Goal: Task Accomplishment & Management: Complete application form

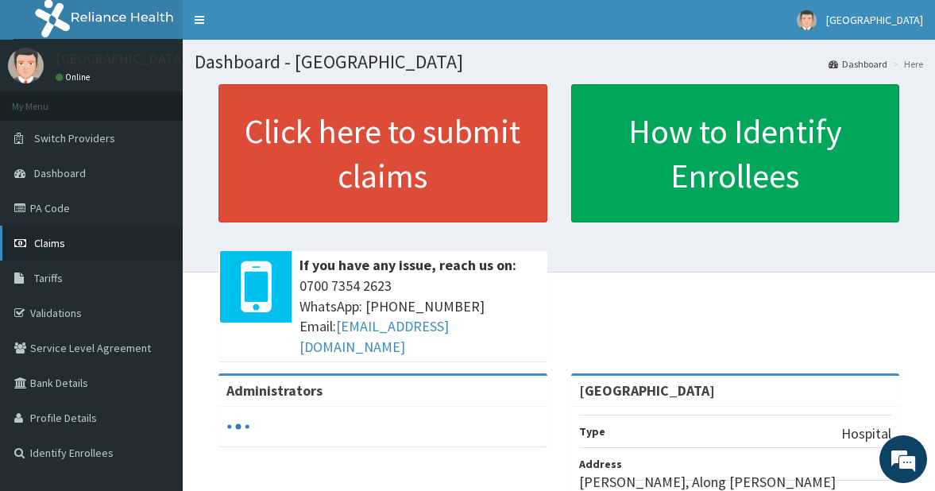
click at [50, 241] on span "Claims" at bounding box center [49, 243] width 31 height 14
click at [57, 243] on span "Claims" at bounding box center [49, 243] width 31 height 14
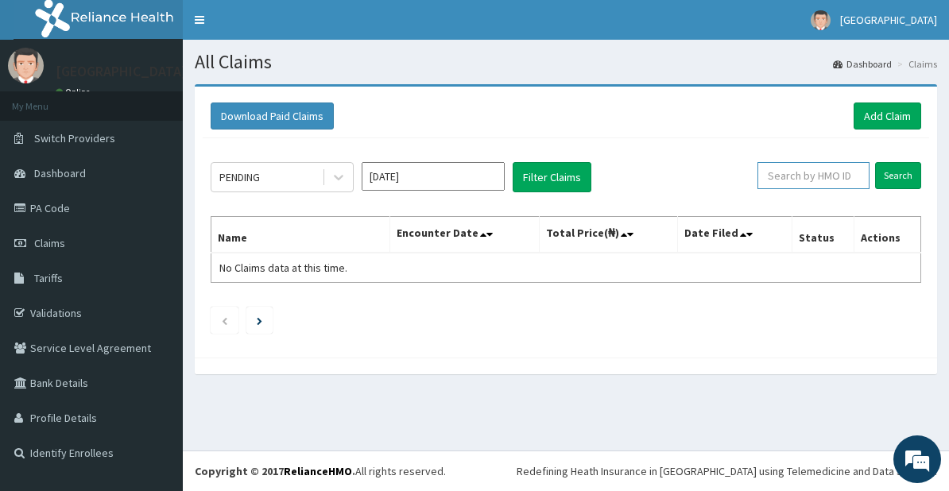
click at [812, 176] on input "text" at bounding box center [813, 175] width 112 height 27
type input "KGP/10090/A"
click at [895, 181] on input "Search" at bounding box center [898, 175] width 46 height 27
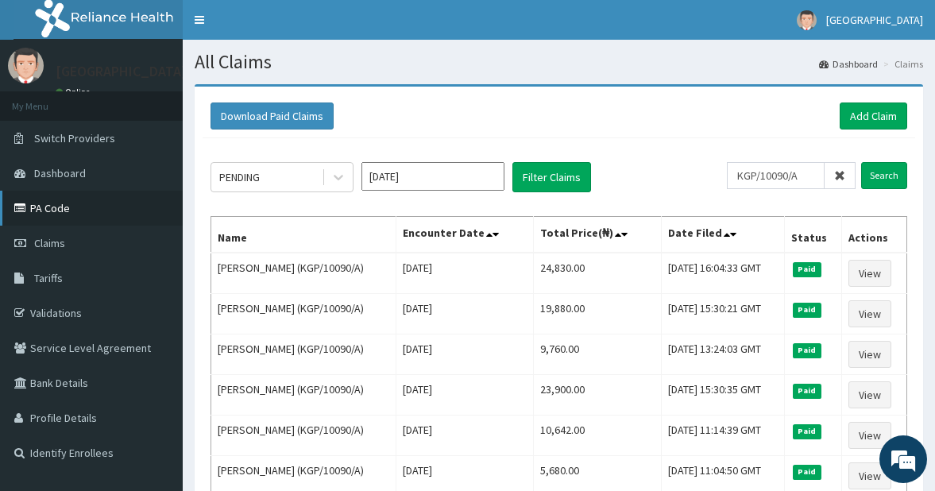
click at [57, 210] on link "PA Code" at bounding box center [91, 208] width 183 height 35
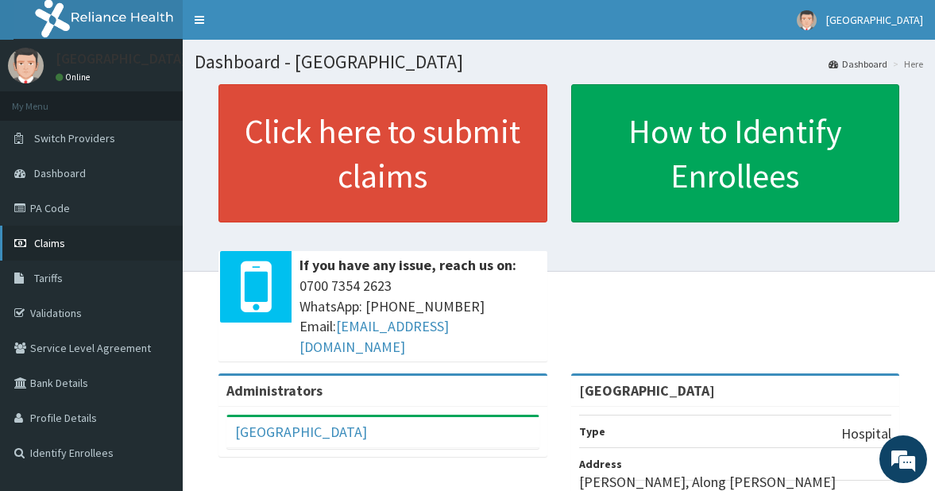
click at [53, 245] on span "Claims" at bounding box center [49, 243] width 31 height 14
click at [58, 246] on span "Claims" at bounding box center [49, 243] width 31 height 14
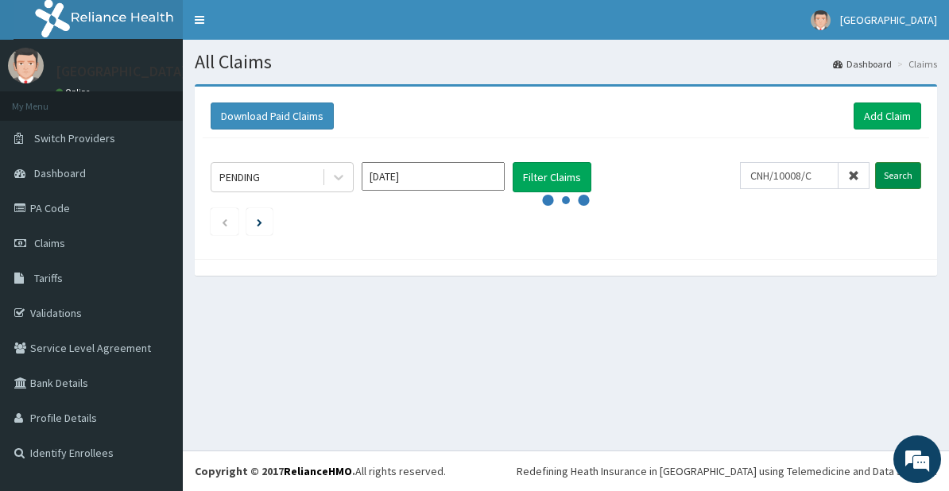
type input "CNH/10008/C"
click at [898, 170] on input "Search" at bounding box center [898, 175] width 46 height 27
click at [898, 172] on input "Search" at bounding box center [898, 175] width 46 height 27
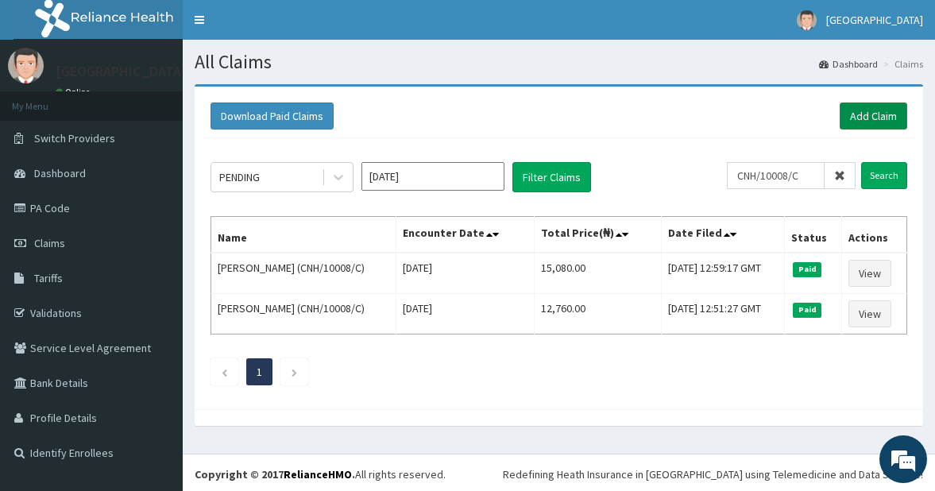
click at [869, 117] on link "Add Claim" at bounding box center [874, 115] width 68 height 27
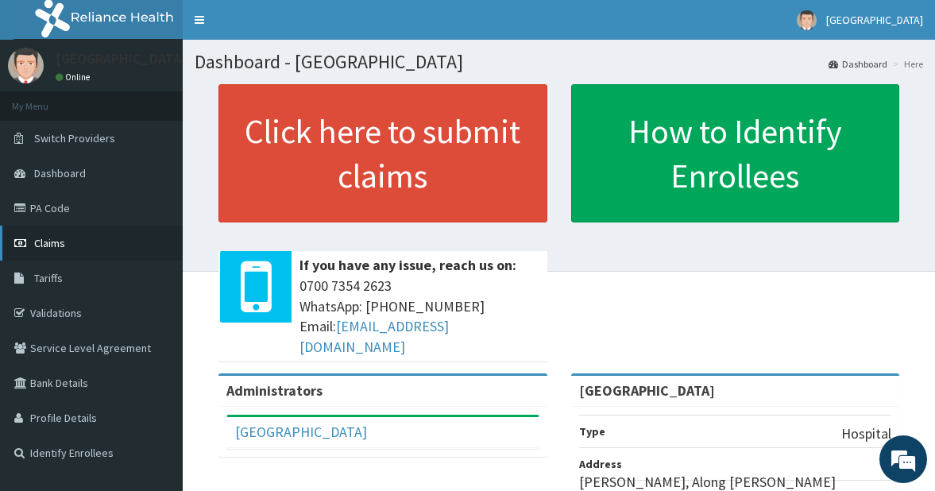
click at [72, 241] on link "Claims" at bounding box center [91, 243] width 183 height 35
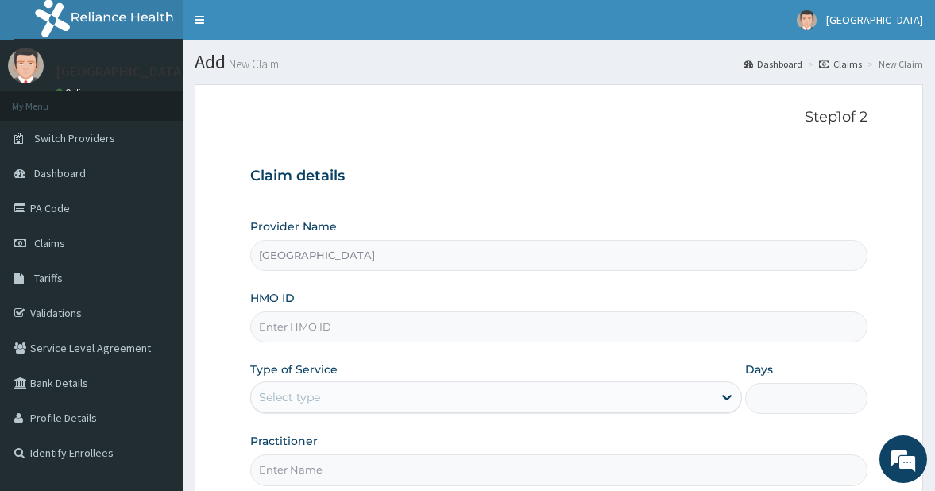
click at [344, 329] on input "HMO ID" at bounding box center [559, 326] width 618 height 31
type input "CNH/10008/B"
click at [441, 400] on div "Select type" at bounding box center [482, 397] width 462 height 25
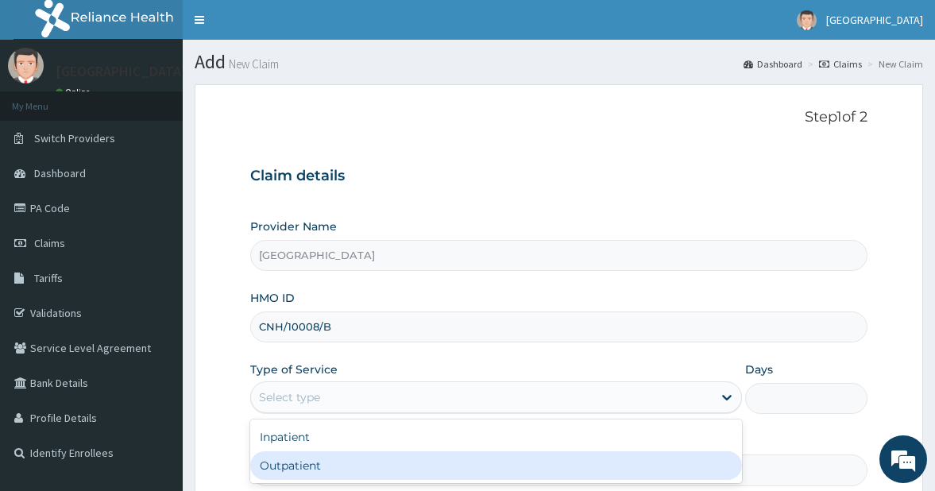
click at [353, 462] on div "Outpatient" at bounding box center [496, 465] width 492 height 29
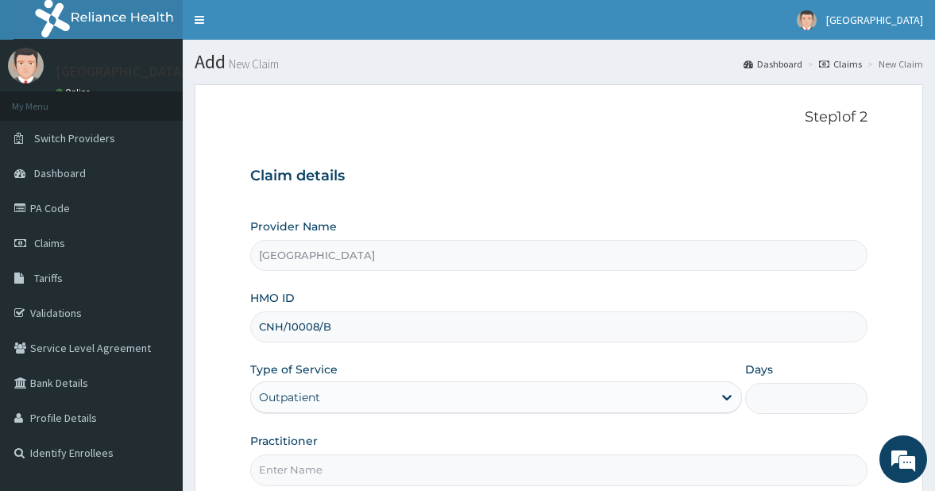
type input "1"
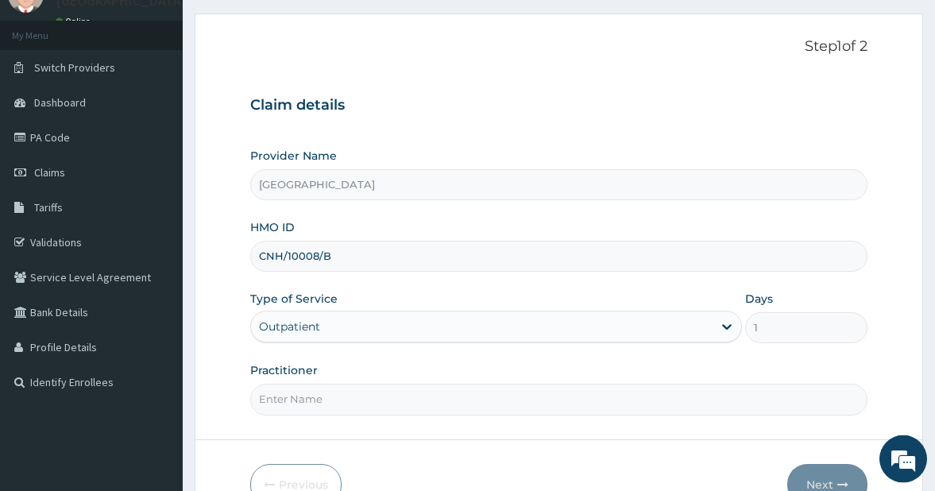
scroll to position [162, 0]
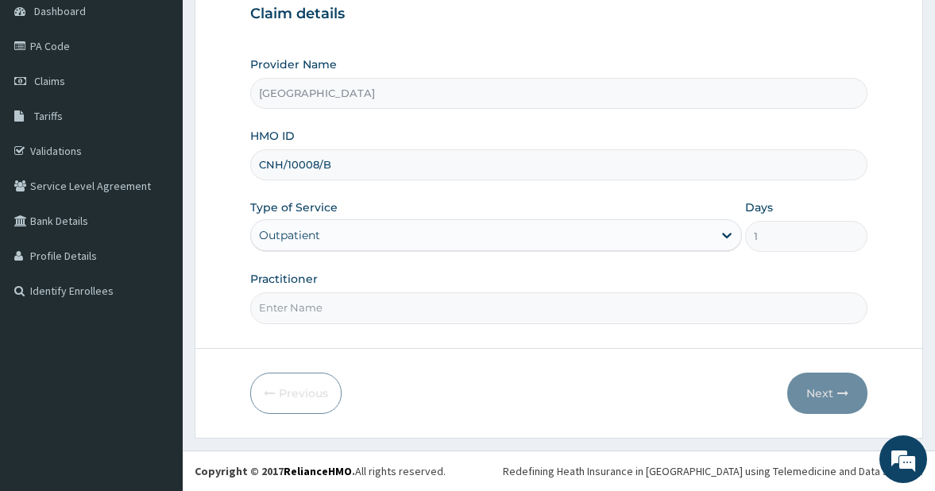
click at [297, 311] on input "Practitioner" at bounding box center [559, 307] width 618 height 31
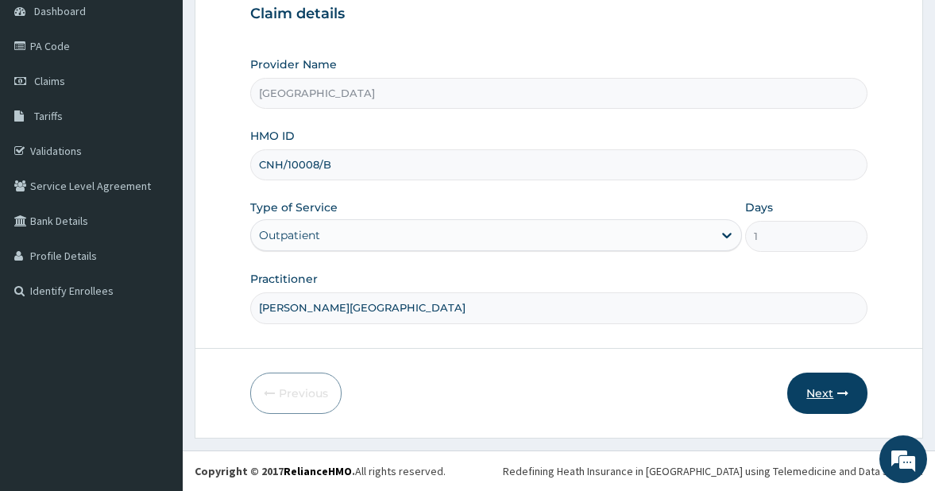
type input "DR. ISHAYA"
click at [822, 393] on button "Next" at bounding box center [827, 393] width 80 height 41
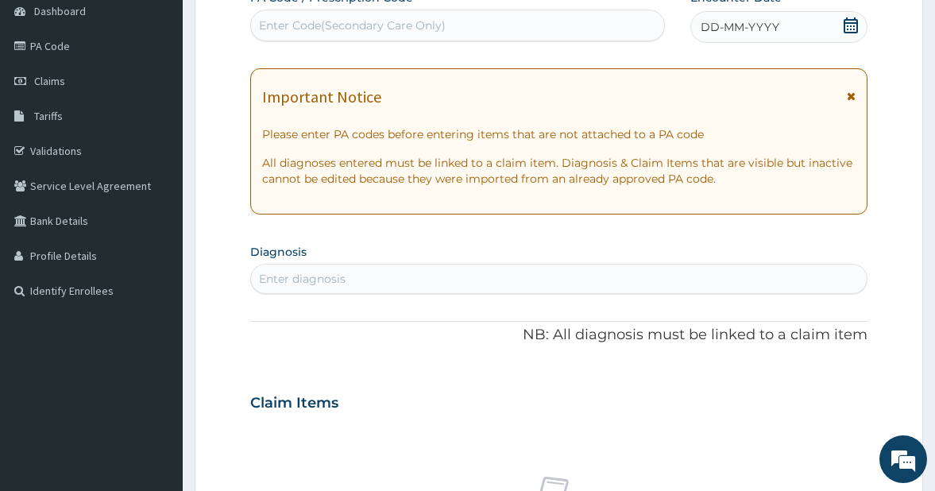
click at [850, 22] on icon at bounding box center [851, 25] width 14 height 16
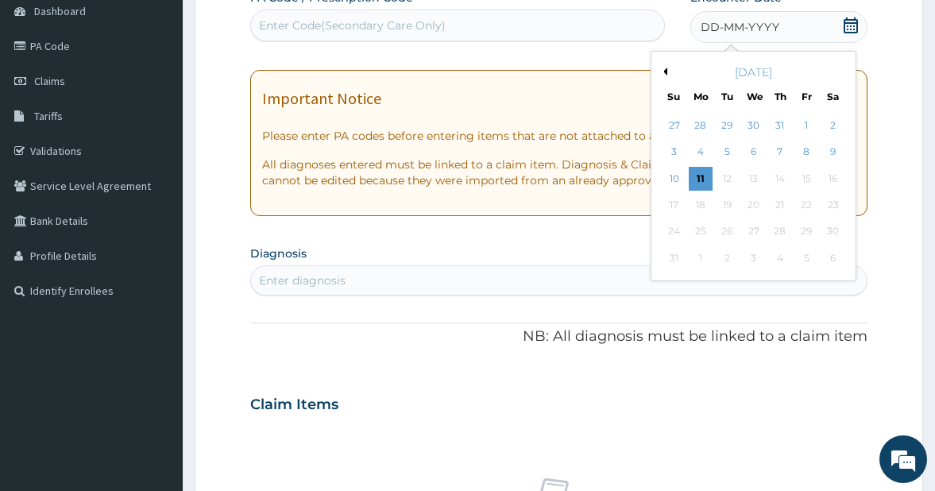
click at [666, 75] on button "Previous Month" at bounding box center [663, 72] width 8 height 8
click at [675, 153] on div "6" at bounding box center [674, 153] width 24 height 24
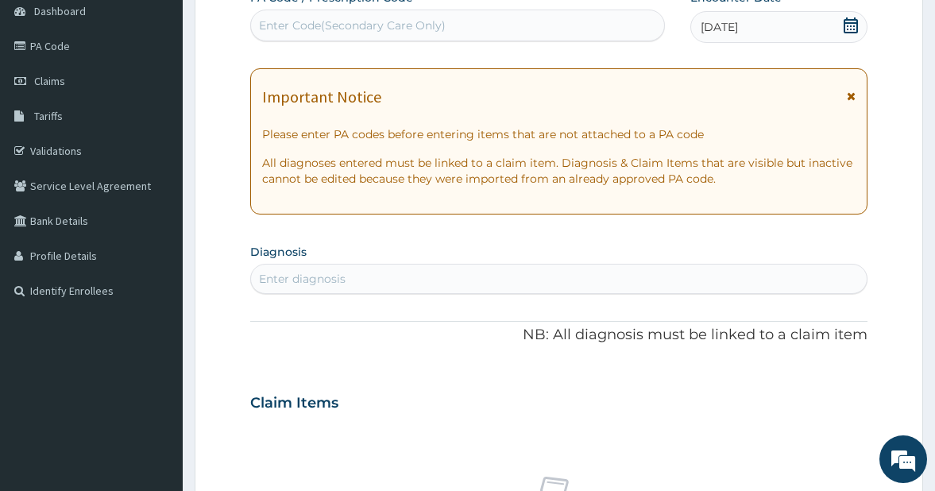
click at [347, 274] on div "Enter diagnosis" at bounding box center [559, 278] width 617 height 25
type input "MALAR"
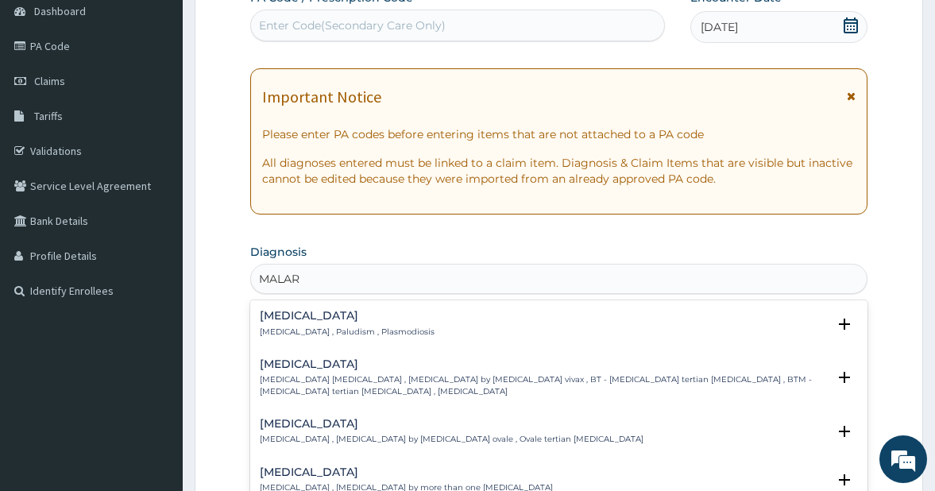
click at [327, 328] on p "Malaria , Paludism , Plasmodiosis" at bounding box center [347, 332] width 175 height 11
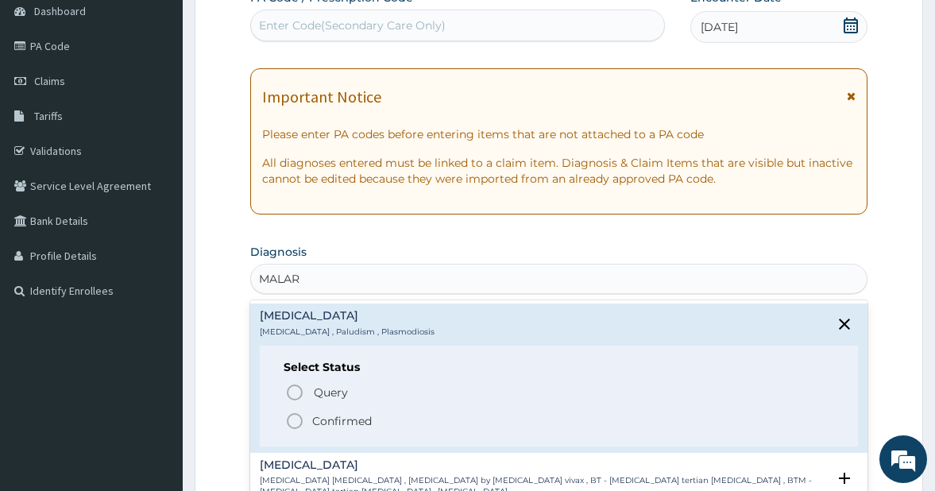
click at [294, 418] on icon "status option filled" at bounding box center [294, 421] width 19 height 19
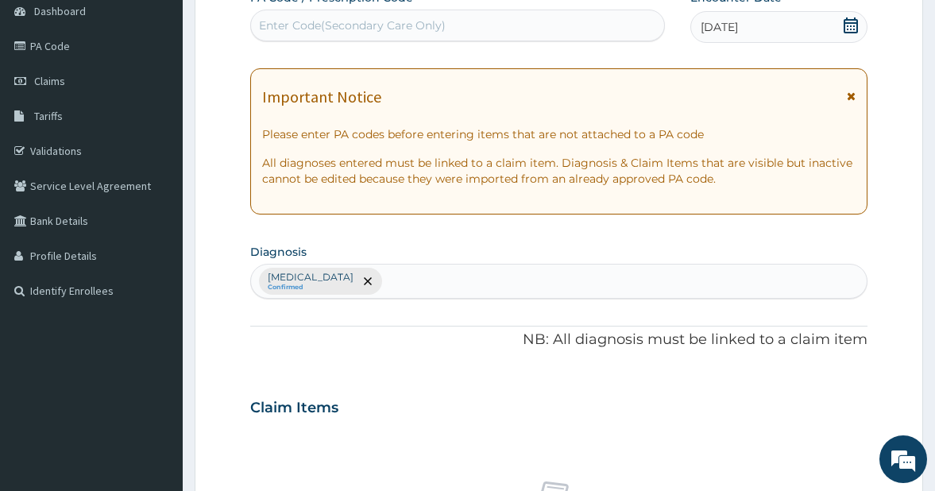
click at [384, 285] on div "Malaria Confirmed" at bounding box center [559, 281] width 617 height 33
type input "UPPER RESP"
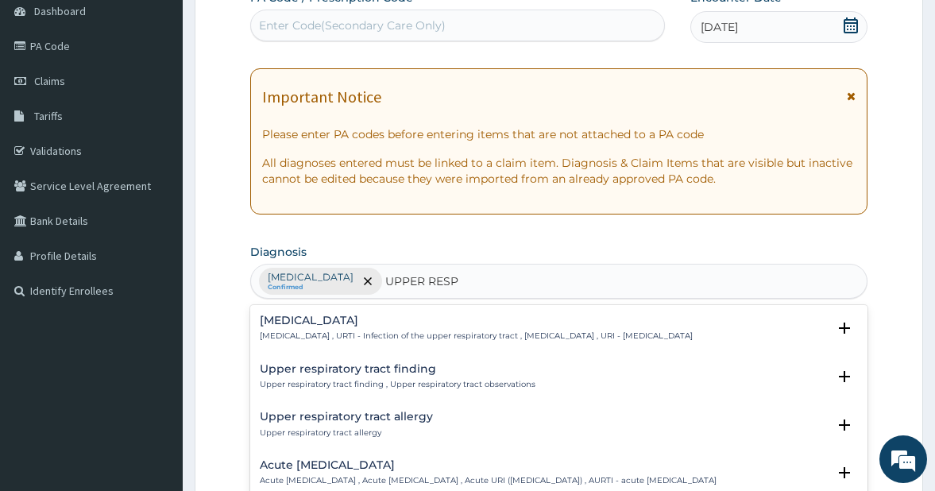
click at [335, 321] on h4 "[MEDICAL_DATA]" at bounding box center [476, 321] width 433 height 12
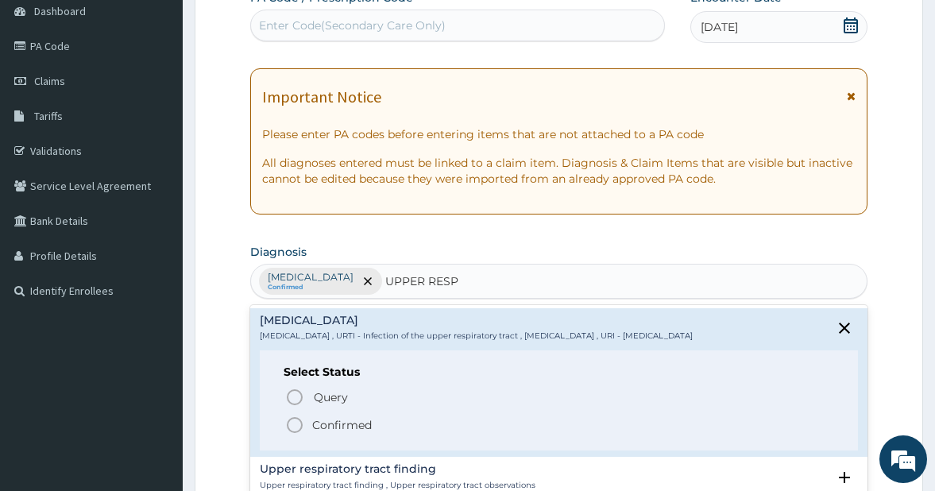
click at [293, 435] on icon "status option filled" at bounding box center [294, 425] width 19 height 19
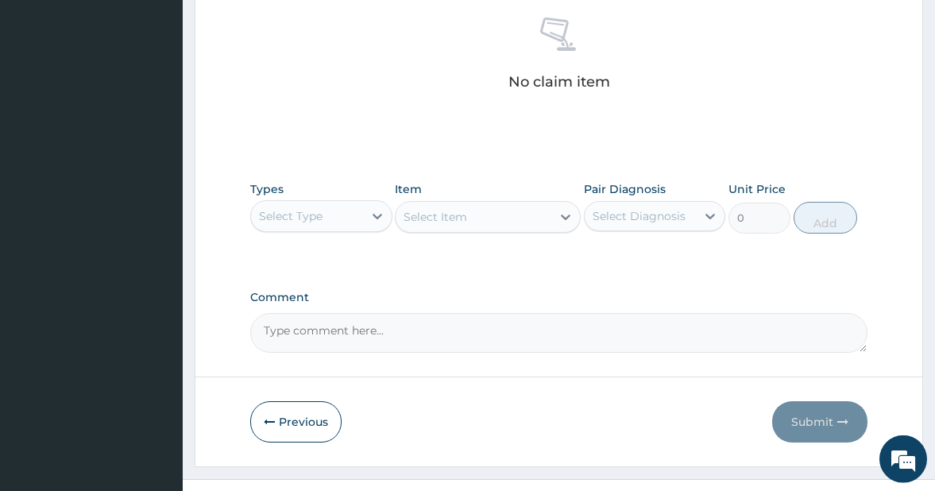
scroll to position [628, 0]
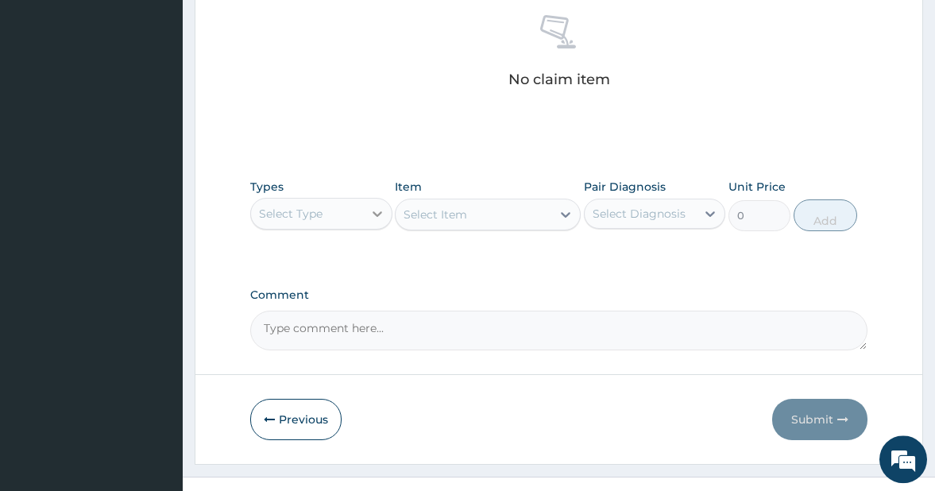
click at [373, 212] on icon at bounding box center [378, 214] width 10 height 6
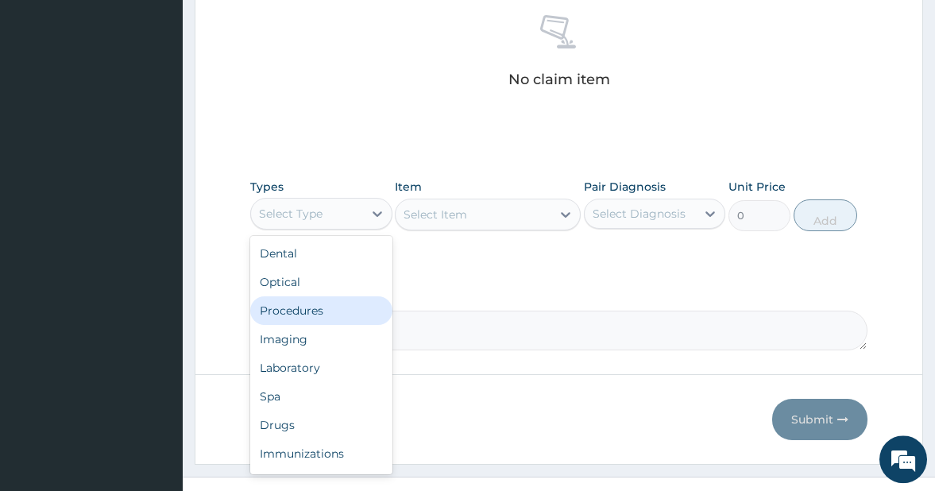
click at [319, 307] on div "Procedures" at bounding box center [321, 310] width 142 height 29
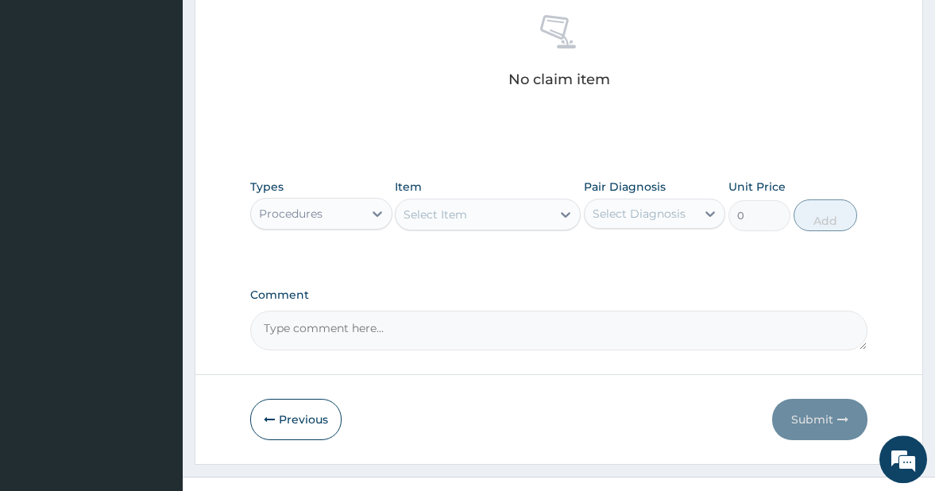
click at [512, 212] on div "Select Item" at bounding box center [473, 214] width 155 height 25
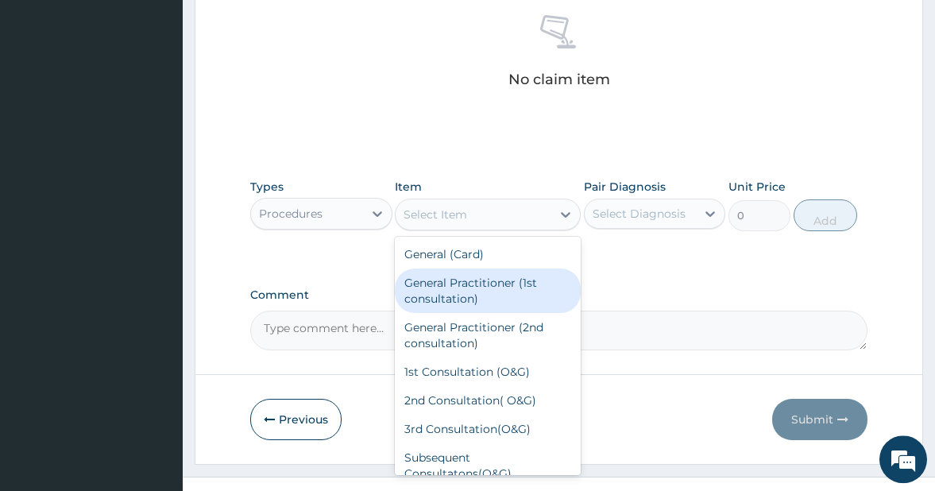
click at [481, 282] on div "General Practitioner (1st consultation)" at bounding box center [487, 291] width 185 height 44
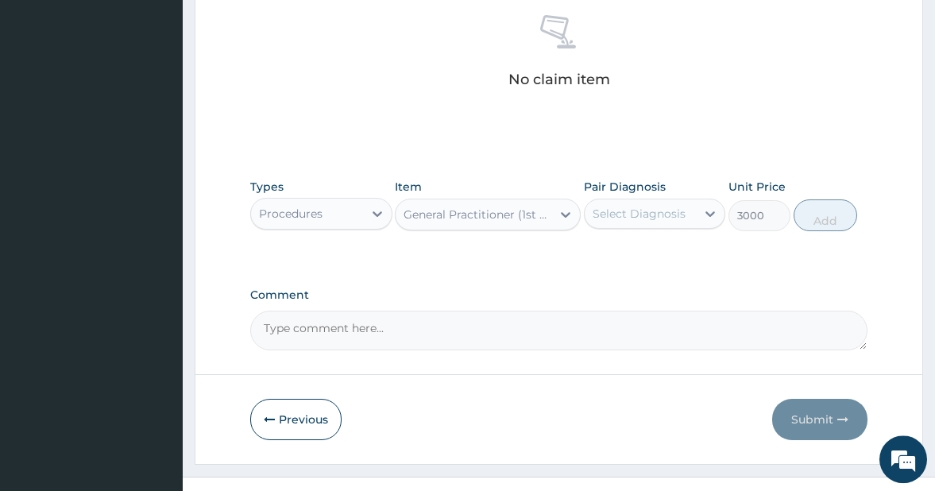
type input "3000"
click at [692, 212] on div "Select Diagnosis" at bounding box center [641, 213] width 112 height 25
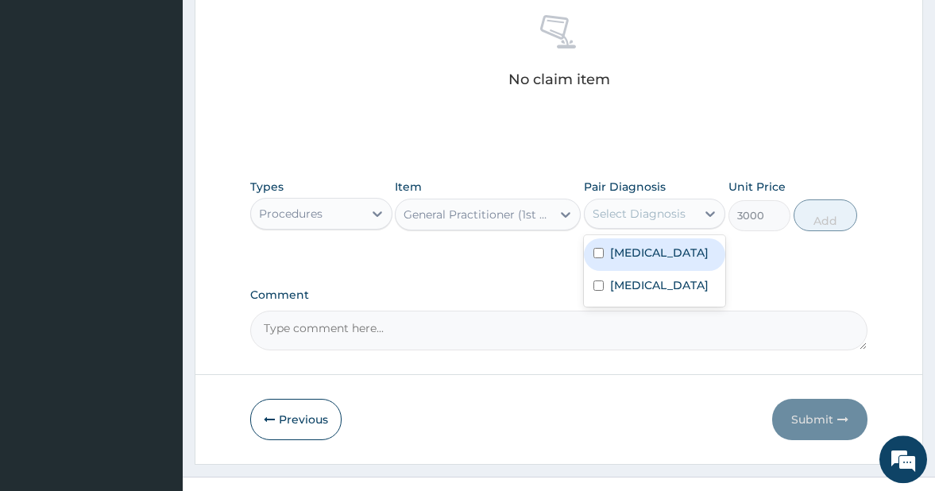
click at [597, 255] on input "checkbox" at bounding box center [598, 253] width 10 height 10
checkbox input "true"
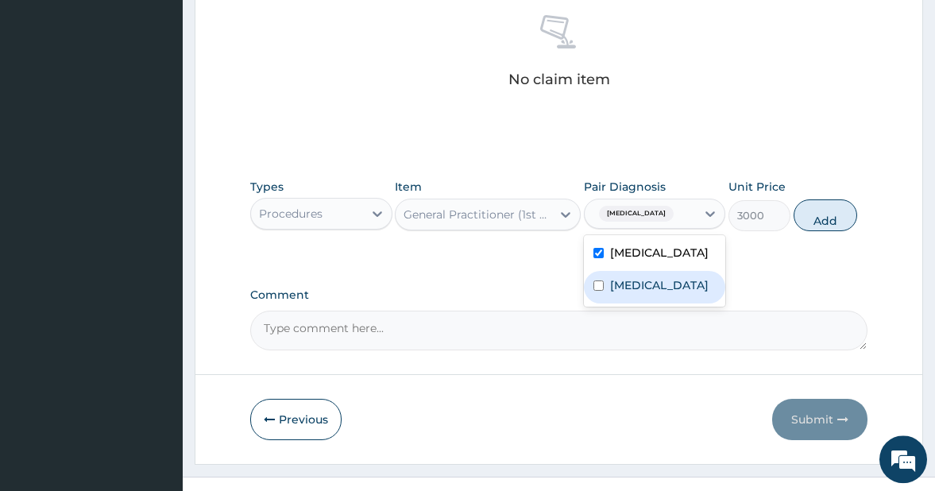
click at [601, 291] on input "checkbox" at bounding box center [598, 285] width 10 height 10
checkbox input "true"
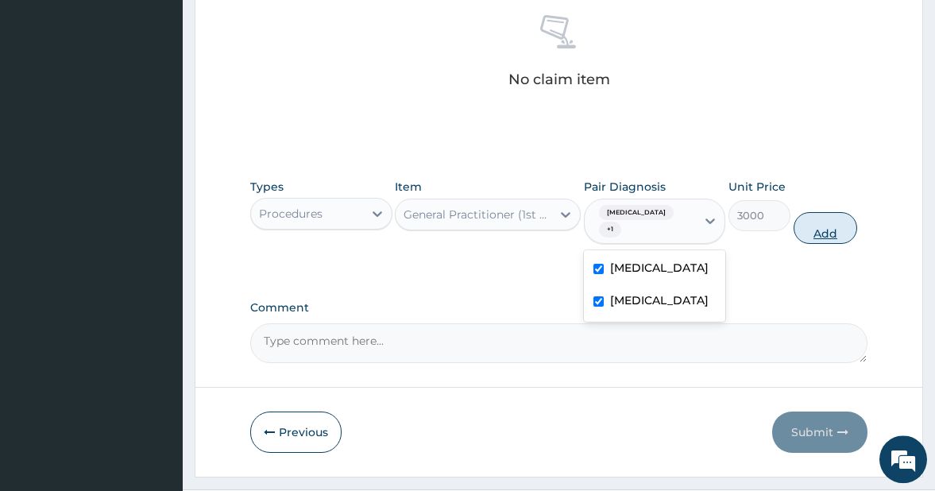
click at [818, 214] on button "Add" at bounding box center [826, 228] width 64 height 32
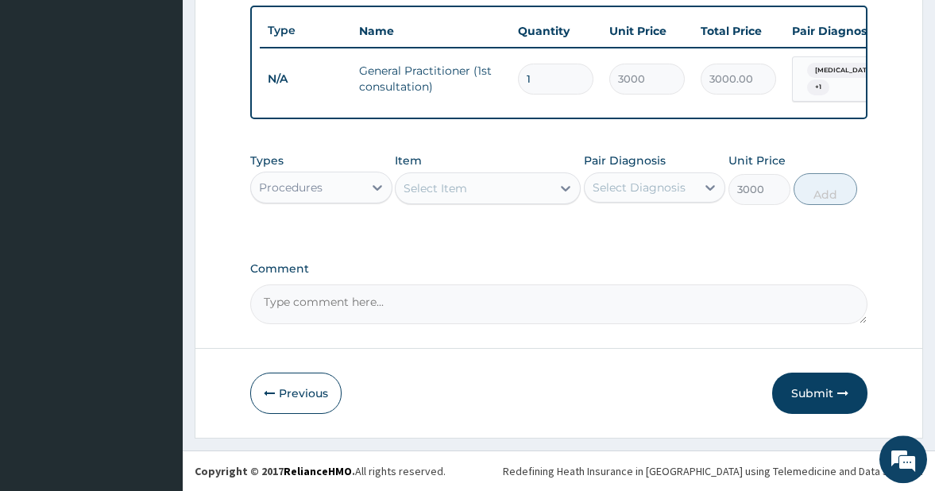
type input "0"
click at [376, 187] on icon at bounding box center [378, 188] width 10 height 6
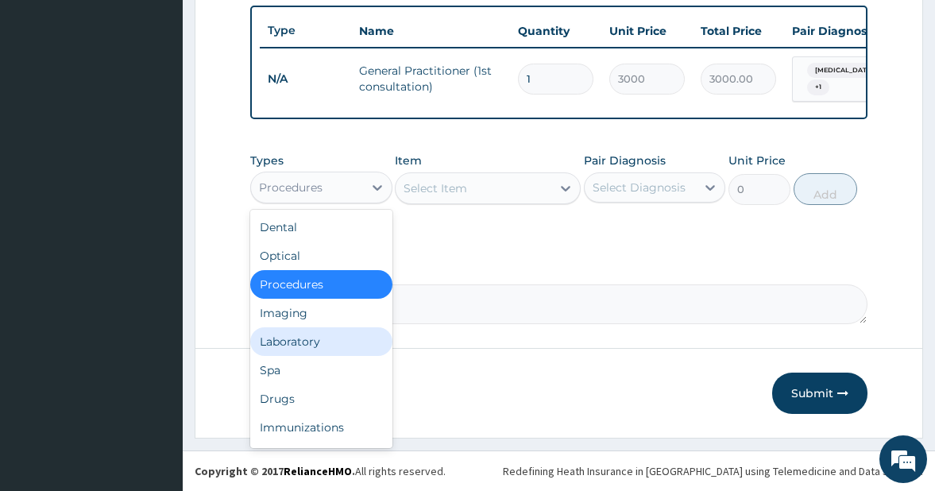
click at [311, 331] on div "Laboratory" at bounding box center [321, 341] width 142 height 29
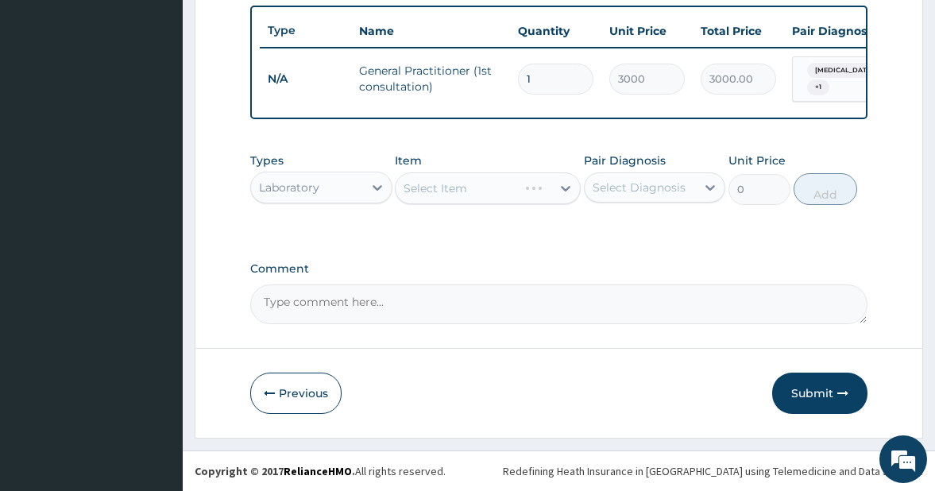
click at [533, 194] on div "Select Item" at bounding box center [487, 188] width 185 height 32
click at [563, 185] on icon at bounding box center [566, 188] width 16 height 16
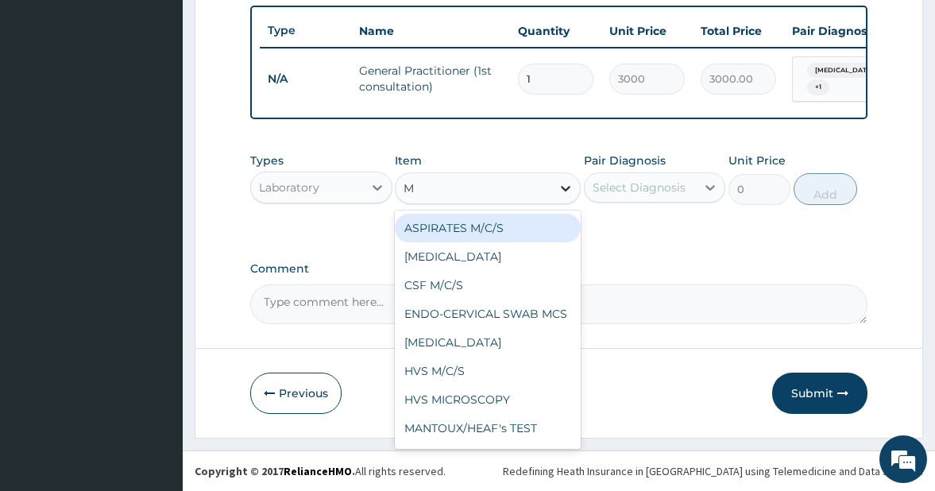
type input "MP"
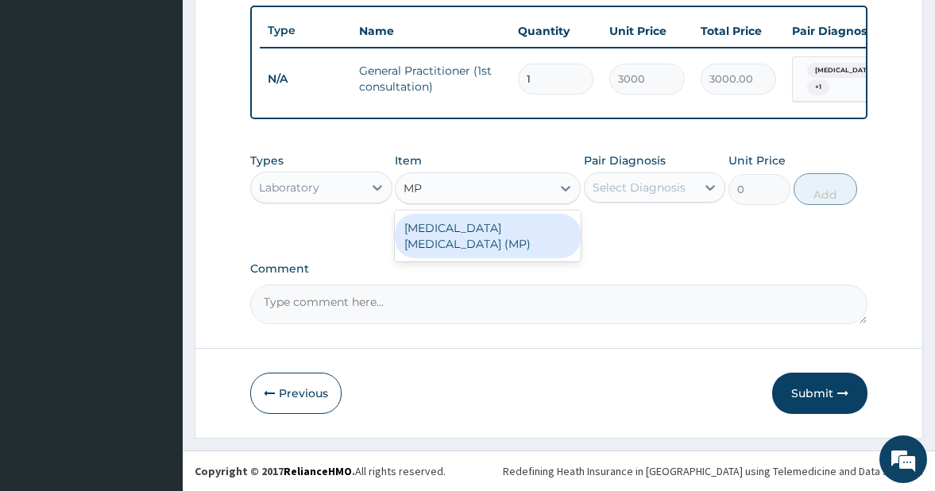
click at [508, 226] on div "MALARIA PARASITE (MP)" at bounding box center [487, 236] width 185 height 44
type input "1400"
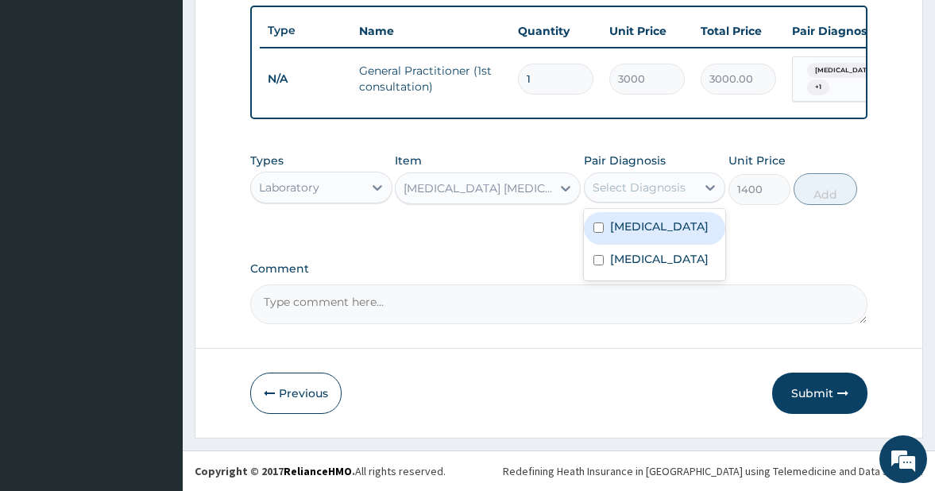
click at [654, 185] on div "Select Diagnosis" at bounding box center [639, 188] width 93 height 16
click at [597, 222] on input "checkbox" at bounding box center [598, 227] width 10 height 10
checkbox input "true"
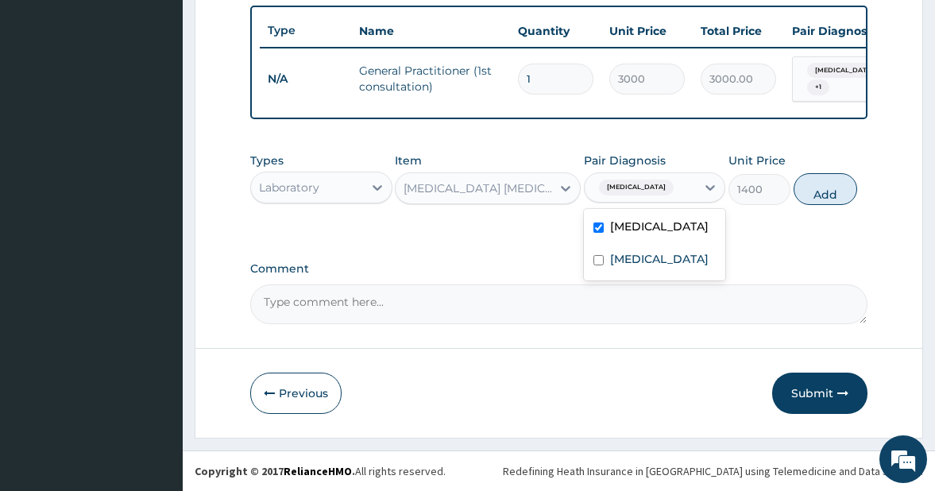
click at [655, 189] on div "Malaria" at bounding box center [641, 187] width 112 height 27
click at [648, 187] on div "Malaria" at bounding box center [641, 187] width 112 height 27
click at [600, 265] on input "checkbox" at bounding box center [598, 260] width 10 height 10
checkbox input "true"
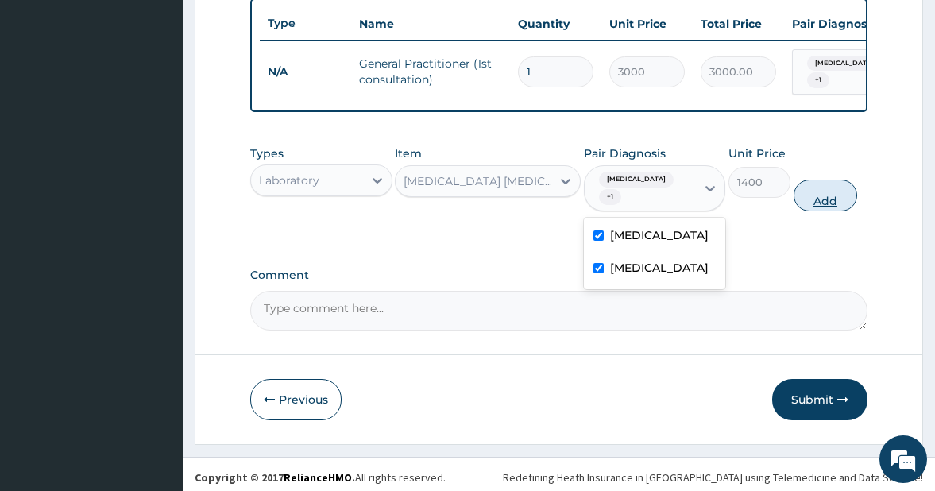
click at [818, 195] on button "Add" at bounding box center [826, 196] width 64 height 32
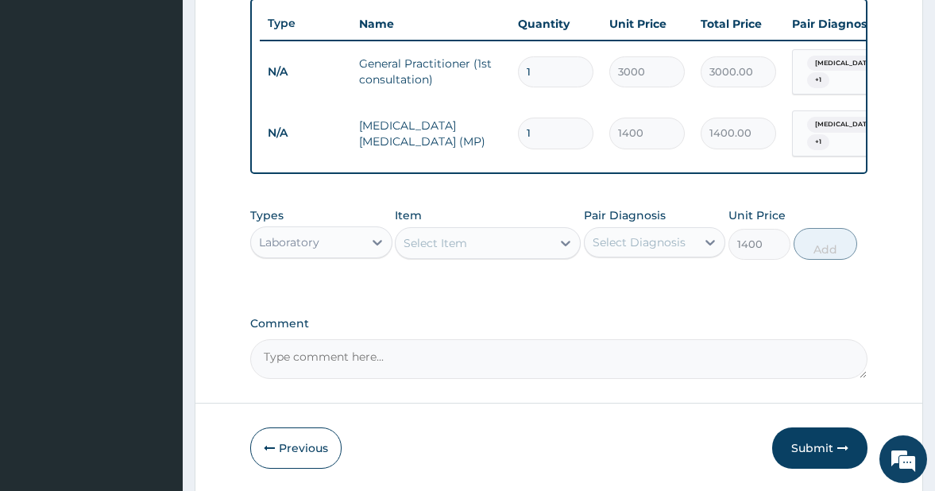
type input "0"
click at [454, 245] on div "Select Item" at bounding box center [436, 243] width 64 height 16
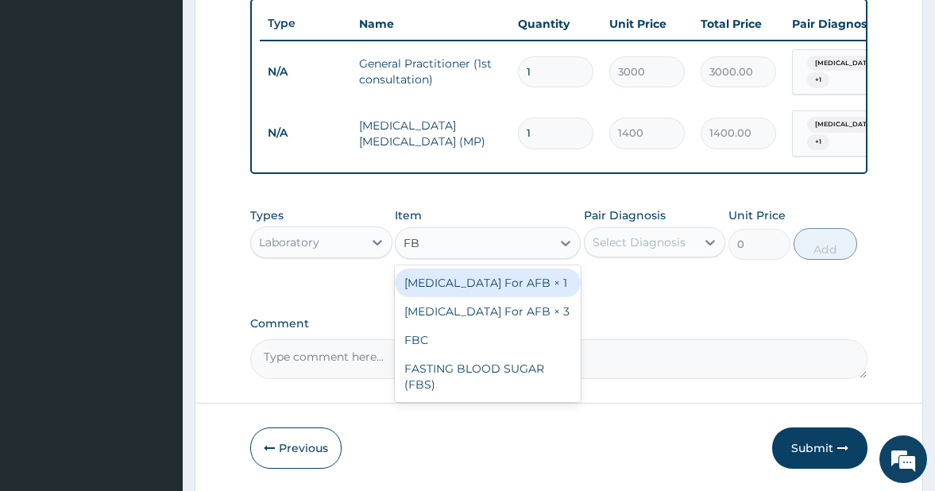
type input "FBC"
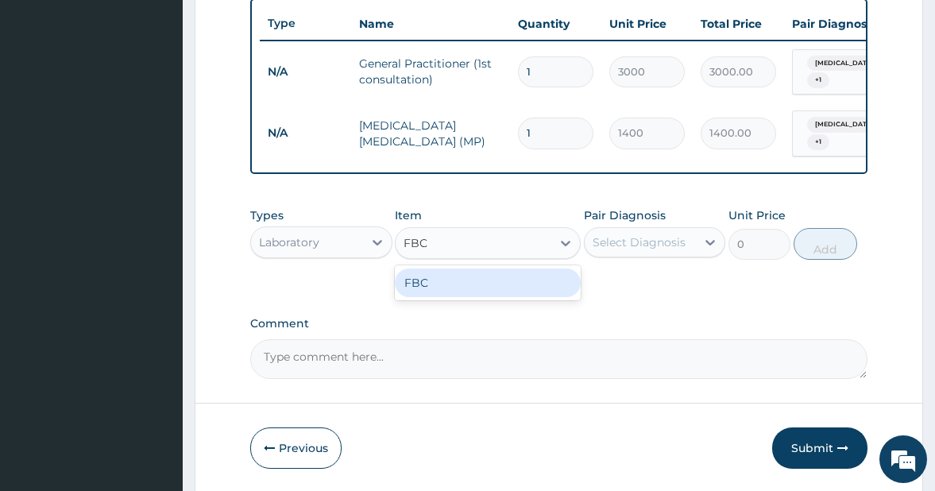
click at [451, 276] on div "FBC" at bounding box center [487, 283] width 185 height 29
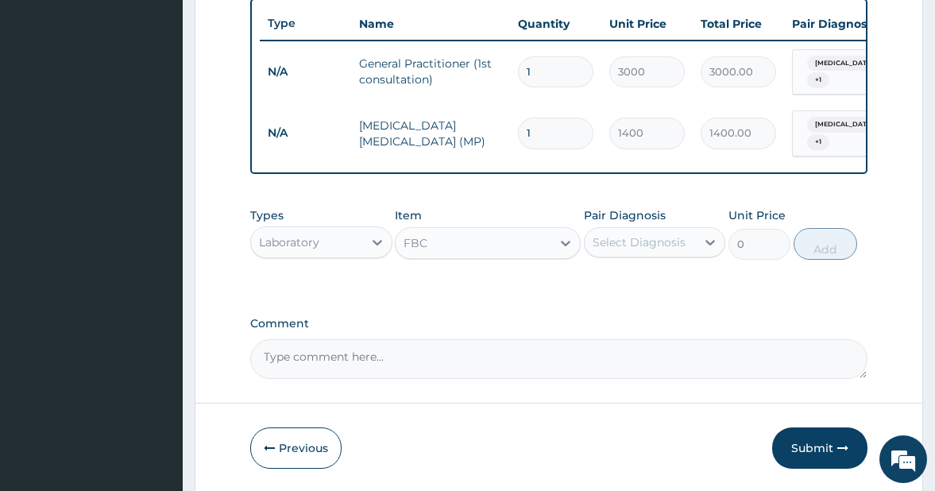
type input "4000"
click at [651, 242] on div "Select Diagnosis" at bounding box center [639, 242] width 93 height 16
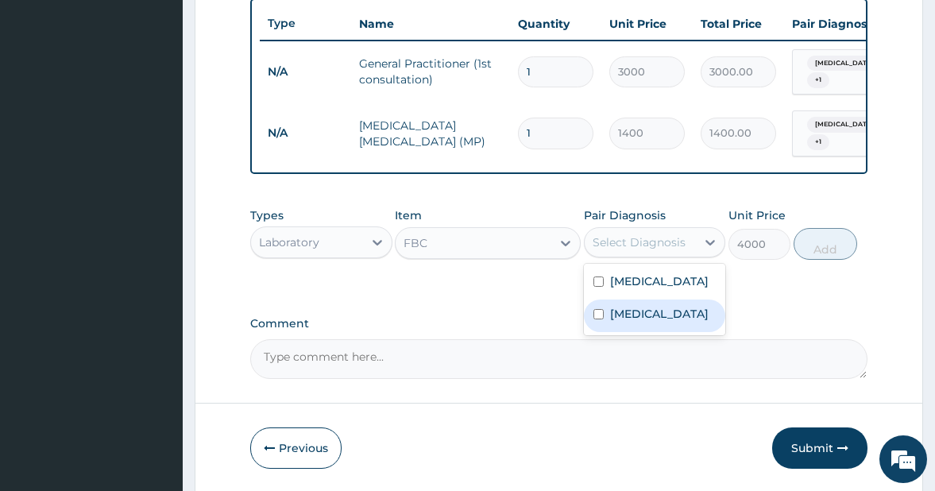
click at [599, 319] on input "checkbox" at bounding box center [598, 314] width 10 height 10
checkbox input "true"
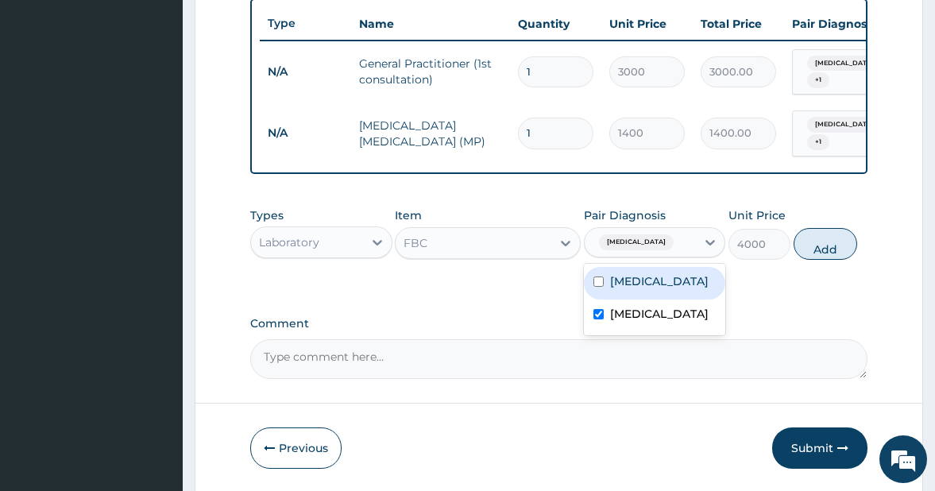
click at [601, 284] on input "checkbox" at bounding box center [598, 281] width 10 height 10
checkbox input "true"
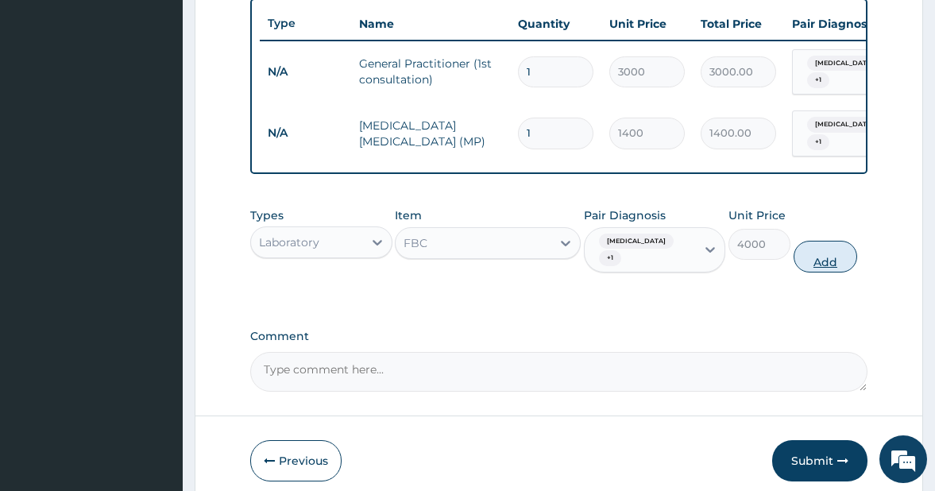
click at [825, 256] on button "Add" at bounding box center [826, 257] width 64 height 32
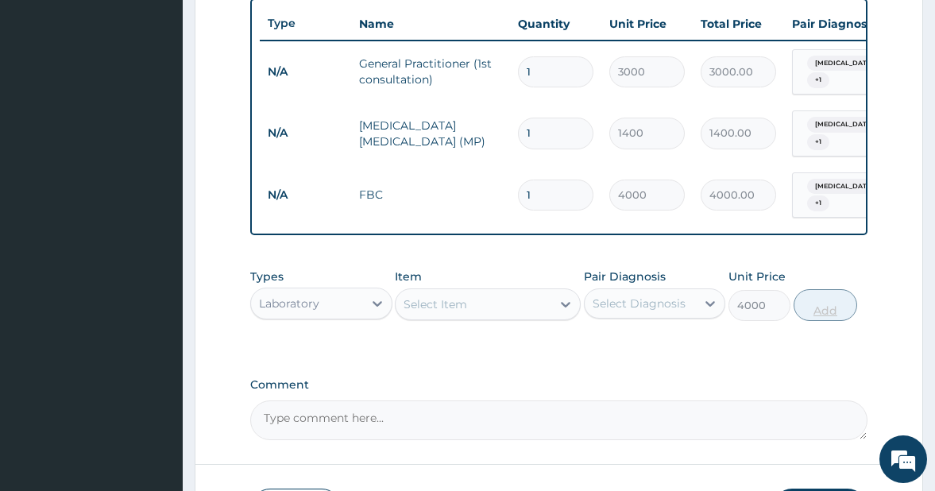
type input "0"
click at [373, 301] on icon at bounding box center [377, 304] width 16 height 16
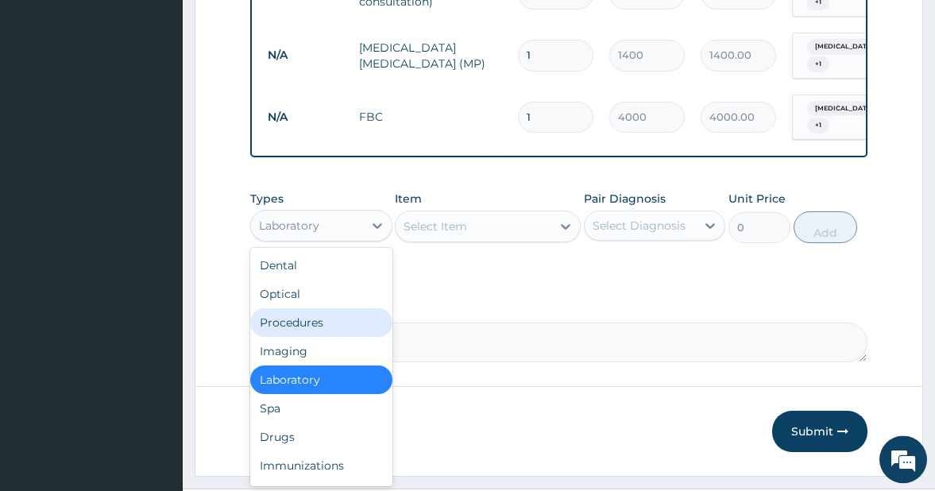
scroll to position [709, 0]
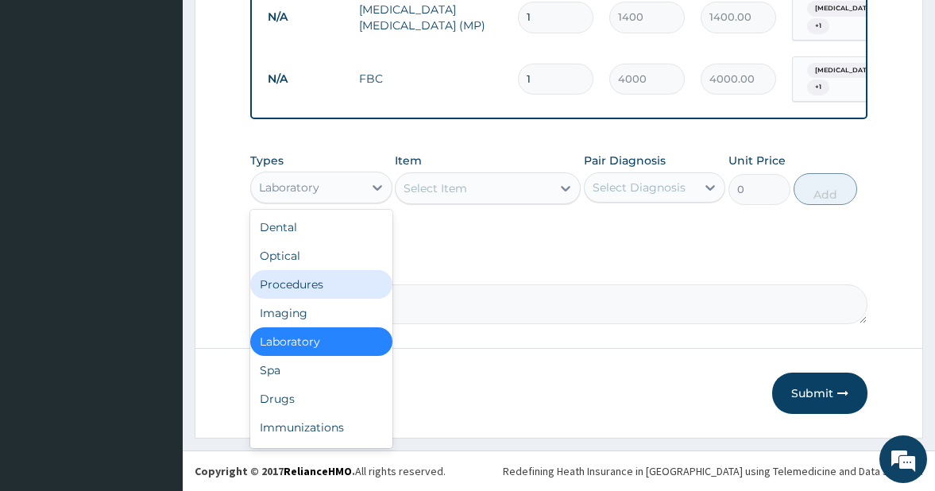
drag, startPoint x: 941, startPoint y: 480, endPoint x: 419, endPoint y: 381, distance: 532.1
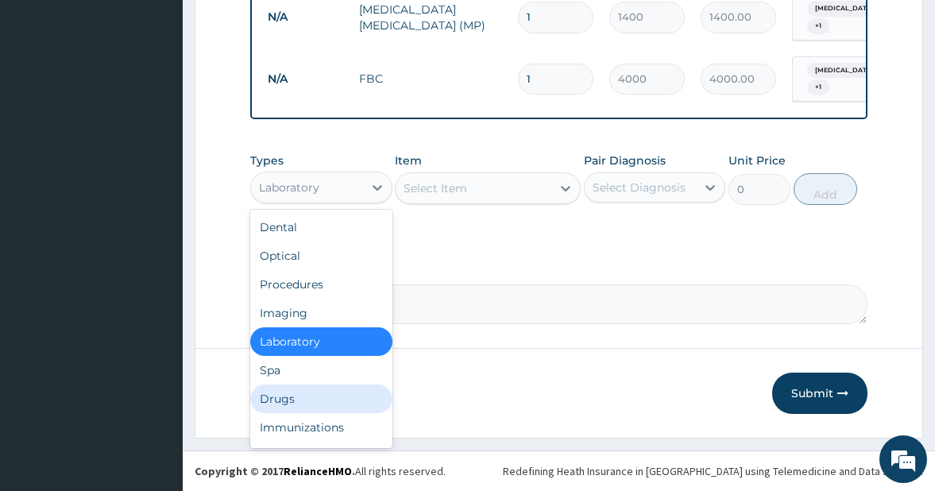
click at [301, 398] on div "Drugs" at bounding box center [321, 399] width 142 height 29
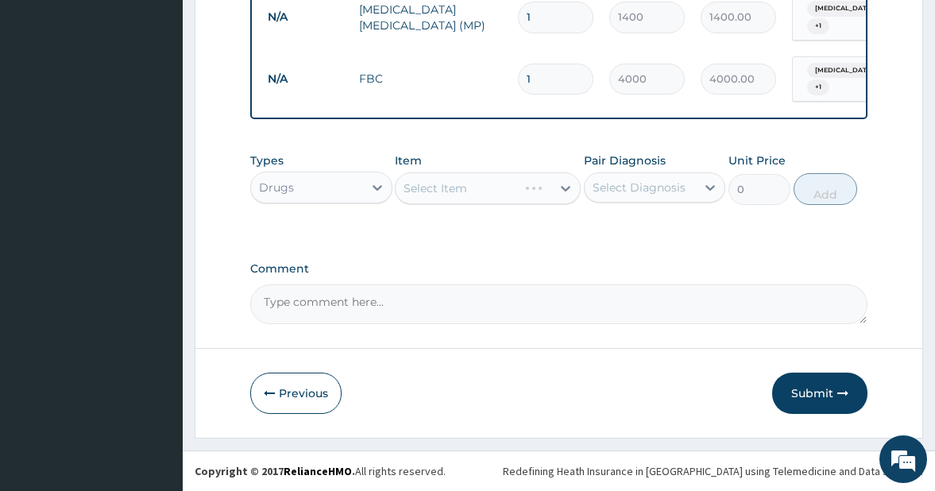
click at [508, 187] on div "Select Item" at bounding box center [487, 188] width 185 height 32
click at [530, 187] on div "Select Item" at bounding box center [473, 188] width 155 height 25
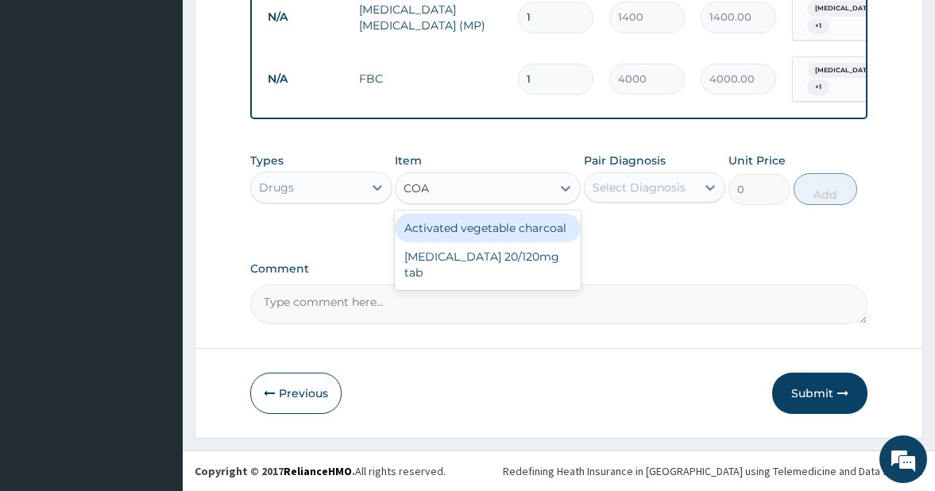
type input "COAR"
click at [485, 234] on div "[MEDICAL_DATA] 20/120mg tab" at bounding box center [487, 236] width 185 height 44
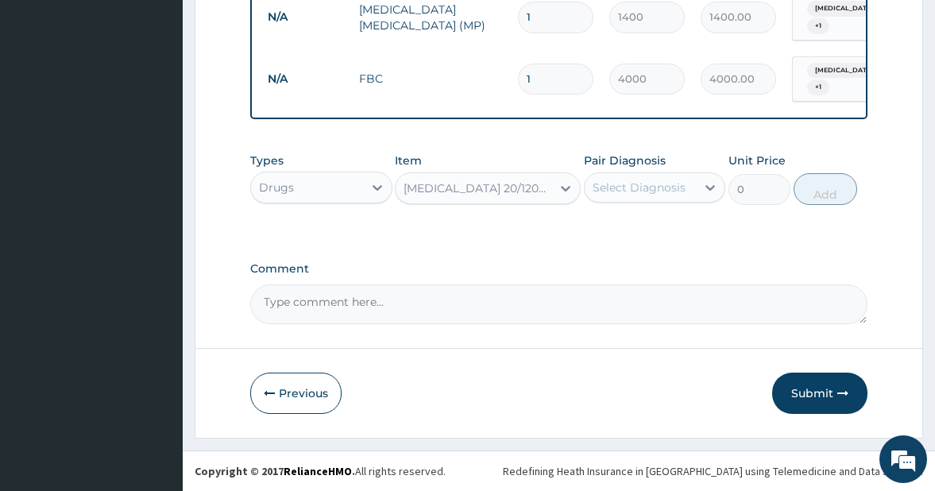
type input "78"
click at [655, 187] on div "Select Diagnosis" at bounding box center [639, 188] width 93 height 16
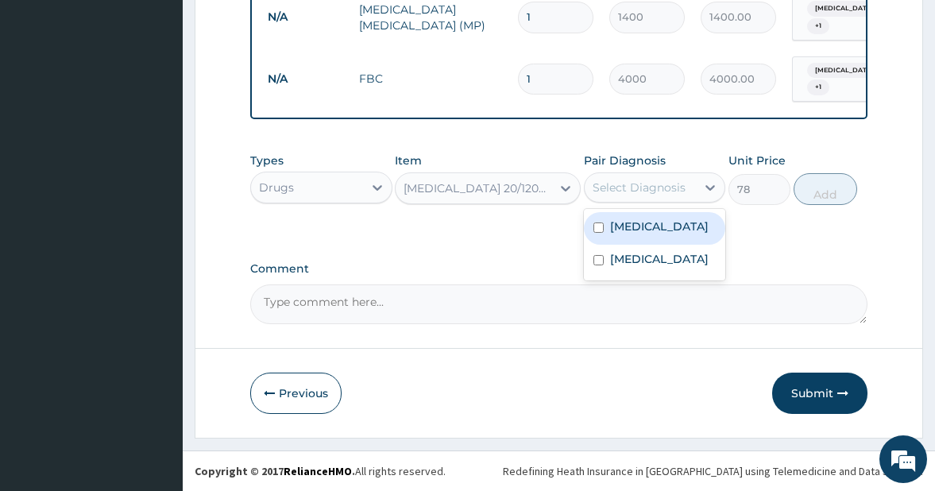
click at [602, 226] on input "checkbox" at bounding box center [598, 227] width 10 height 10
checkbox input "true"
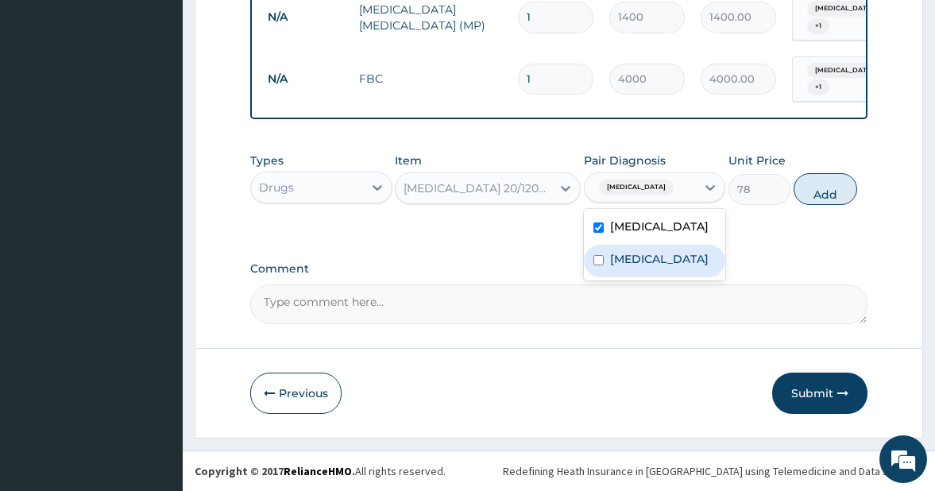
click at [597, 265] on input "checkbox" at bounding box center [598, 260] width 10 height 10
checkbox input "true"
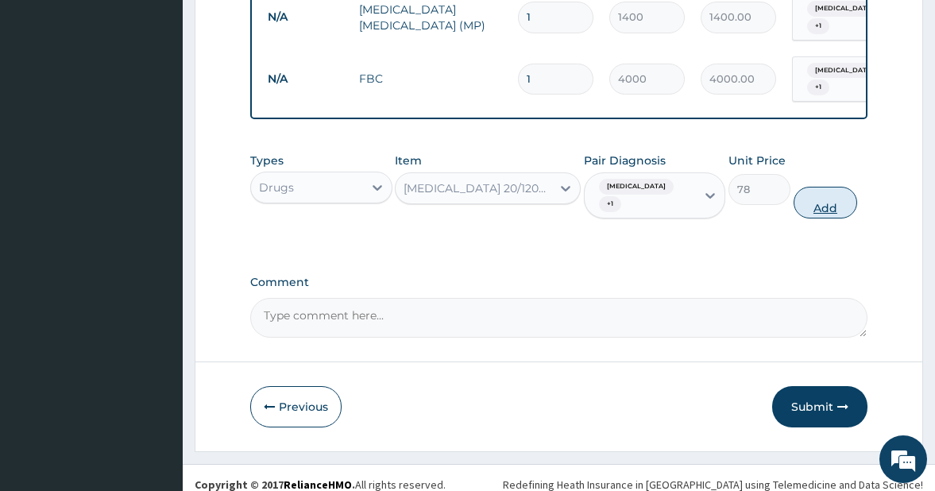
click at [822, 194] on button "Add" at bounding box center [826, 203] width 64 height 32
type input "0"
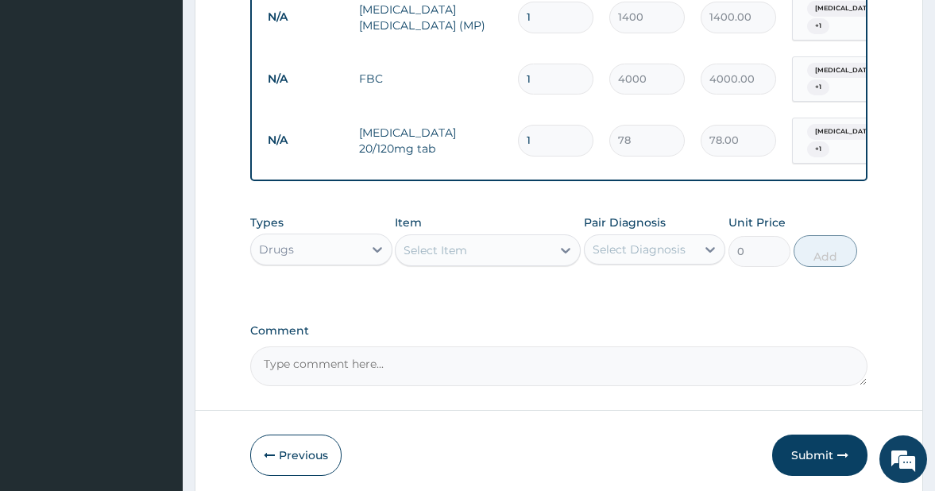
click at [549, 125] on input "1" at bounding box center [555, 140] width 75 height 31
type input "0.00"
type input "6"
type input "468.00"
type input "6"
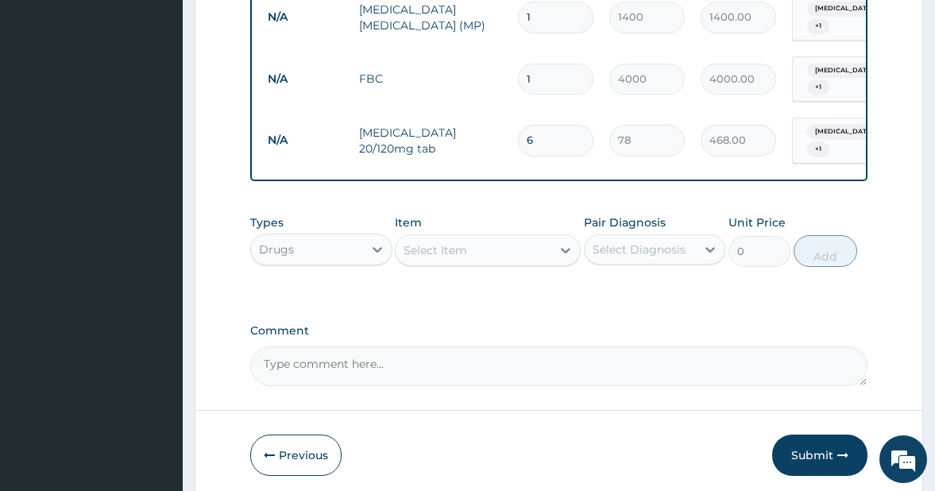
click at [462, 242] on div "Select Item" at bounding box center [436, 250] width 64 height 16
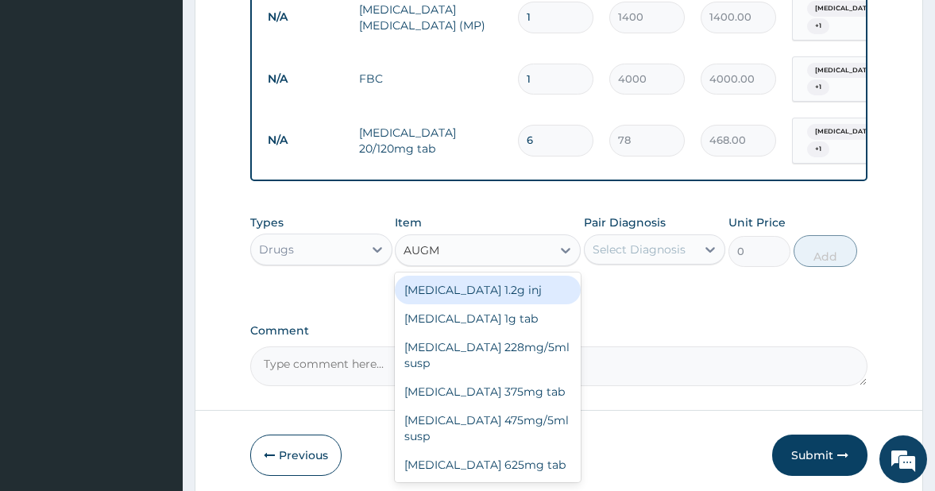
type input "AUGME"
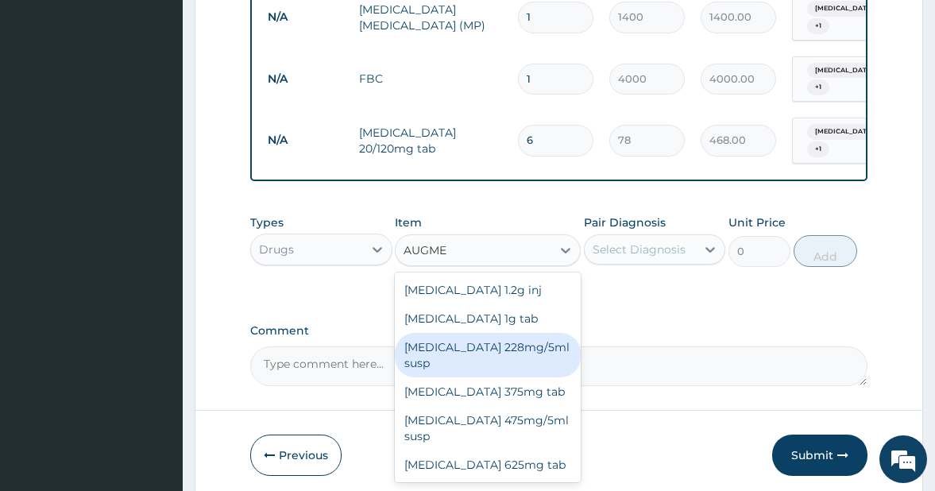
click at [518, 338] on div "[MEDICAL_DATA] 228mg/5ml susp" at bounding box center [487, 355] width 185 height 44
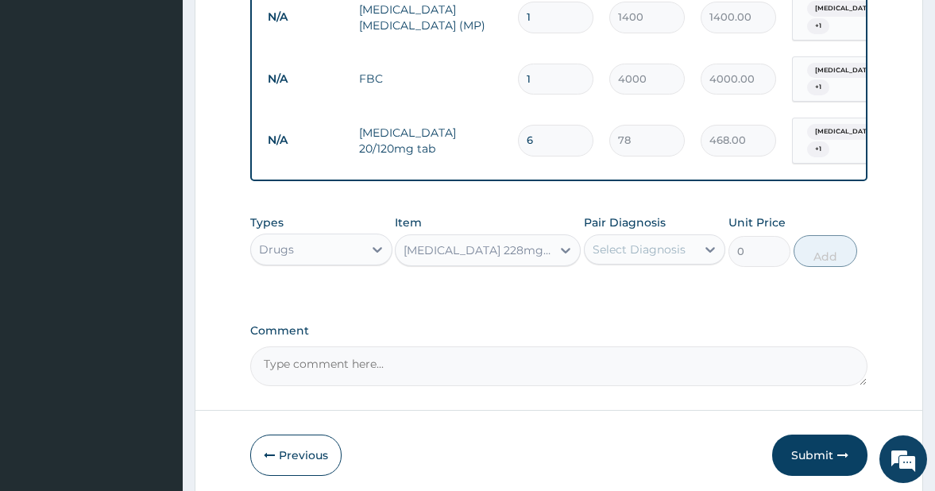
type input "3200"
click at [656, 242] on div "Select Diagnosis" at bounding box center [639, 250] width 93 height 16
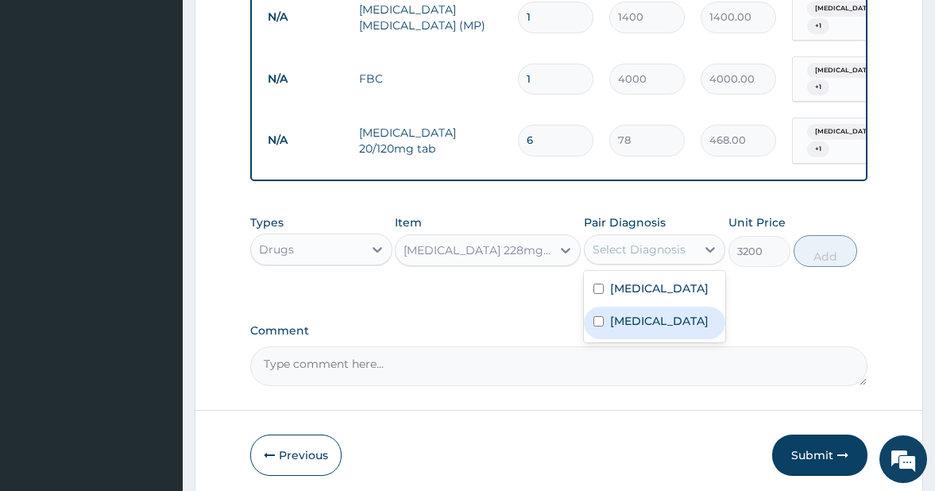
click at [605, 324] on div "Upper respiratory infection" at bounding box center [655, 323] width 142 height 33
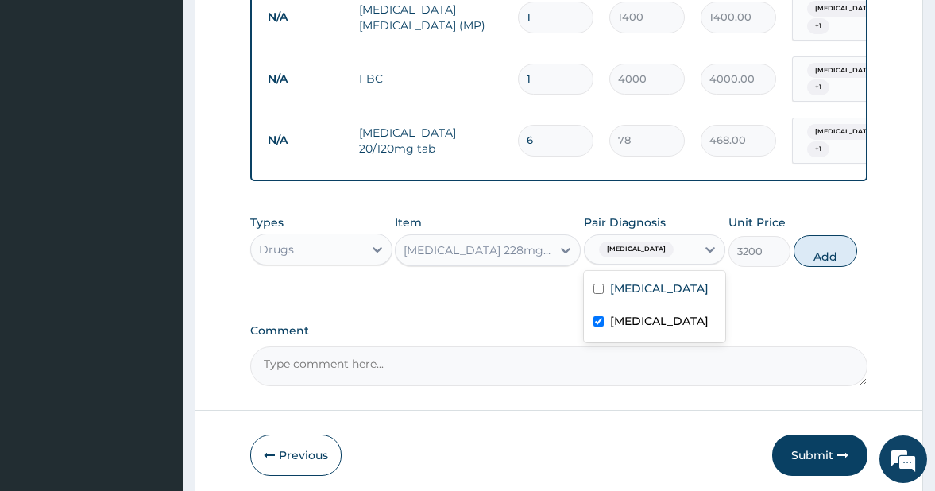
checkbox input "true"
click at [601, 287] on input "checkbox" at bounding box center [598, 289] width 10 height 10
checkbox input "true"
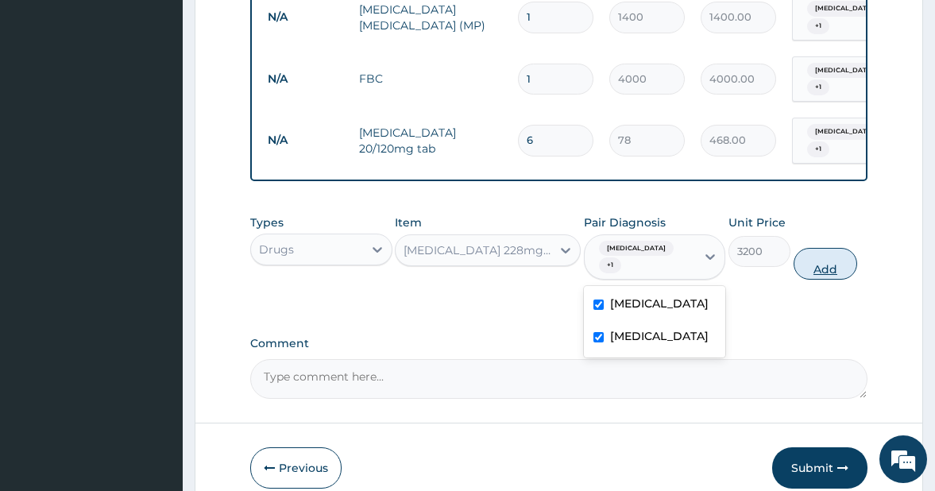
click at [829, 261] on button "Add" at bounding box center [826, 264] width 64 height 32
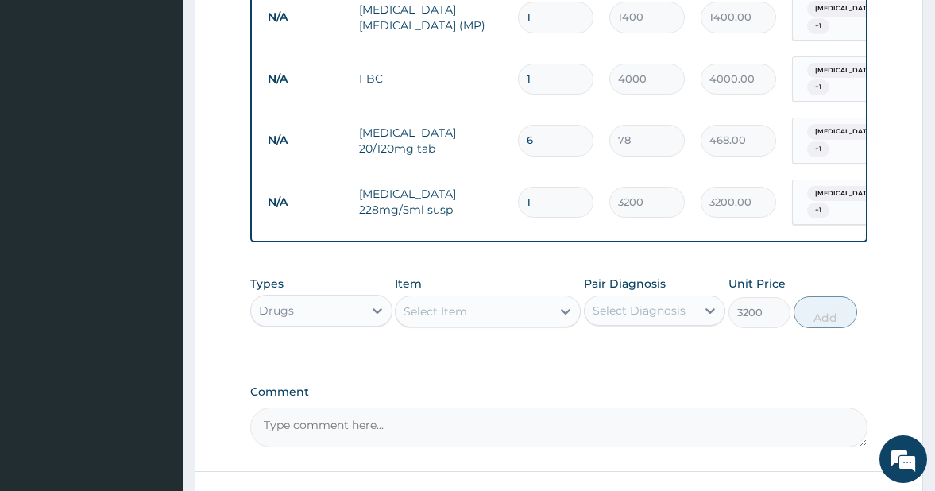
type input "0"
click at [428, 303] on div "Select Item" at bounding box center [436, 311] width 64 height 16
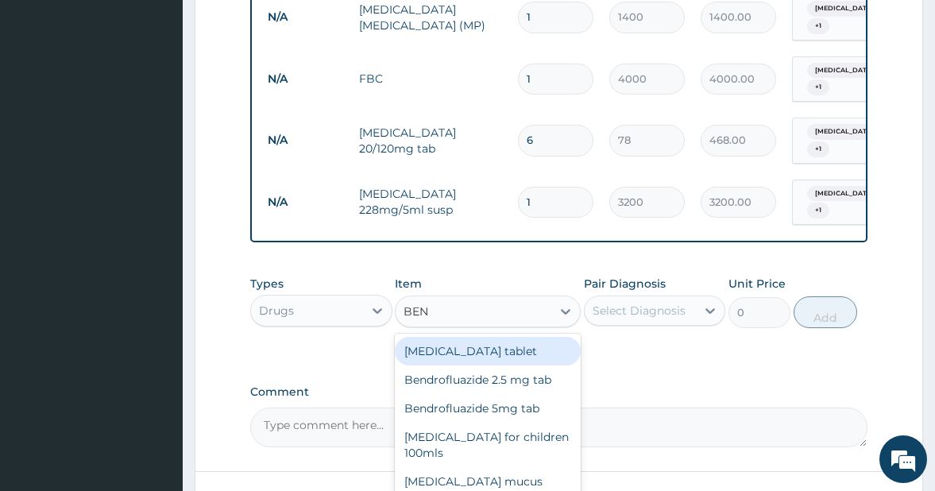
type input "BENY"
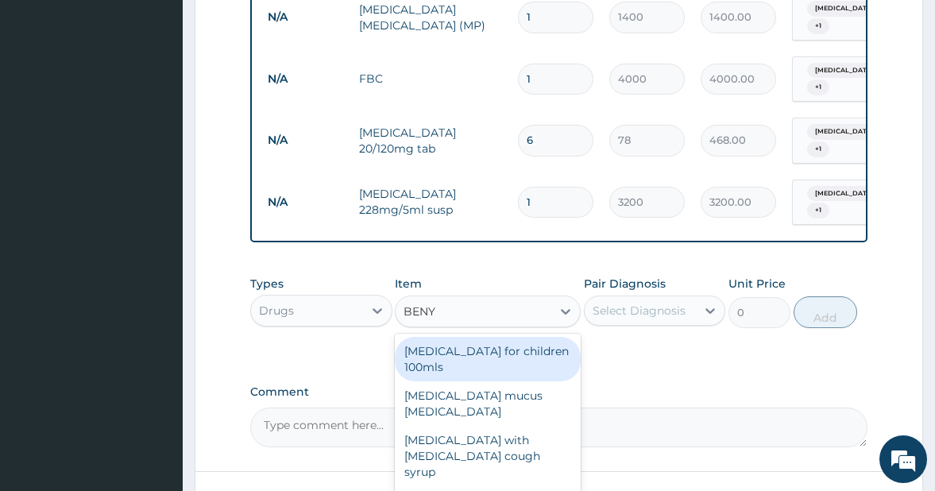
click at [443, 346] on div "Benylin for children 100mls" at bounding box center [487, 359] width 185 height 44
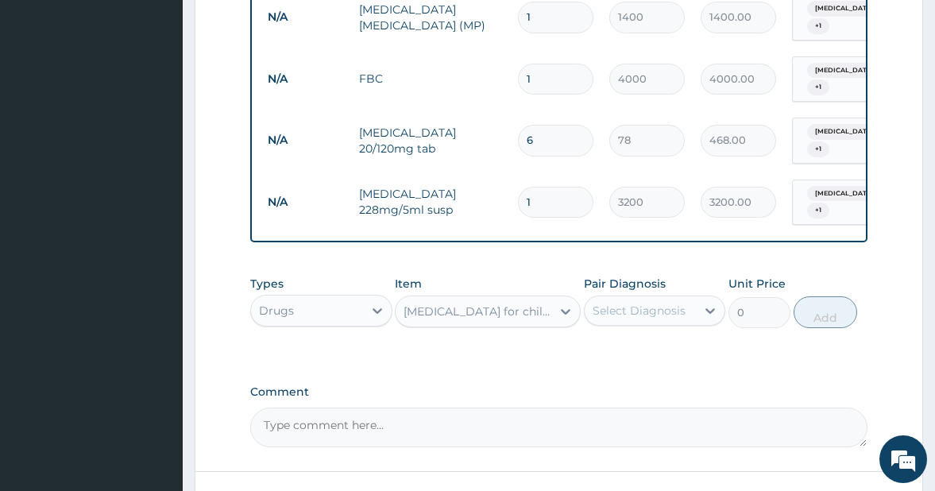
type input "350"
click at [618, 303] on div "Select Diagnosis" at bounding box center [639, 311] width 93 height 16
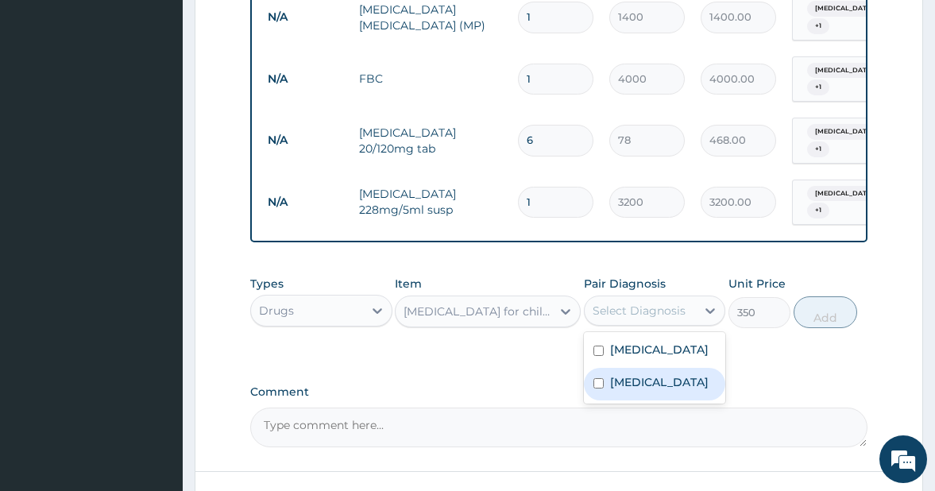
click at [597, 380] on input "checkbox" at bounding box center [598, 383] width 10 height 10
checkbox input "true"
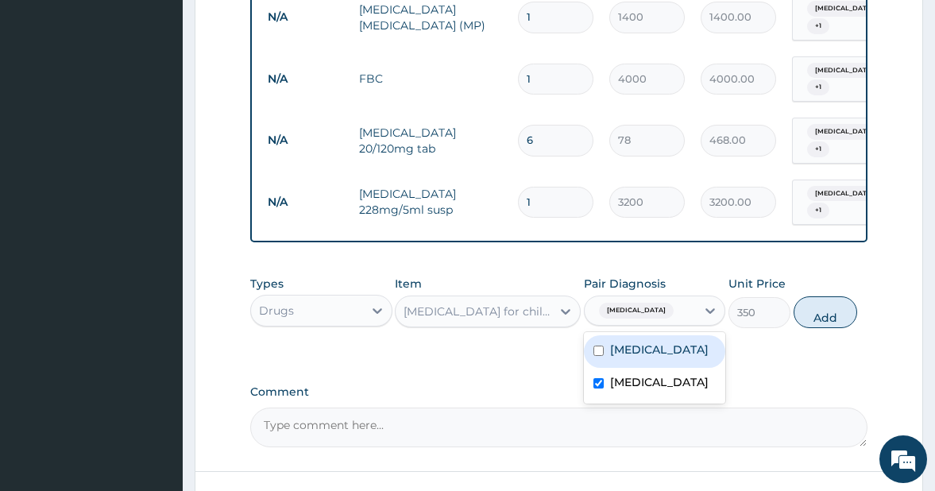
click at [603, 349] on input "checkbox" at bounding box center [598, 351] width 10 height 10
checkbox input "true"
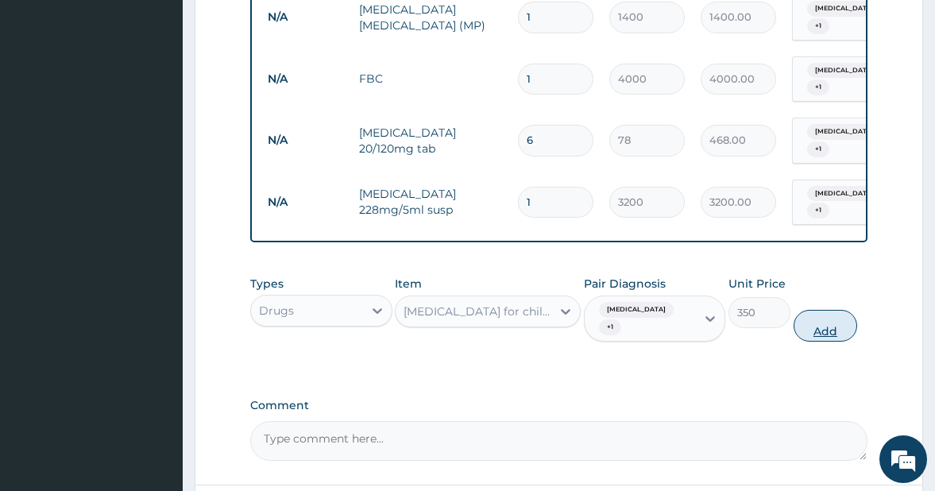
click at [829, 323] on button "Add" at bounding box center [826, 326] width 64 height 32
type input "0"
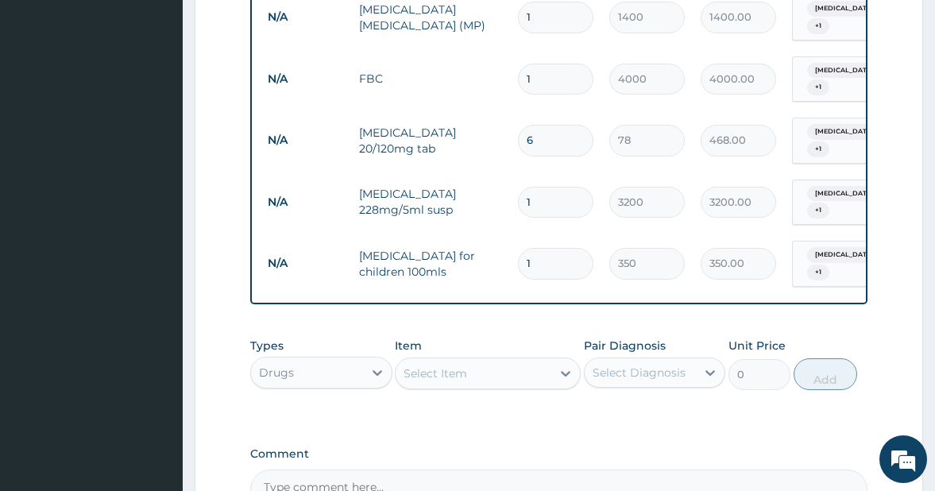
click at [436, 365] on div "Select Item" at bounding box center [436, 373] width 64 height 16
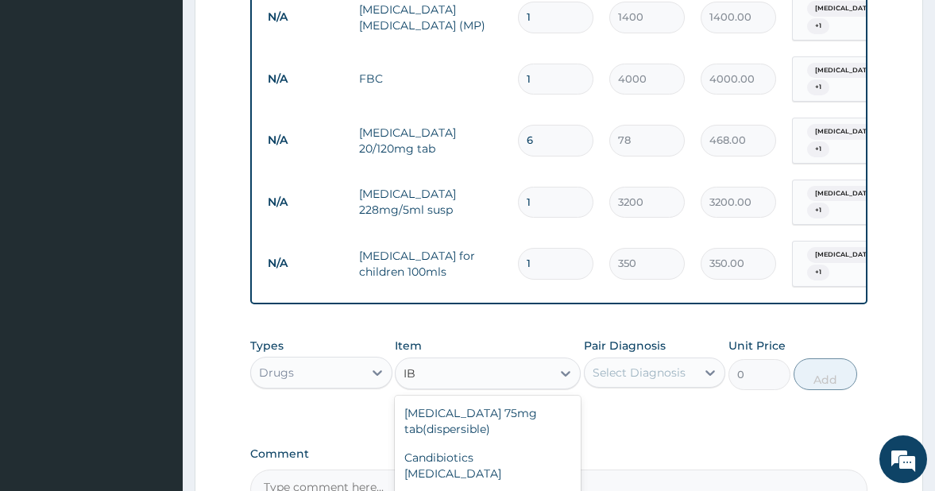
type input "IBR"
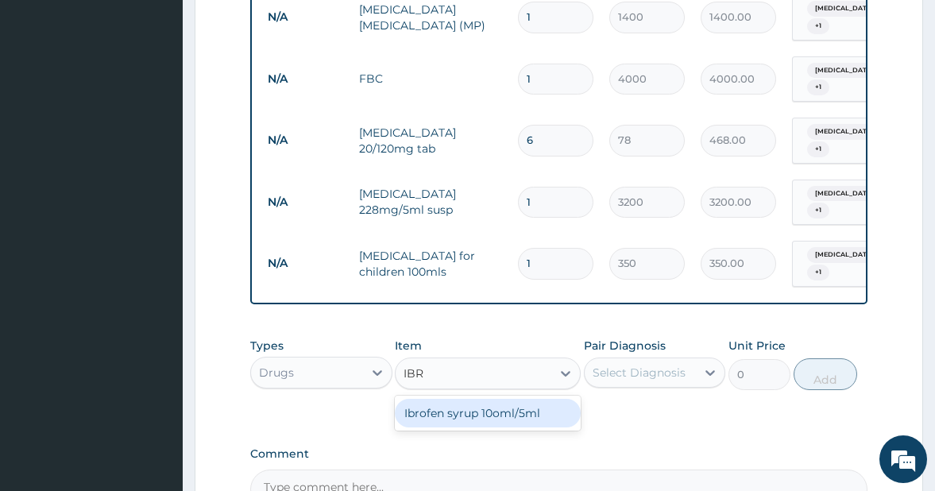
click at [453, 410] on div "Ibrofen syrup 10oml/5ml" at bounding box center [487, 413] width 185 height 29
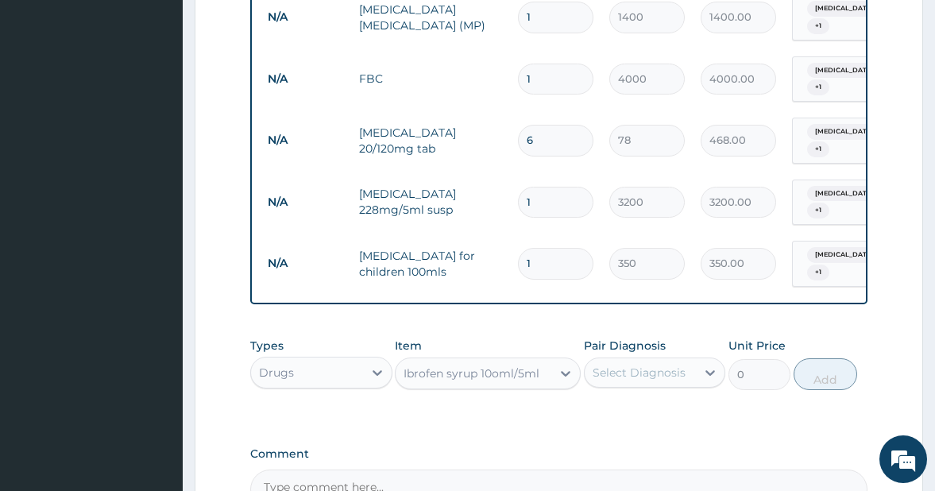
type input "450"
click at [613, 365] on div "Select Diagnosis" at bounding box center [639, 373] width 93 height 16
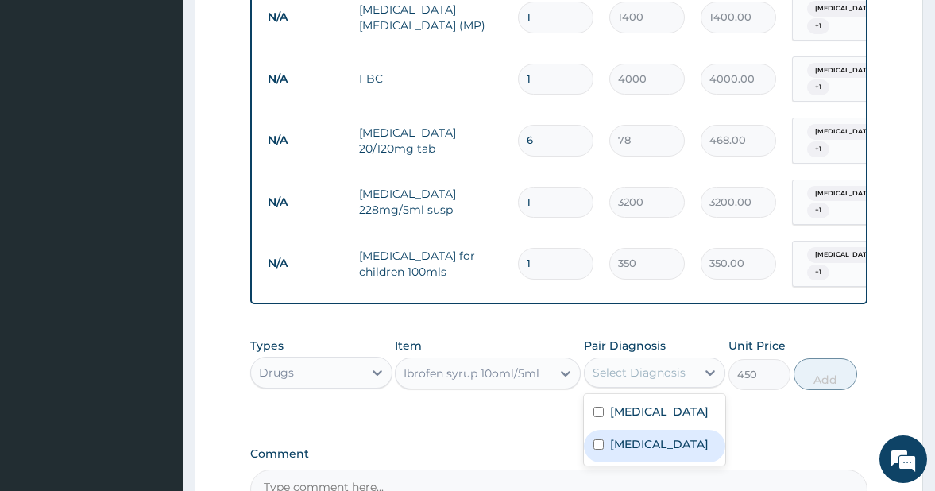
click at [601, 443] on input "checkbox" at bounding box center [598, 444] width 10 height 10
checkbox input "true"
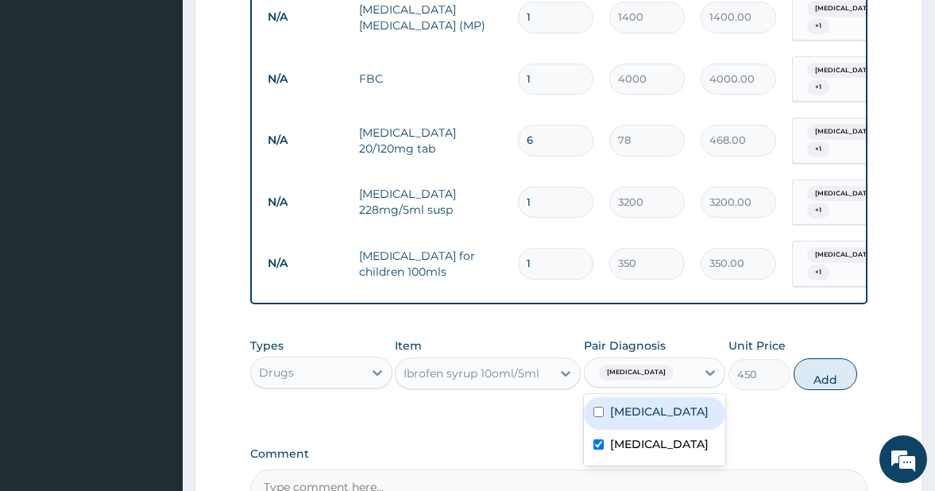
click at [600, 407] on input "checkbox" at bounding box center [598, 412] width 10 height 10
checkbox input "true"
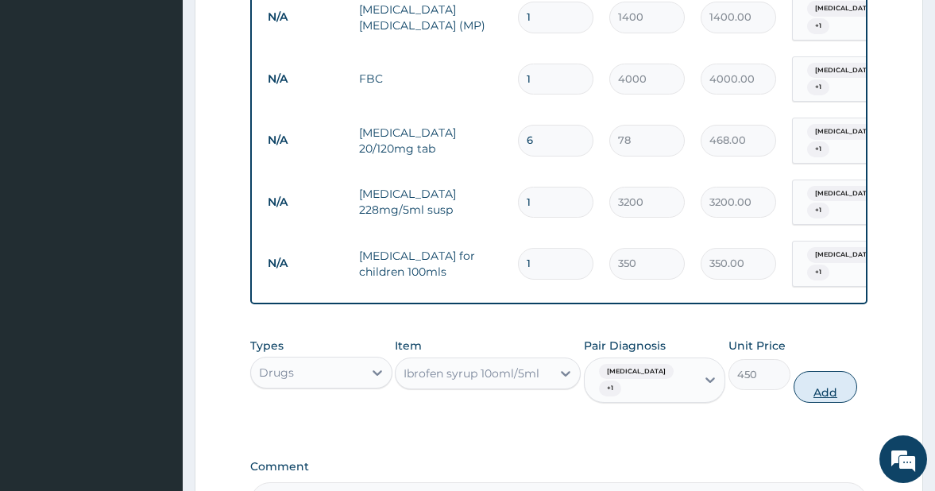
click at [815, 384] on button "Add" at bounding box center [826, 387] width 64 height 32
type input "0"
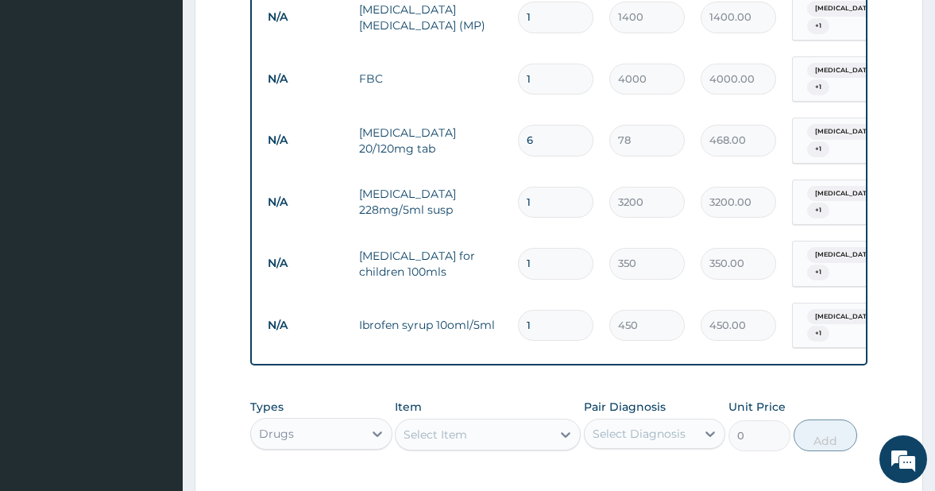
click at [443, 428] on div "Select Item" at bounding box center [436, 435] width 64 height 16
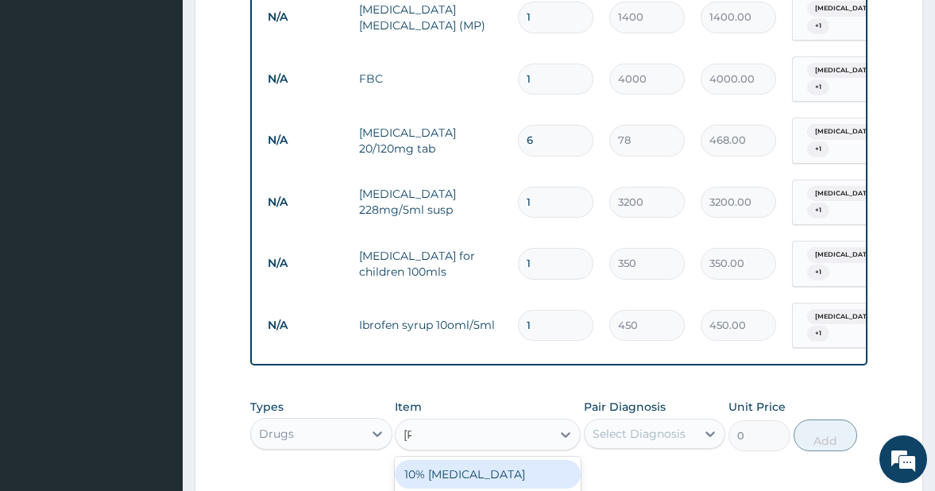
type input "LORAT"
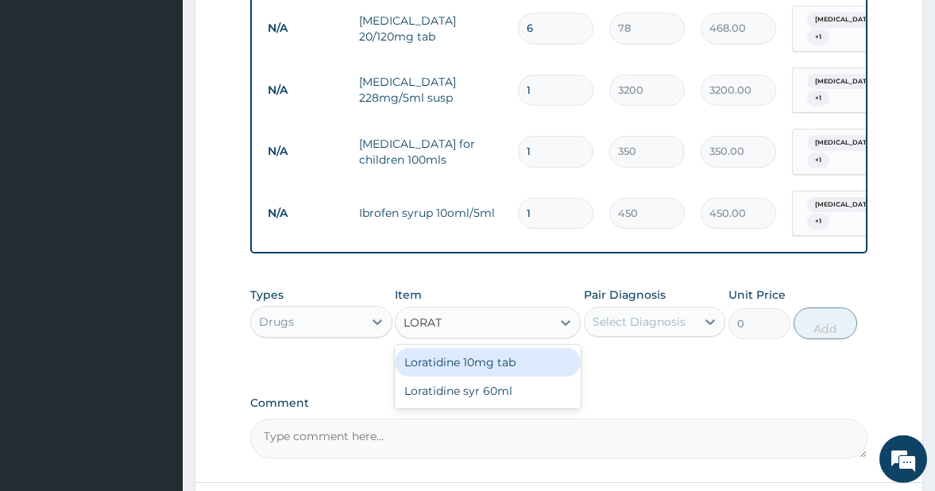
scroll to position [830, 0]
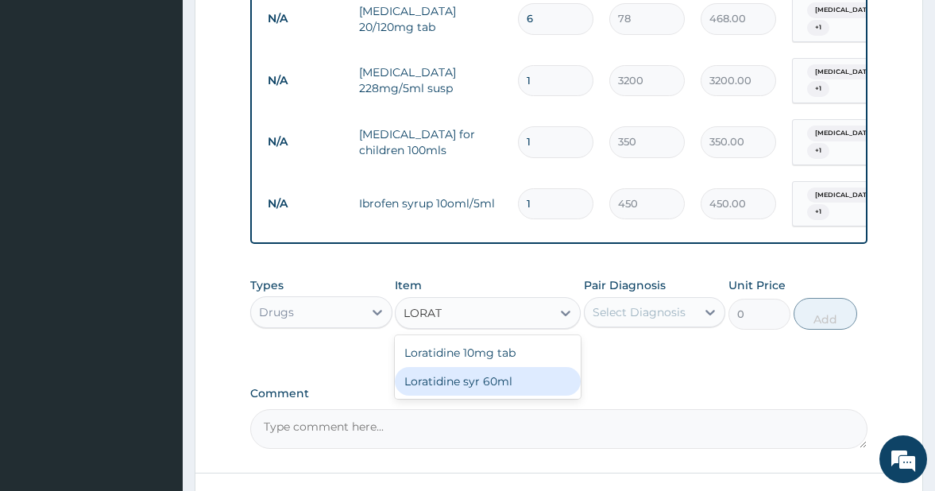
click at [504, 379] on div "Loratidine syr 60ml" at bounding box center [487, 381] width 185 height 29
type input "1200"
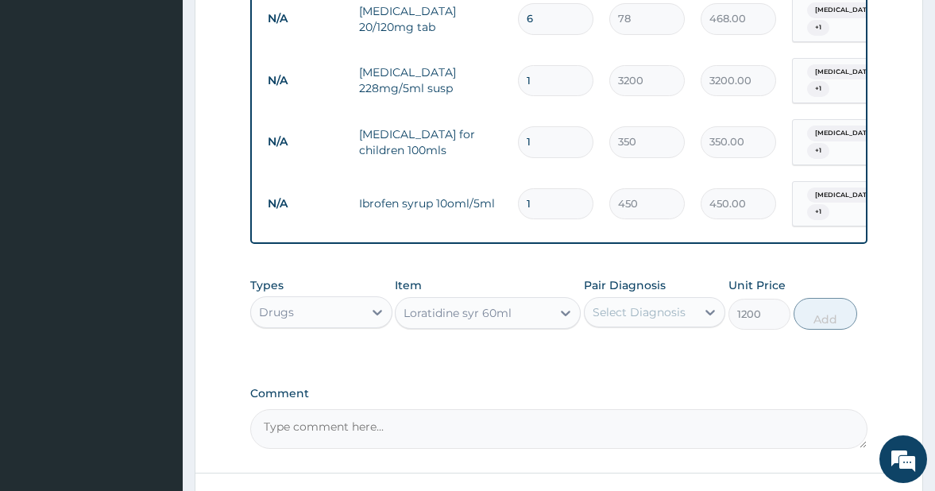
click at [667, 304] on div "Select Diagnosis" at bounding box center [639, 312] width 93 height 16
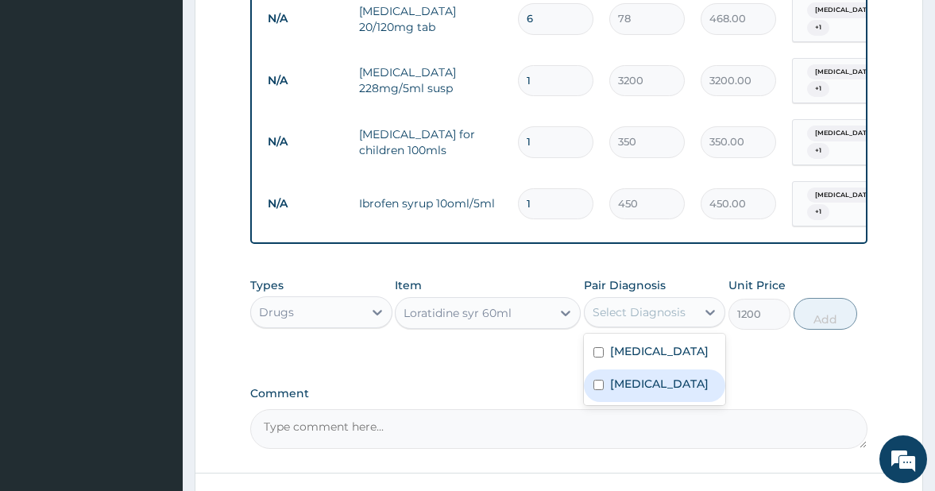
click at [602, 380] on div "Upper respiratory infection" at bounding box center [655, 385] width 142 height 33
checkbox input "true"
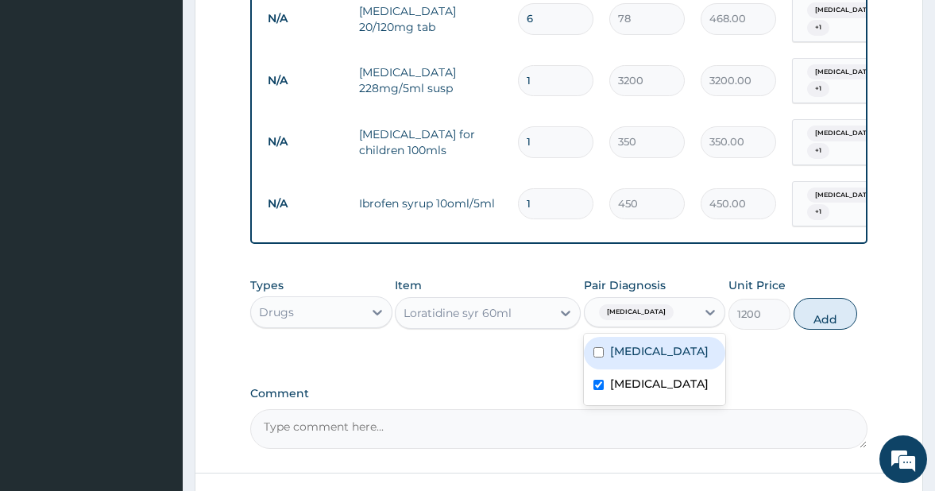
click at [603, 347] on input "checkbox" at bounding box center [598, 352] width 10 height 10
checkbox input "true"
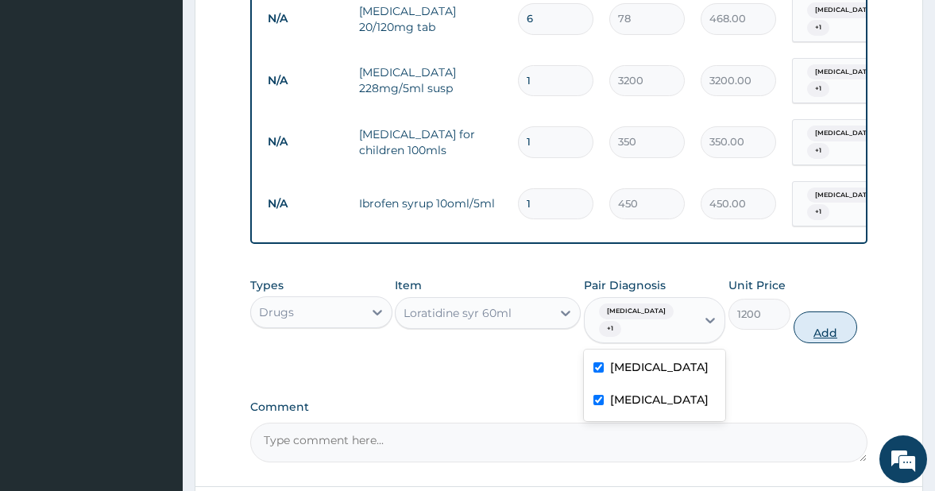
click at [817, 323] on button "Add" at bounding box center [826, 327] width 64 height 32
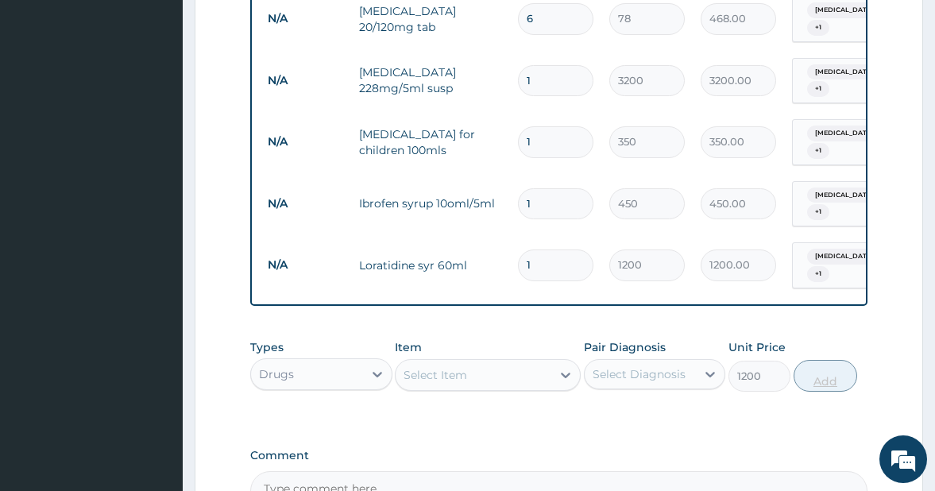
type input "0"
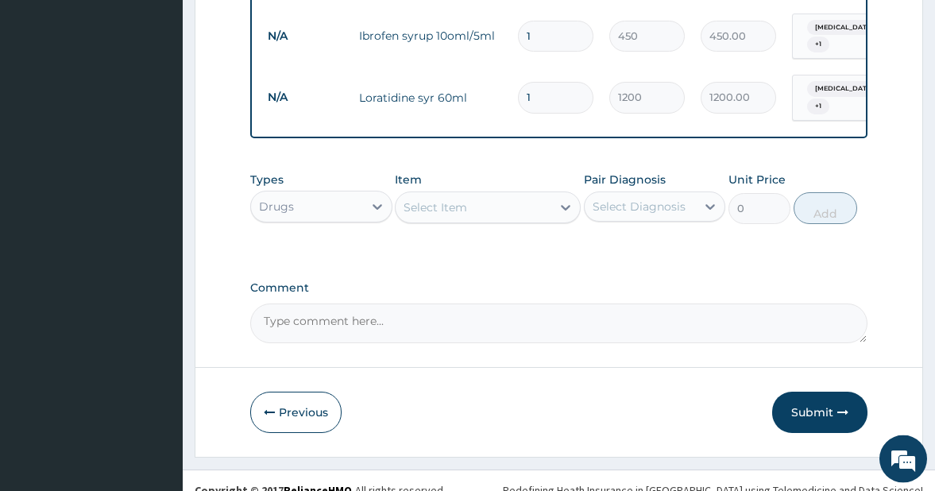
scroll to position [1010, 0]
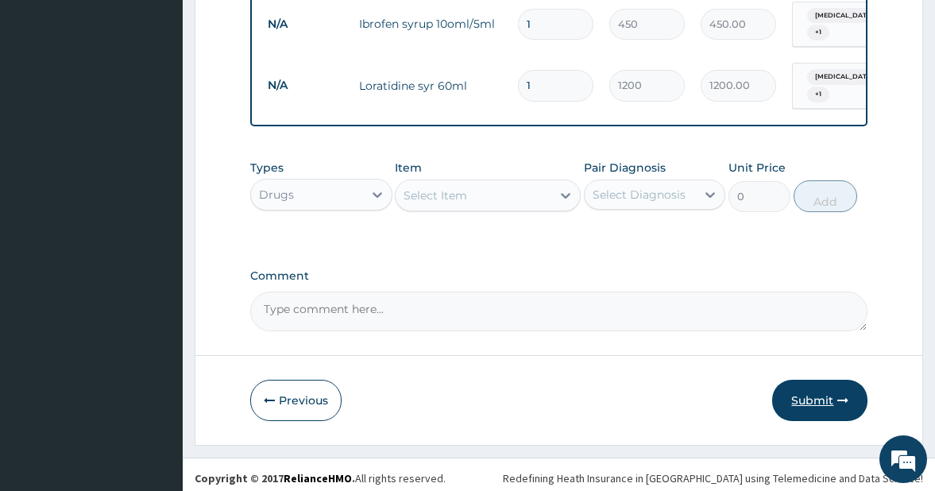
click at [808, 389] on button "Submit" at bounding box center [819, 400] width 95 height 41
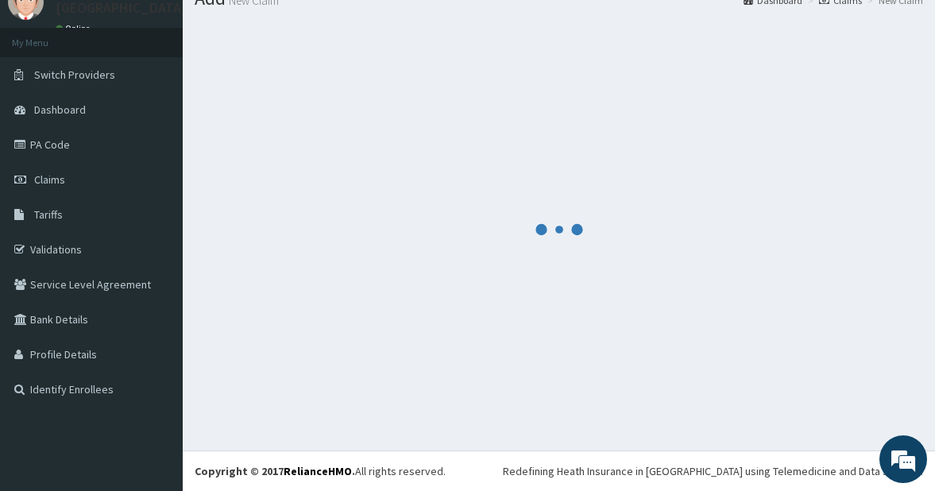
scroll to position [64, 0]
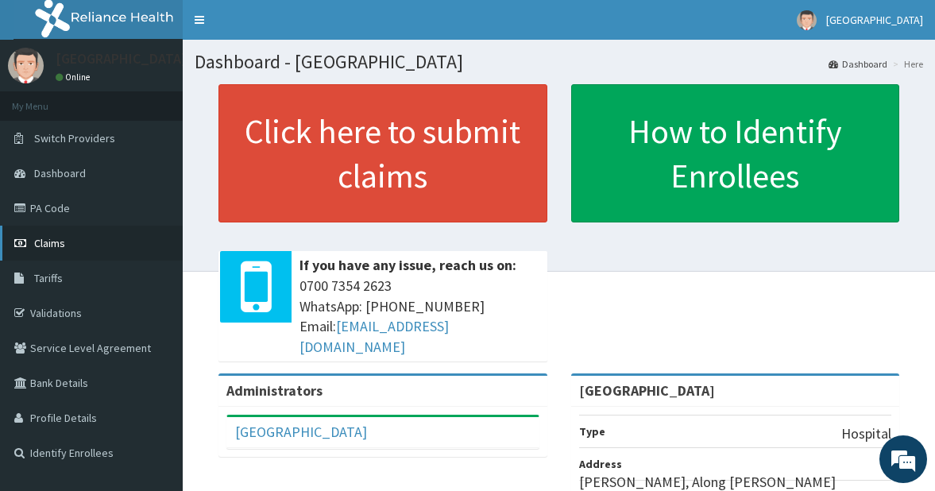
click at [79, 231] on link "Claims" at bounding box center [91, 243] width 183 height 35
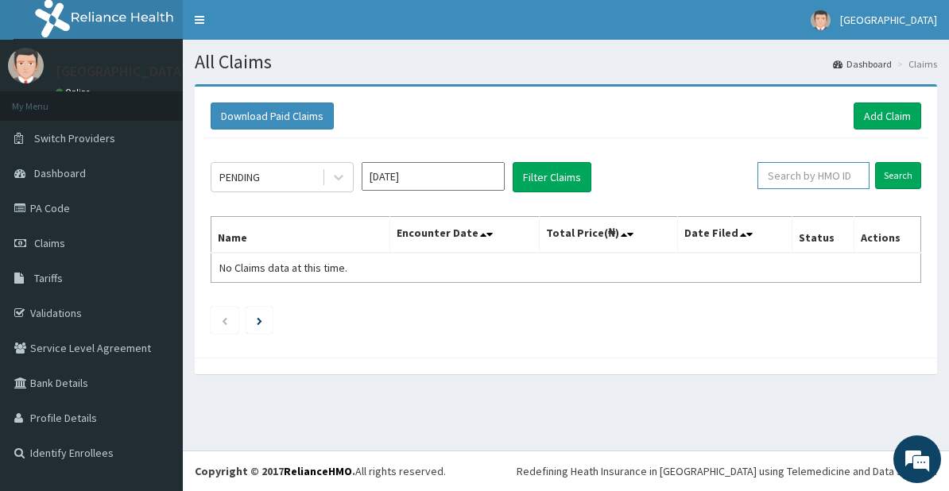
click at [791, 174] on input "text" at bounding box center [813, 175] width 112 height 27
type input "CNH/10008/C"
click at [891, 172] on input "Search" at bounding box center [898, 175] width 46 height 27
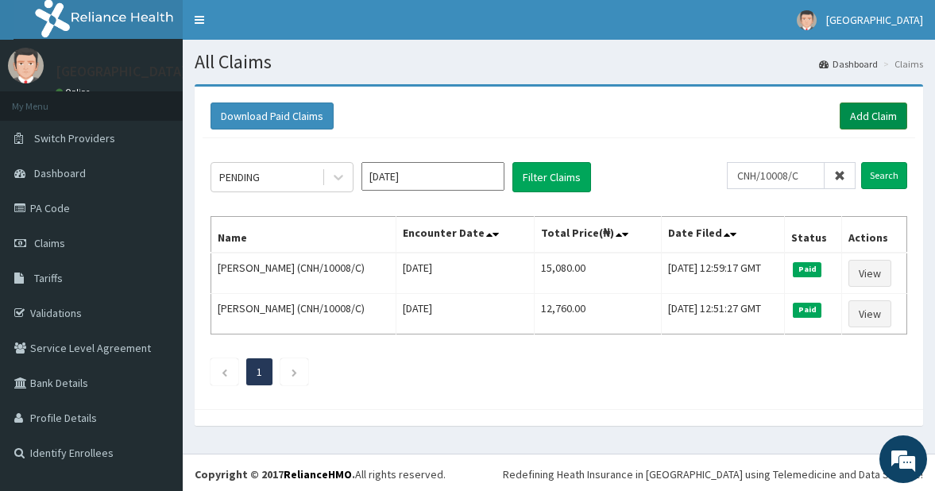
click at [862, 114] on link "Add Claim" at bounding box center [874, 115] width 68 height 27
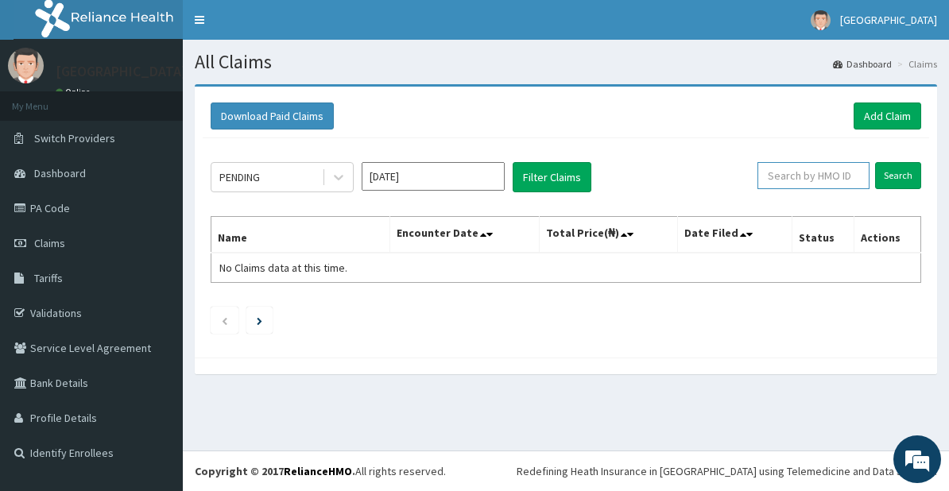
click at [811, 178] on input "text" at bounding box center [813, 175] width 112 height 27
click at [892, 176] on input "Search" at bounding box center [898, 175] width 46 height 27
click at [830, 169] on input "CNB/10008/B" at bounding box center [789, 175] width 99 height 27
click at [780, 176] on input "CNB/10008/B" at bounding box center [789, 175] width 99 height 27
click at [891, 173] on input "Search" at bounding box center [898, 175] width 46 height 27
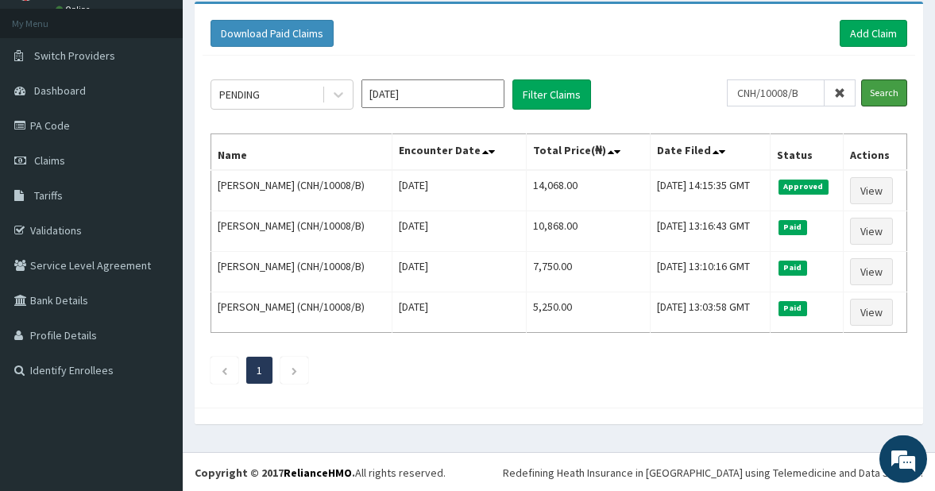
scroll to position [84, 0]
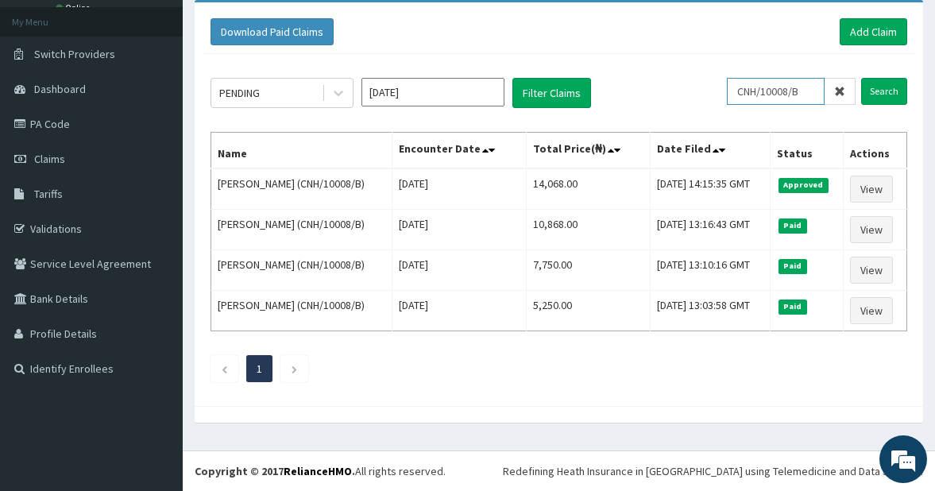
click at [818, 91] on input "CNH/10008/B" at bounding box center [776, 91] width 98 height 27
type input "CNH/10008/A"
click at [883, 83] on input "Search" at bounding box center [884, 91] width 46 height 27
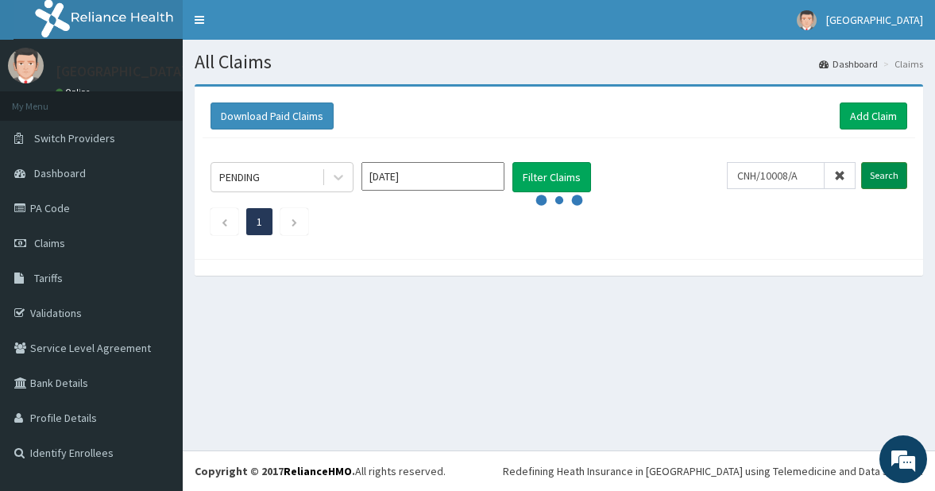
scroll to position [0, 0]
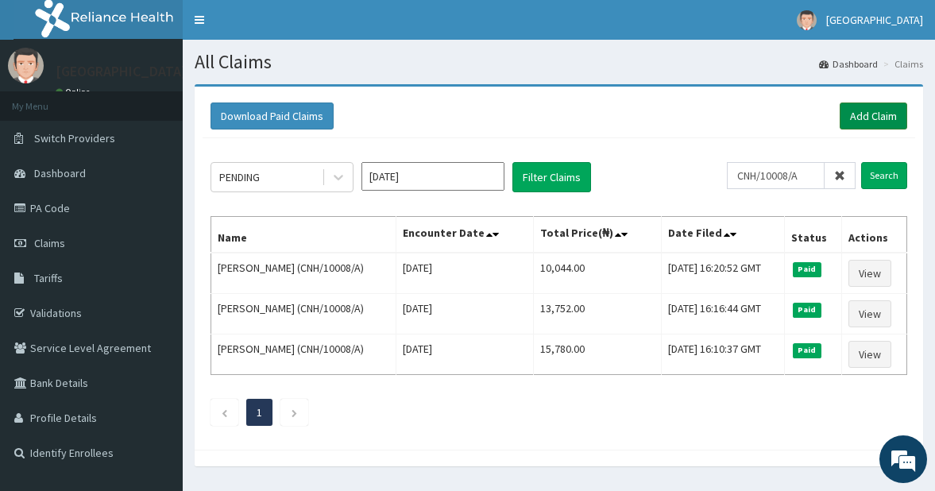
click at [859, 114] on link "Add Claim" at bounding box center [874, 115] width 68 height 27
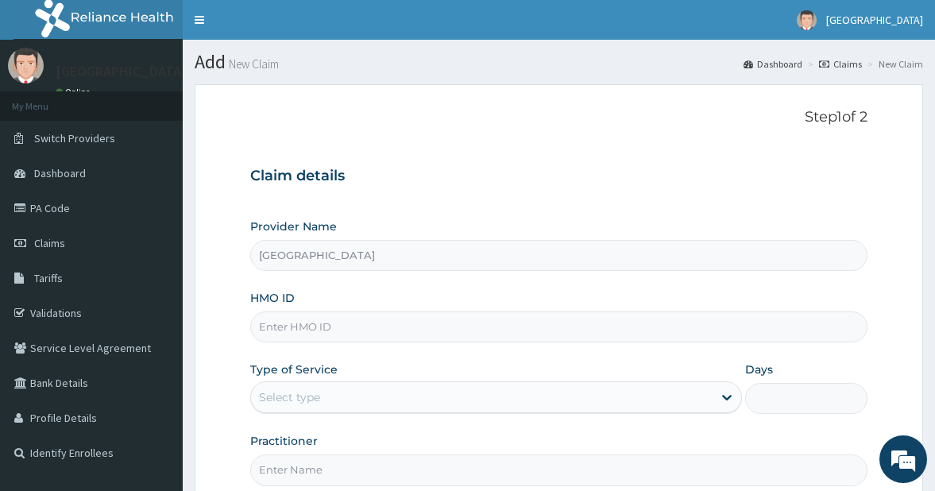
click at [312, 323] on input "HMO ID" at bounding box center [559, 326] width 618 height 31
type input "CNH/10008/A"
click at [339, 394] on div "Select type" at bounding box center [482, 397] width 462 height 25
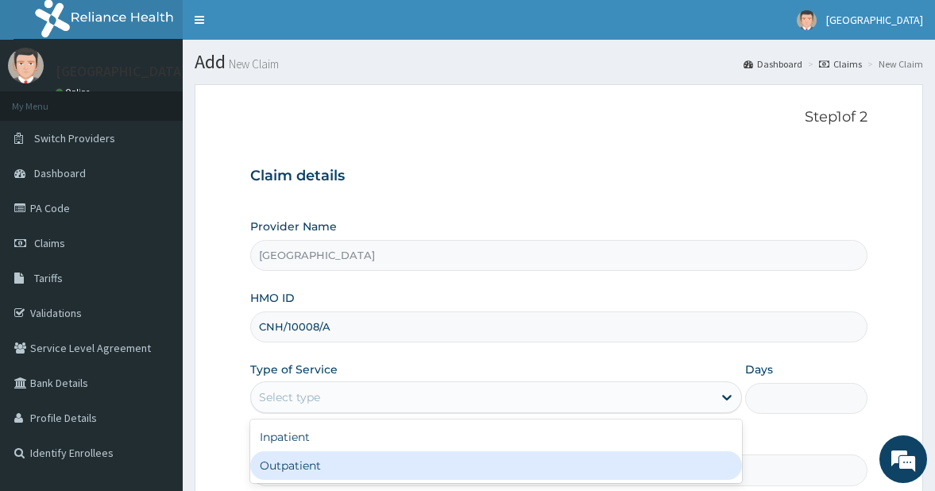
click at [339, 466] on div "Outpatient" at bounding box center [496, 465] width 492 height 29
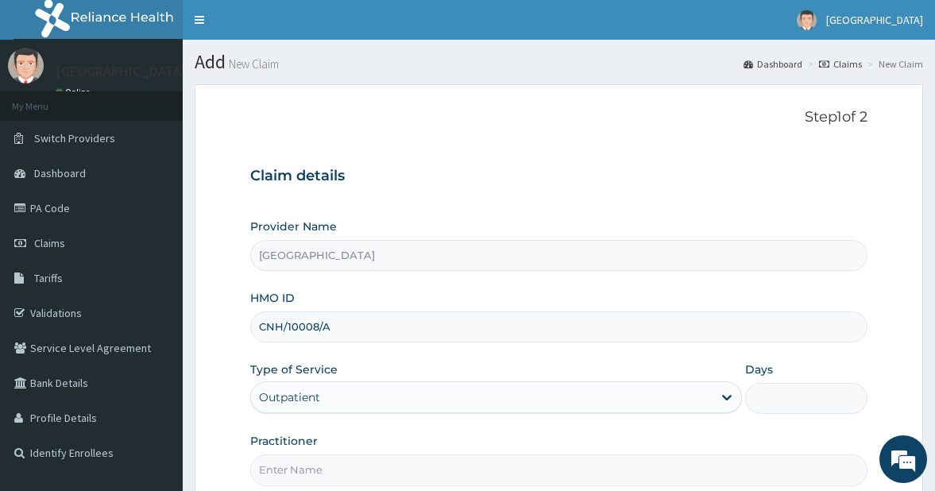
type input "1"
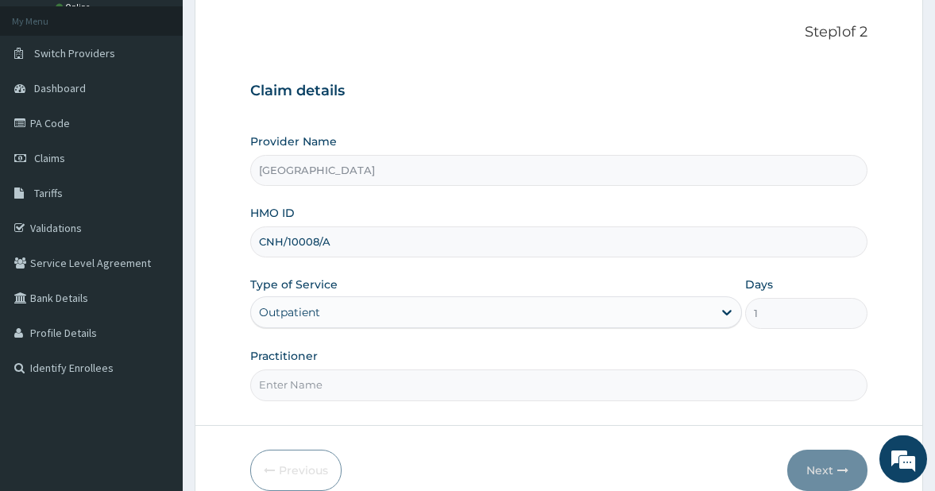
scroll to position [162, 0]
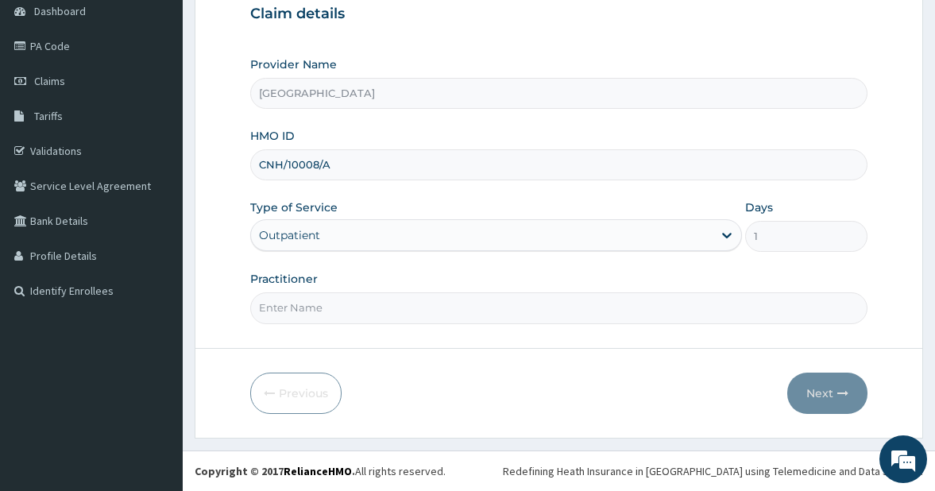
click at [345, 303] on input "Practitioner" at bounding box center [559, 307] width 618 height 31
type input "[PERSON_NAME]"
click at [825, 392] on button "Next" at bounding box center [827, 393] width 80 height 41
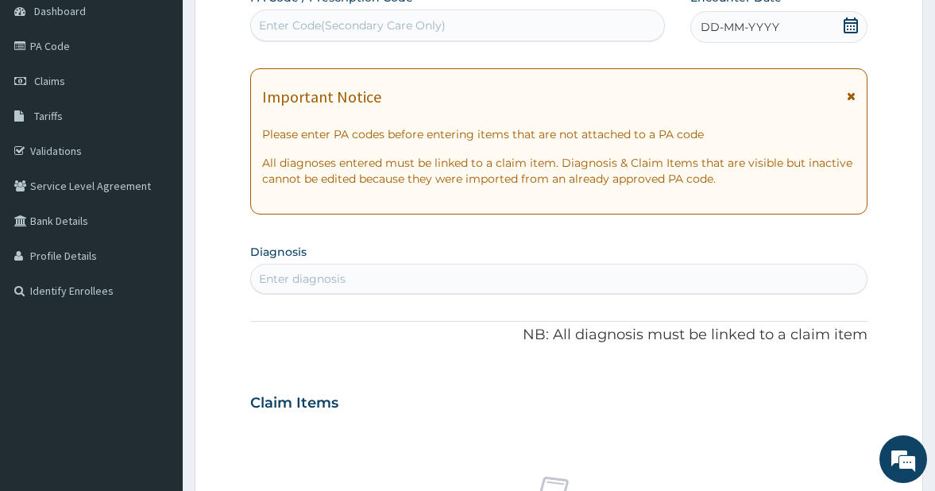
click at [849, 28] on icon at bounding box center [851, 25] width 16 height 16
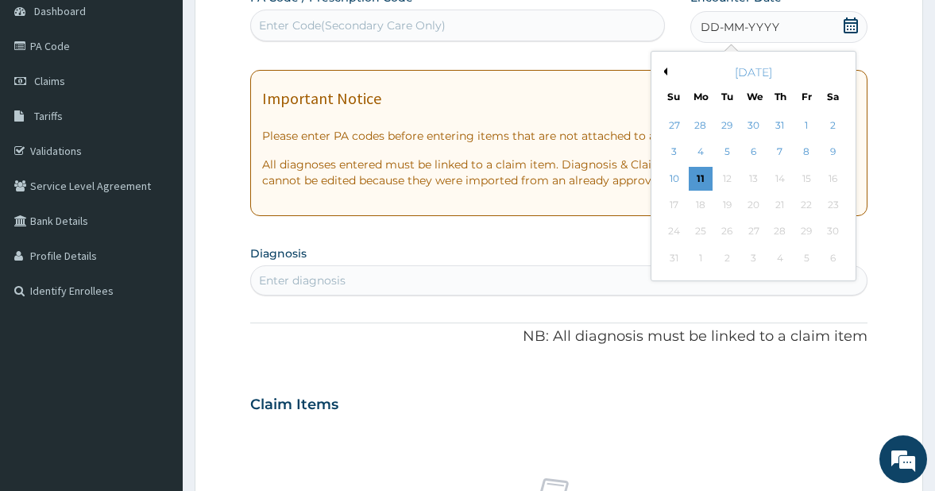
click at [667, 68] on div "[DATE]" at bounding box center [753, 72] width 191 height 16
click at [664, 70] on button "Previous Month" at bounding box center [663, 72] width 8 height 8
click at [699, 227] on div "30" at bounding box center [701, 232] width 24 height 24
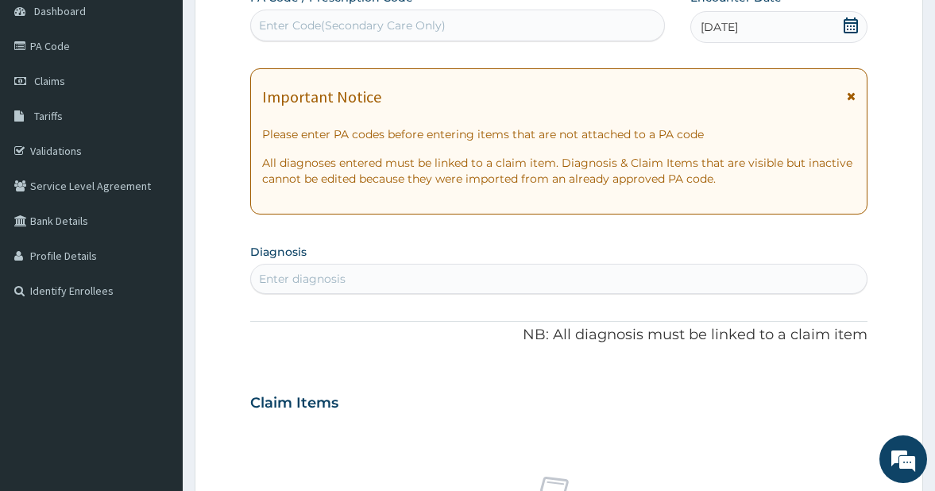
click at [323, 277] on div "Enter diagnosis" at bounding box center [302, 279] width 87 height 16
type input "UPPER RESP"
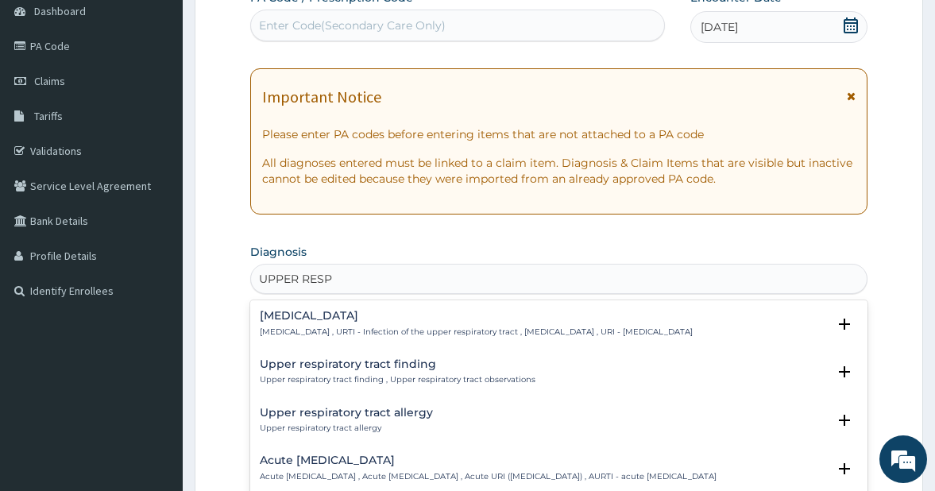
click at [324, 332] on p "Upper respiratory infection , URTI - Infection of the upper respiratory tract ,…" at bounding box center [476, 332] width 433 height 11
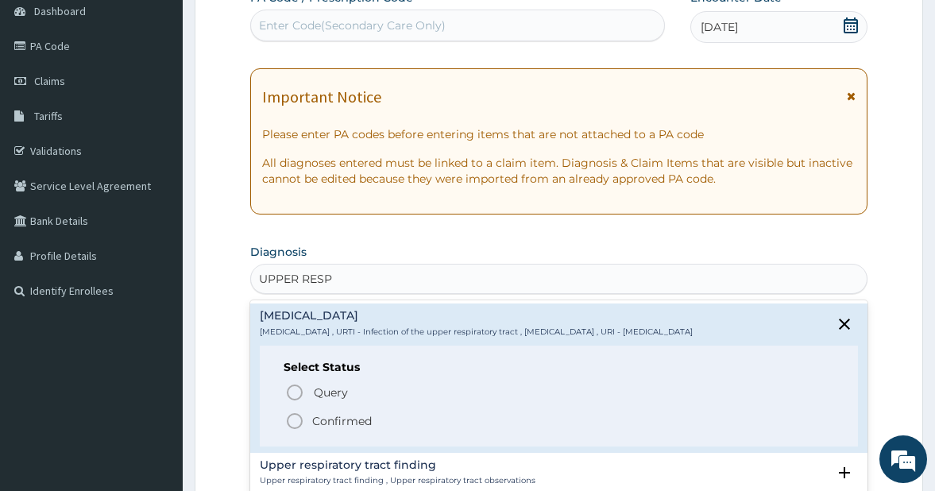
click at [292, 431] on icon "status option filled" at bounding box center [294, 421] width 19 height 19
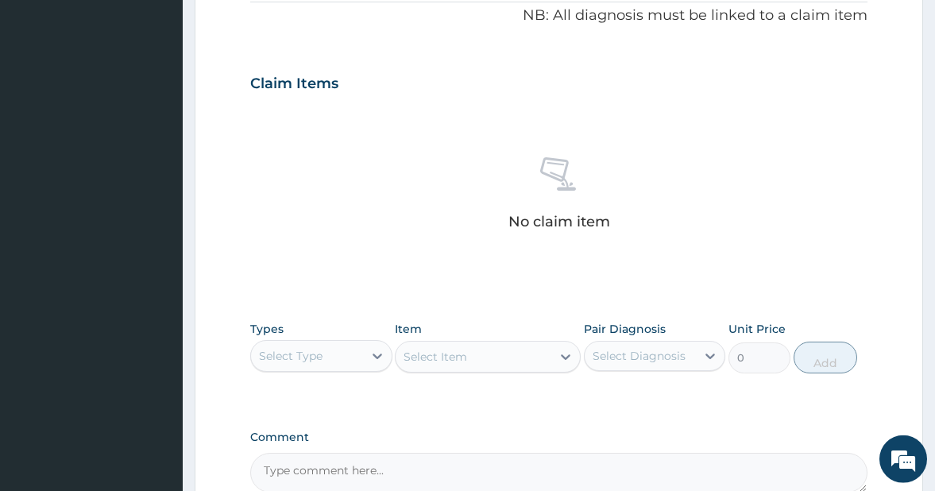
scroll to position [527, 0]
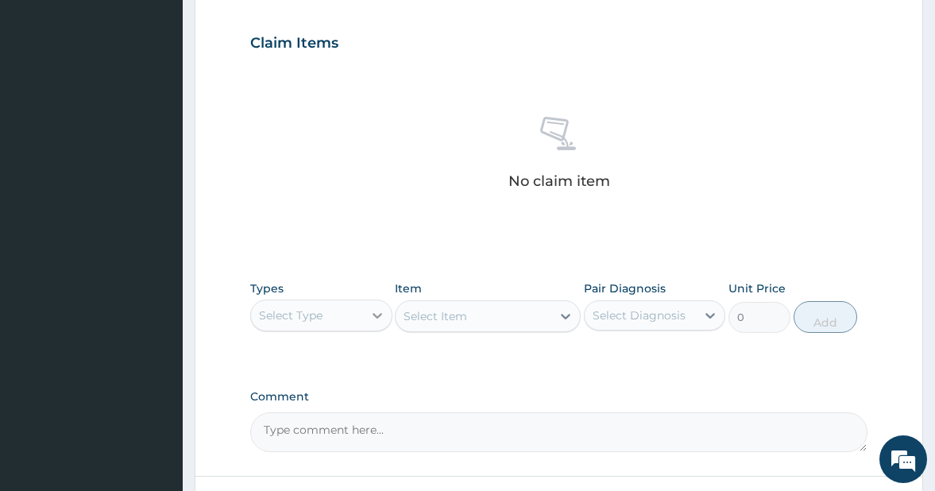
click at [373, 310] on icon at bounding box center [377, 315] width 16 height 16
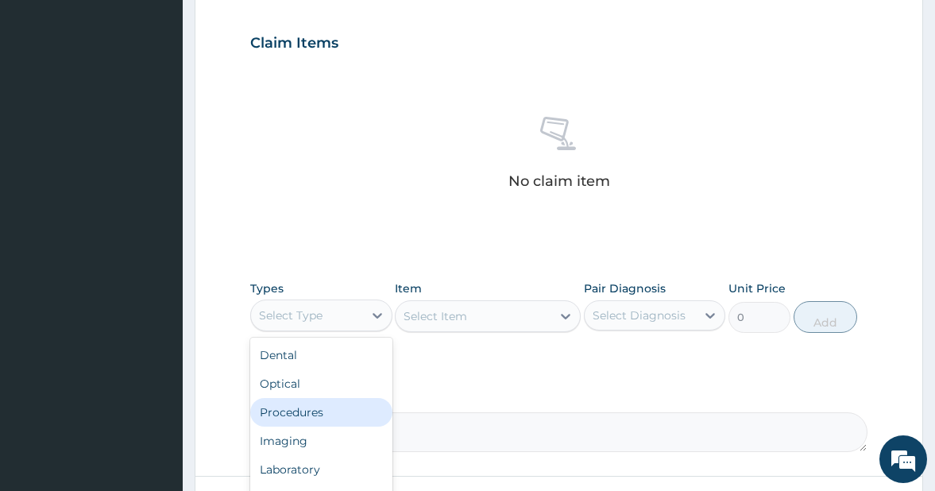
click at [312, 416] on div "Procedures" at bounding box center [321, 412] width 142 height 29
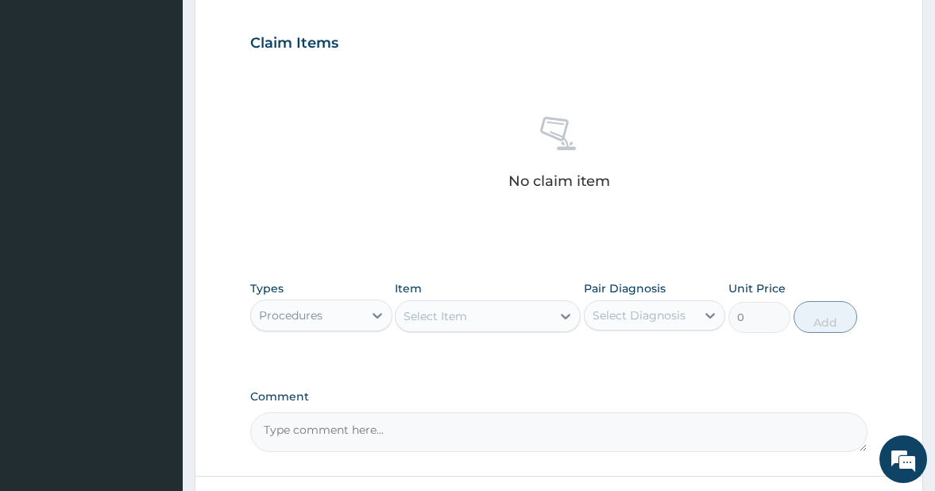
click at [506, 320] on div "Select Item" at bounding box center [473, 315] width 155 height 25
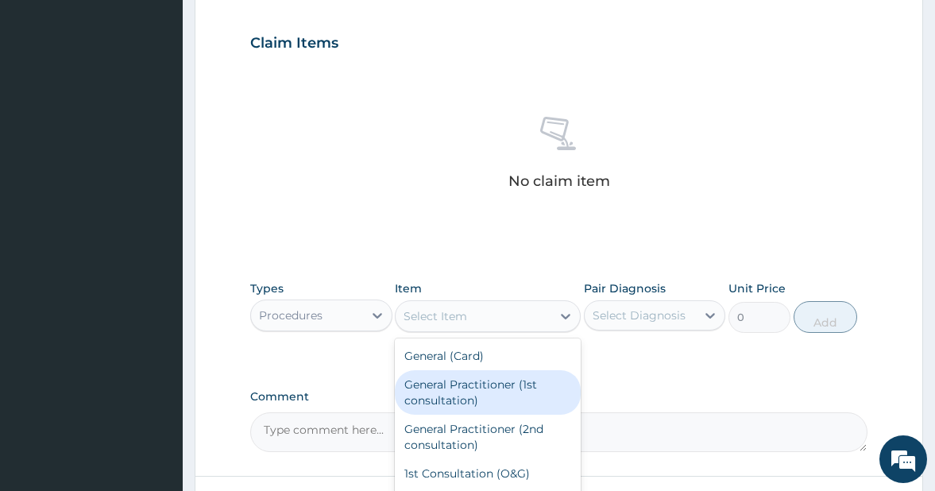
click at [490, 383] on div "General Practitioner (1st consultation)" at bounding box center [487, 392] width 185 height 44
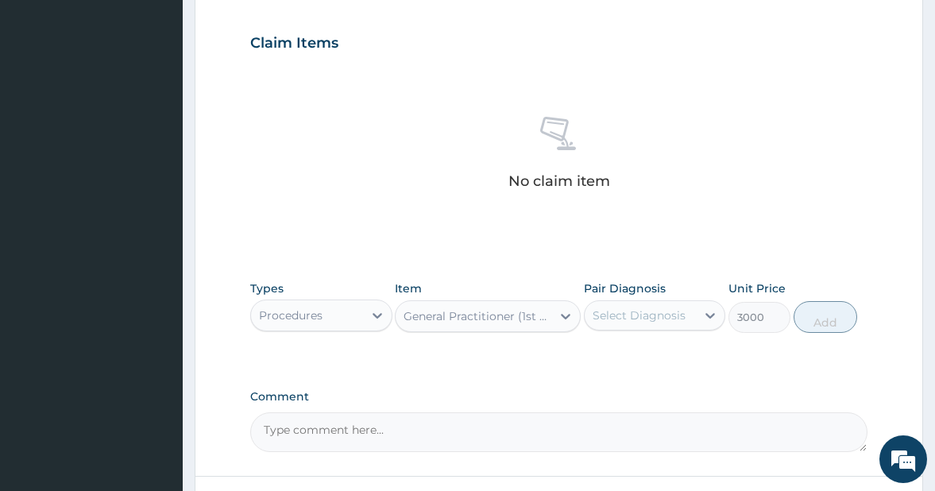
type input "3000"
click at [686, 317] on div "Select Diagnosis" at bounding box center [641, 315] width 112 height 25
click at [598, 360] on input "checkbox" at bounding box center [598, 355] width 10 height 10
checkbox input "true"
click at [825, 321] on button "Add" at bounding box center [826, 317] width 64 height 32
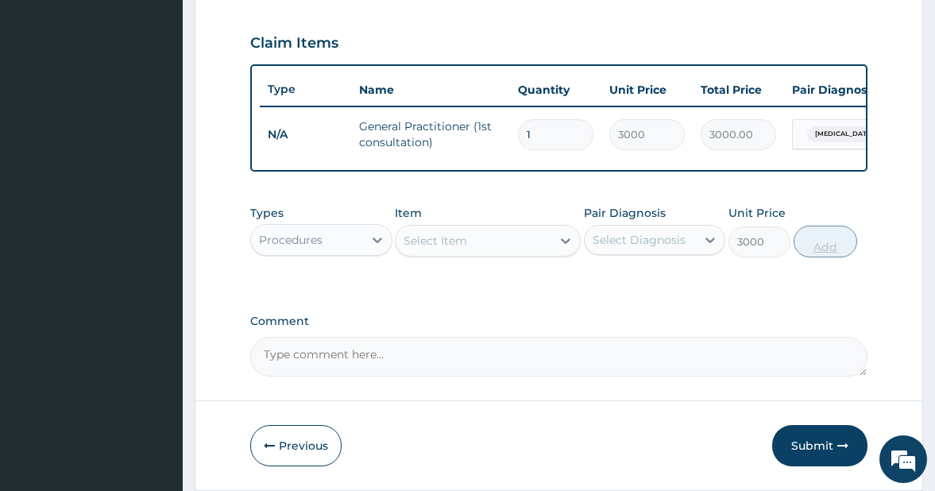
type input "0"
click at [377, 248] on icon at bounding box center [377, 240] width 16 height 16
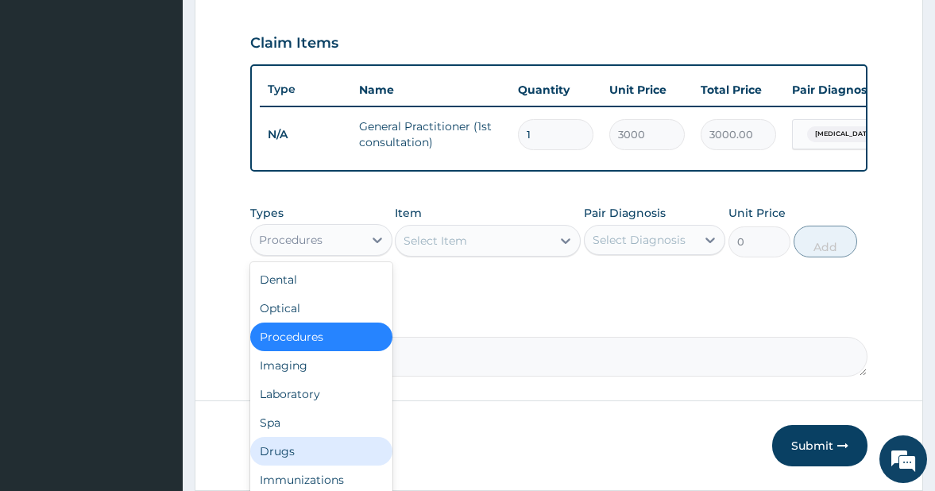
scroll to position [54, 0]
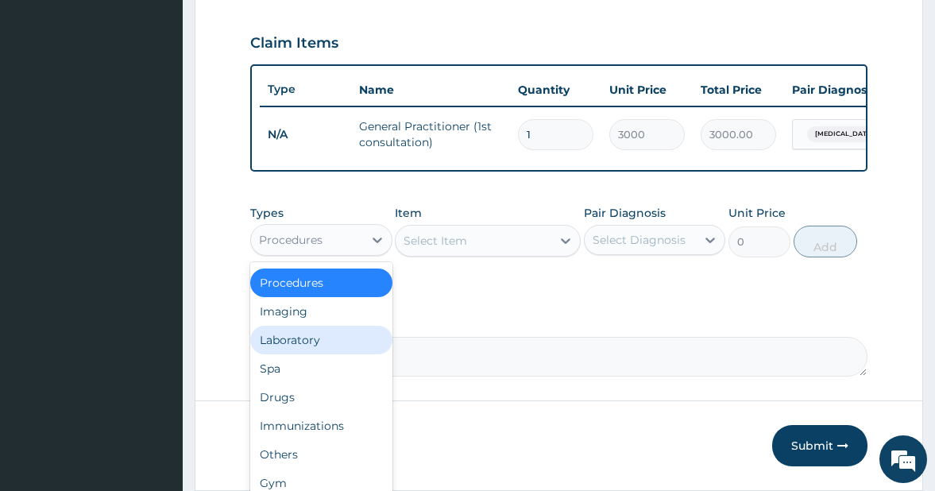
click at [334, 354] on div "Laboratory" at bounding box center [321, 340] width 142 height 29
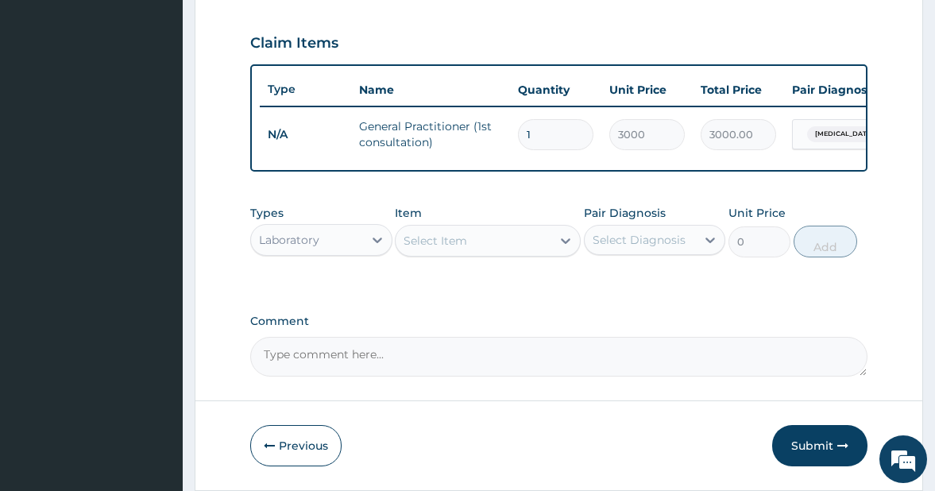
click at [520, 251] on div "Select Item" at bounding box center [473, 240] width 155 height 25
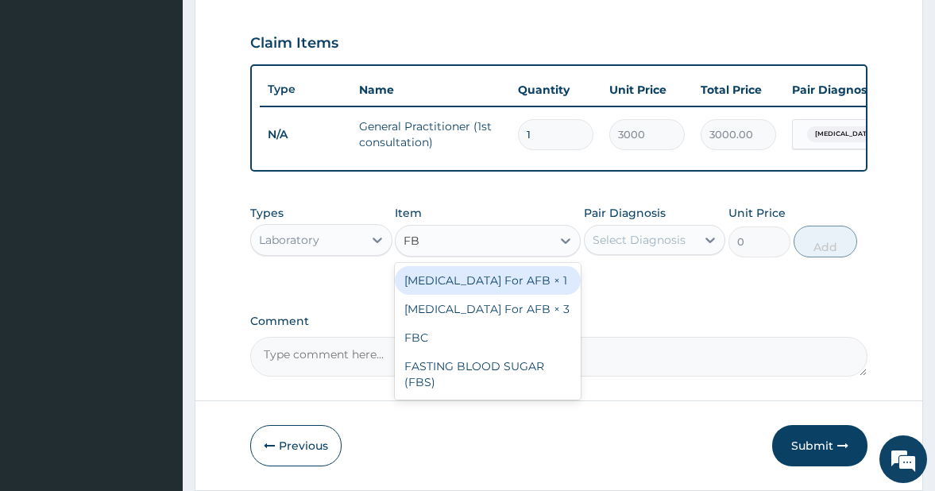
type input "FBC"
click at [489, 292] on div "FBC" at bounding box center [487, 280] width 185 height 29
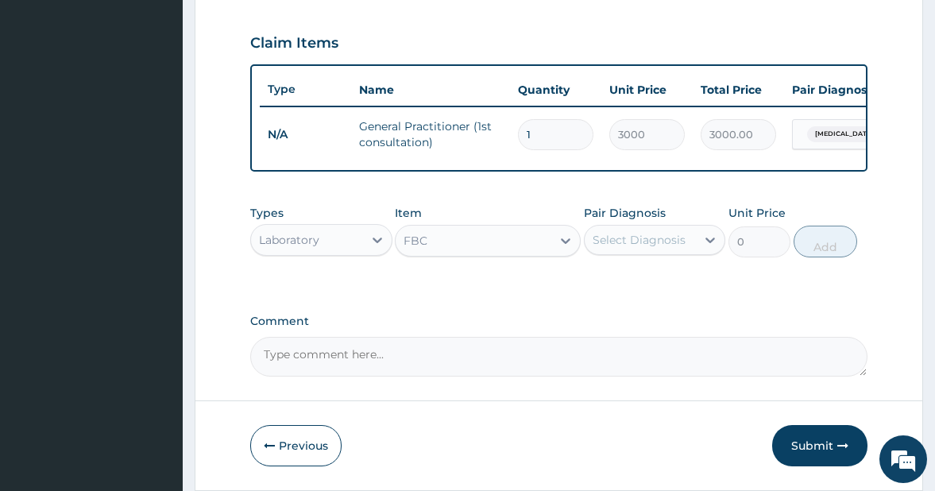
type input "4000"
click at [678, 248] on div "Select Diagnosis" at bounding box center [639, 240] width 93 height 16
click at [597, 284] on input "checkbox" at bounding box center [598, 279] width 10 height 10
checkbox input "true"
click at [817, 257] on button "Add" at bounding box center [826, 242] width 64 height 32
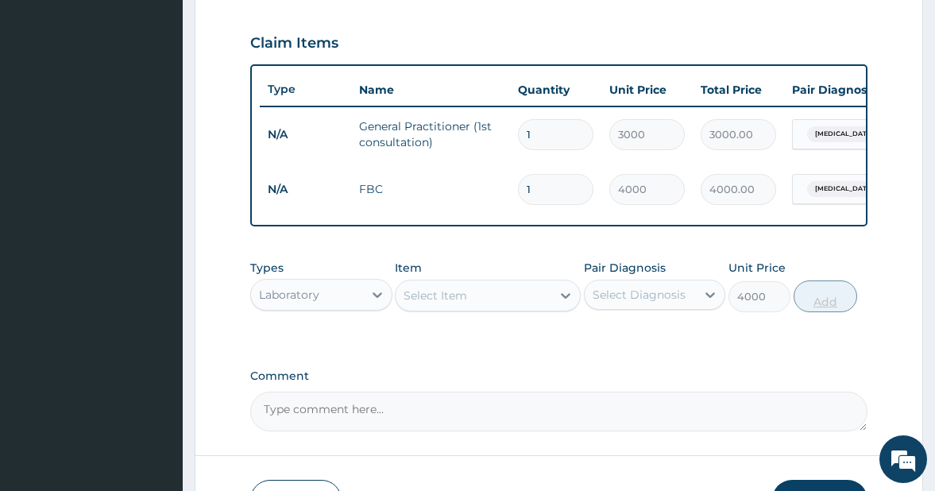
type input "0"
click at [376, 298] on icon at bounding box center [378, 295] width 10 height 6
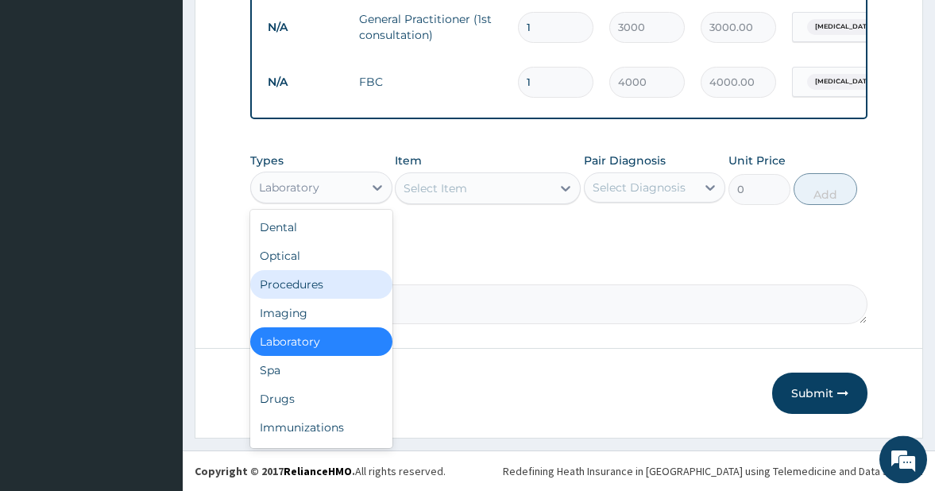
scroll to position [648, 0]
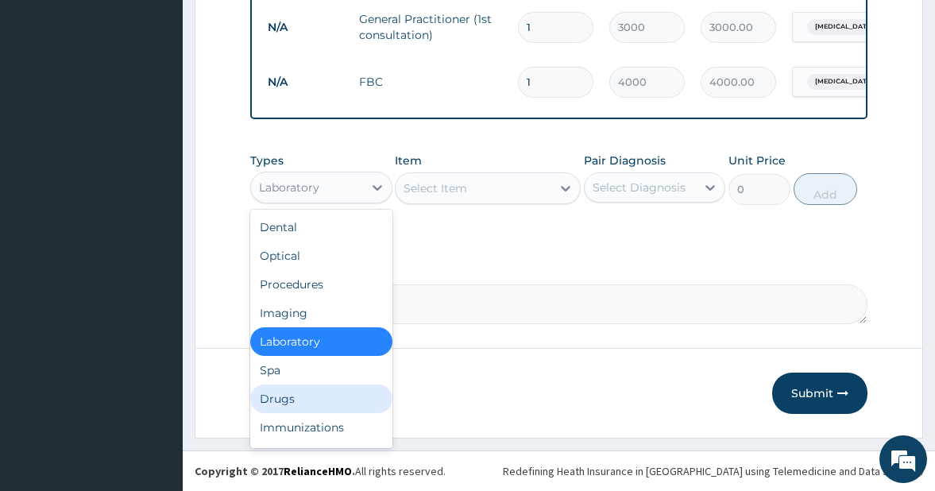
click at [323, 391] on div "Drugs" at bounding box center [321, 399] width 142 height 29
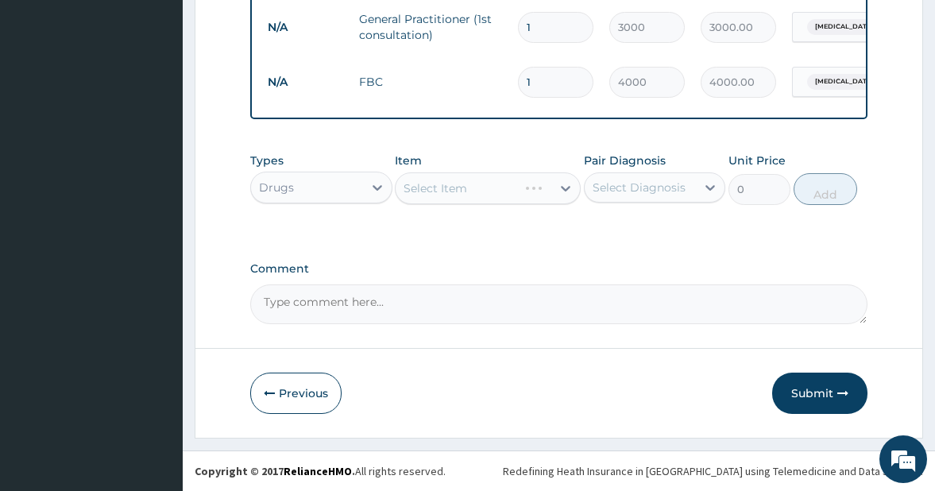
click at [524, 188] on div "Select Item" at bounding box center [487, 188] width 185 height 32
click at [524, 191] on div "Select Item" at bounding box center [473, 188] width 155 height 25
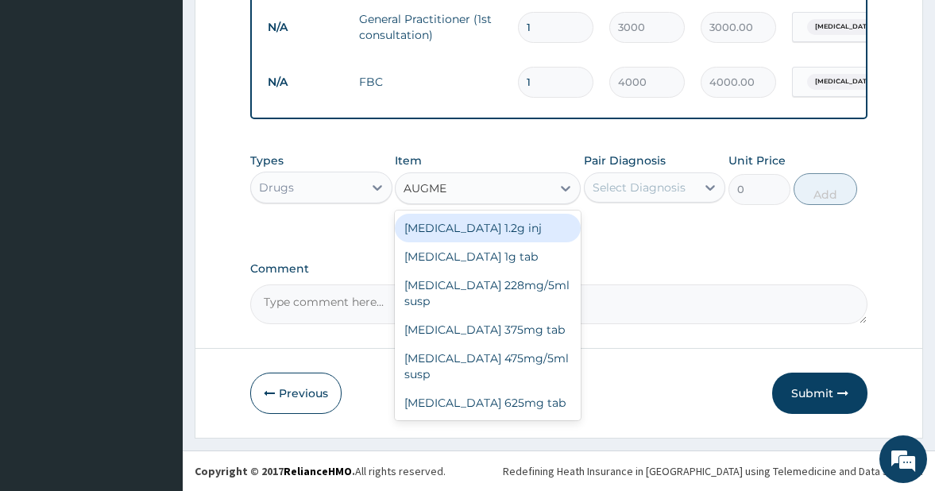
type input "AUGMEN"
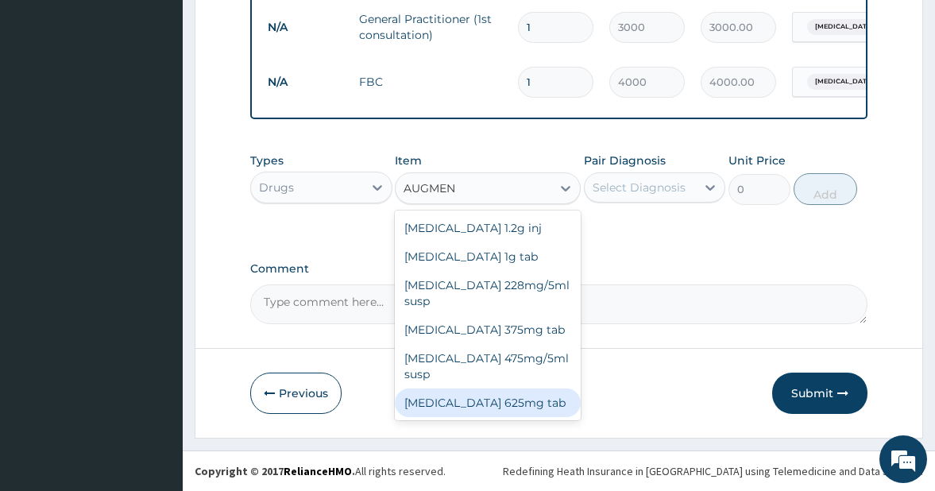
click at [506, 389] on div "[MEDICAL_DATA] 625mg tab" at bounding box center [487, 403] width 185 height 29
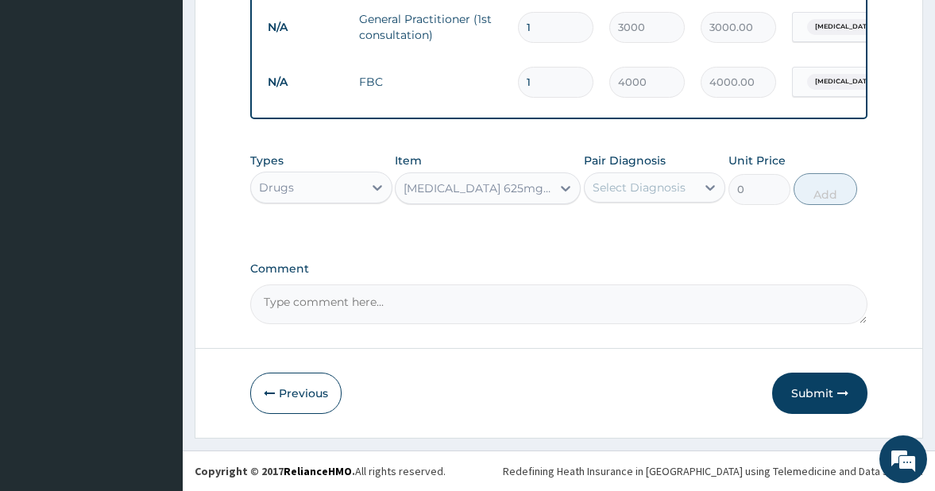
type input "250"
click at [665, 176] on div "Select Diagnosis" at bounding box center [641, 187] width 112 height 25
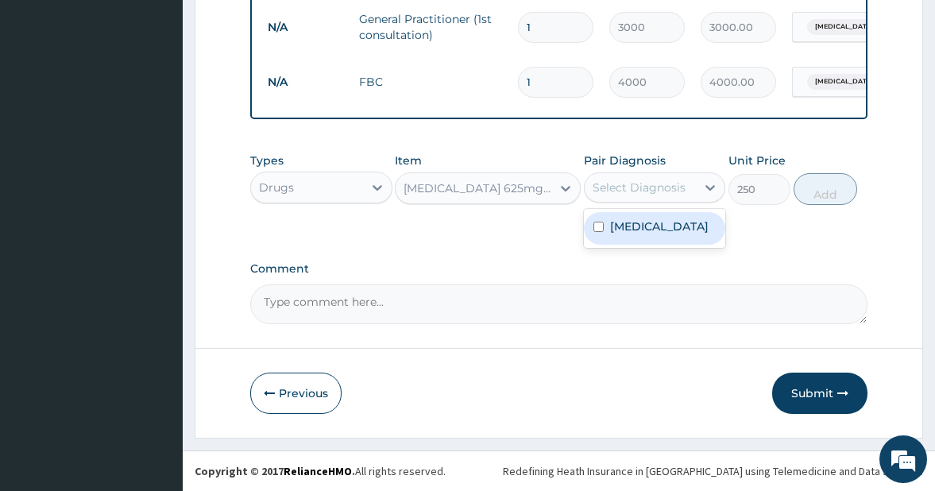
click at [599, 232] on input "checkbox" at bounding box center [598, 227] width 10 height 10
checkbox input "true"
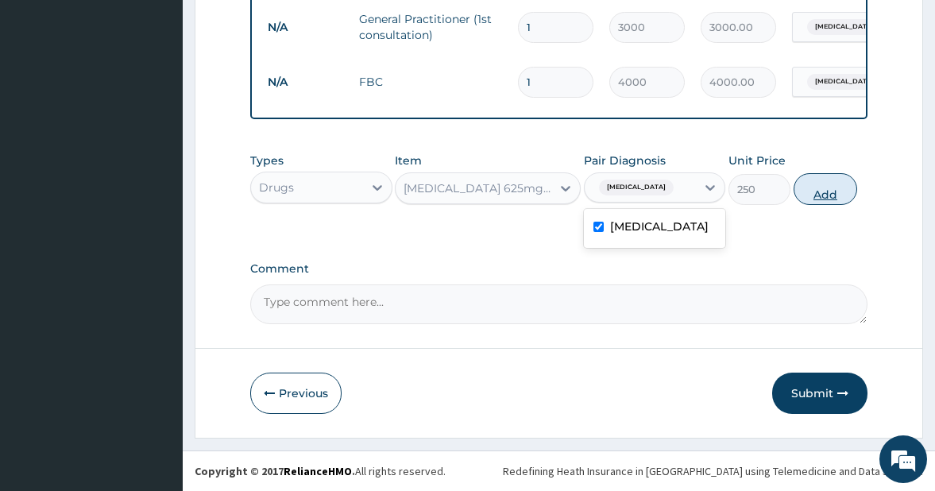
click at [825, 191] on button "Add" at bounding box center [826, 189] width 64 height 32
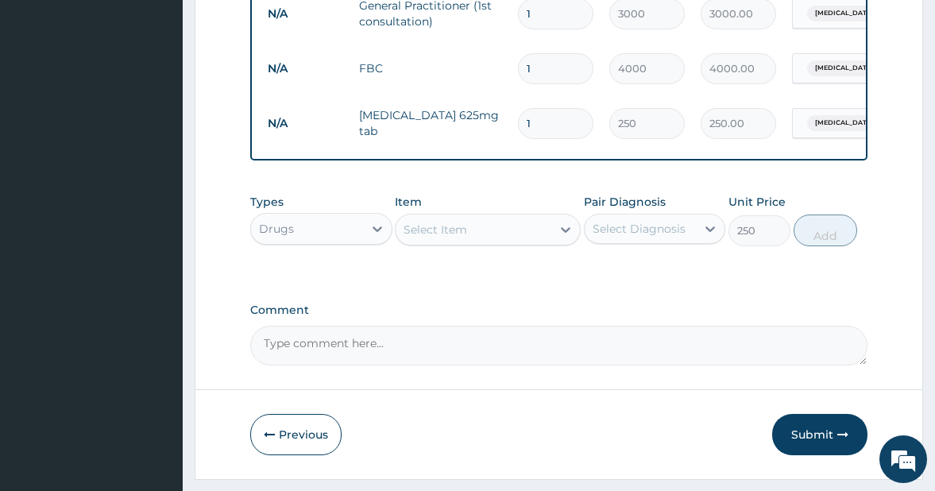
type input "0"
click at [549, 122] on input "1" at bounding box center [555, 123] width 75 height 31
type input "14"
type input "3500.00"
type input "14"
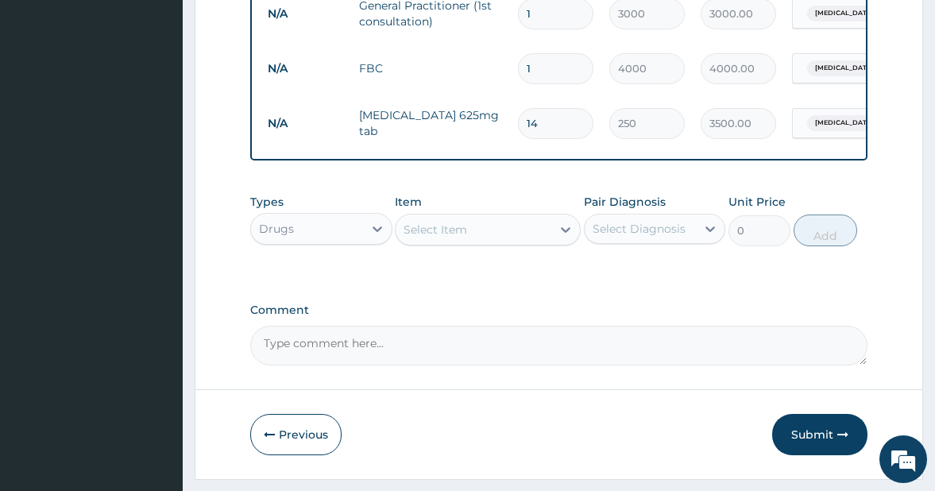
click at [431, 238] on div "Select Item" at bounding box center [436, 230] width 64 height 16
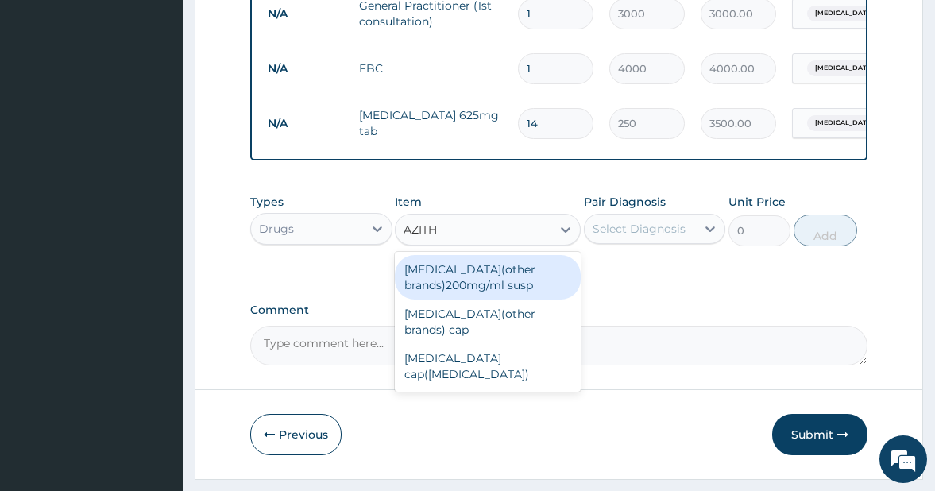
type input "AZITHR"
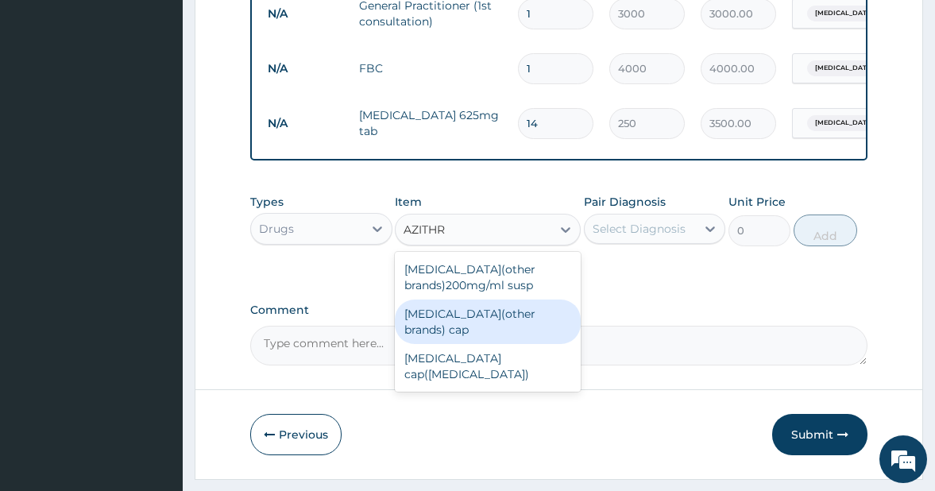
click at [482, 324] on div "[MEDICAL_DATA](other brands) cap" at bounding box center [487, 322] width 185 height 44
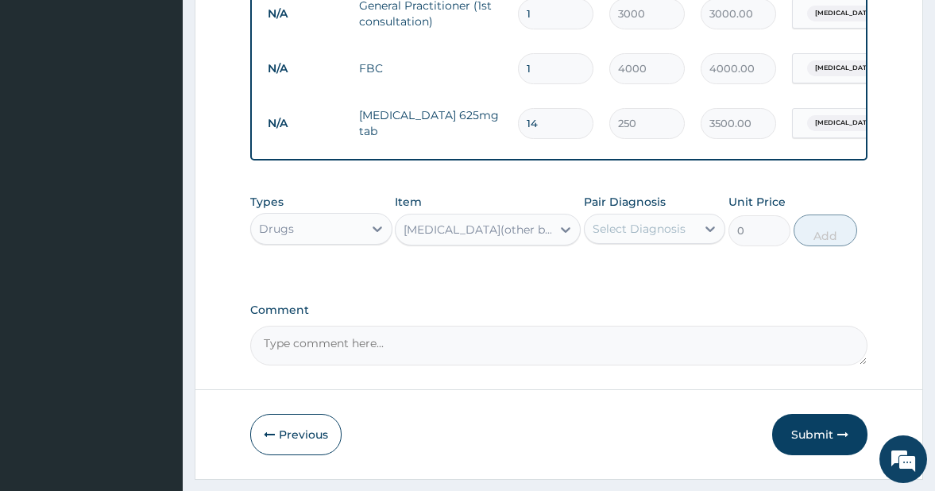
type input "280"
click at [656, 237] on div "Select Diagnosis" at bounding box center [639, 229] width 93 height 16
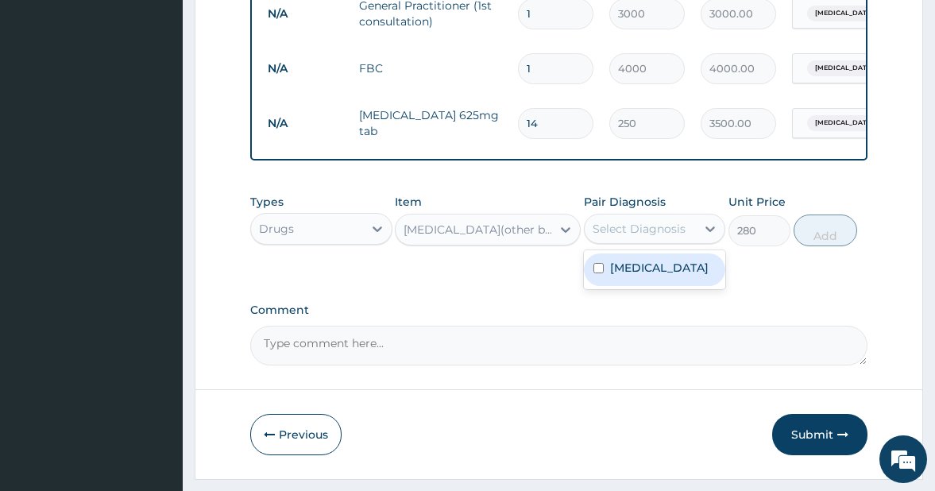
click at [595, 273] on input "checkbox" at bounding box center [598, 268] width 10 height 10
checkbox input "true"
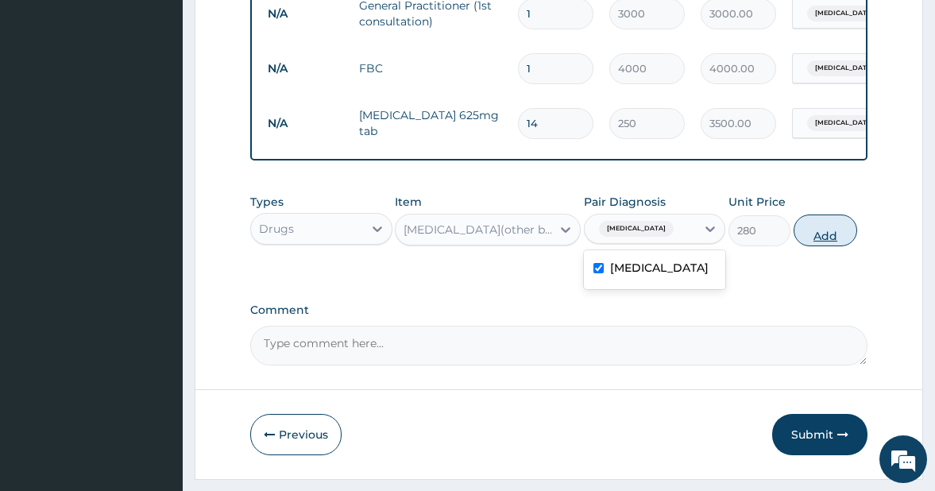
click at [823, 244] on button "Add" at bounding box center [826, 231] width 64 height 32
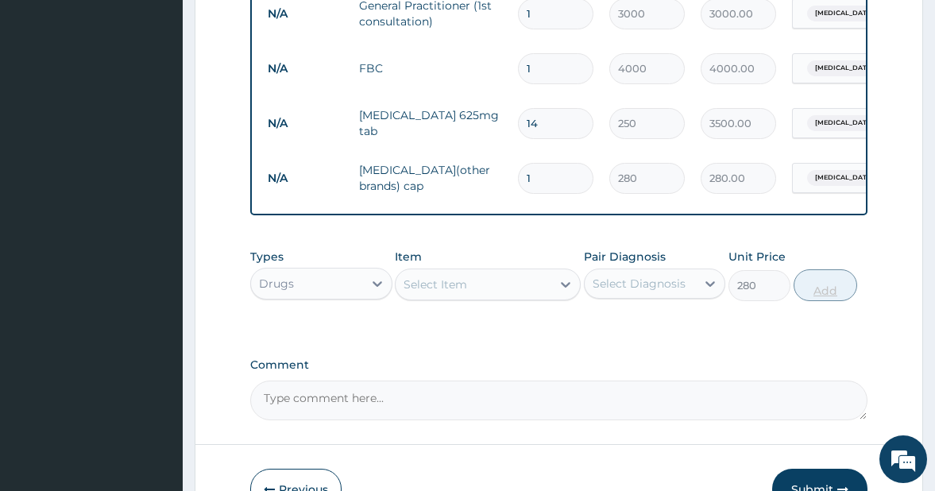
type input "0"
type input "0.00"
type input "6"
type input "1680.00"
type input "6"
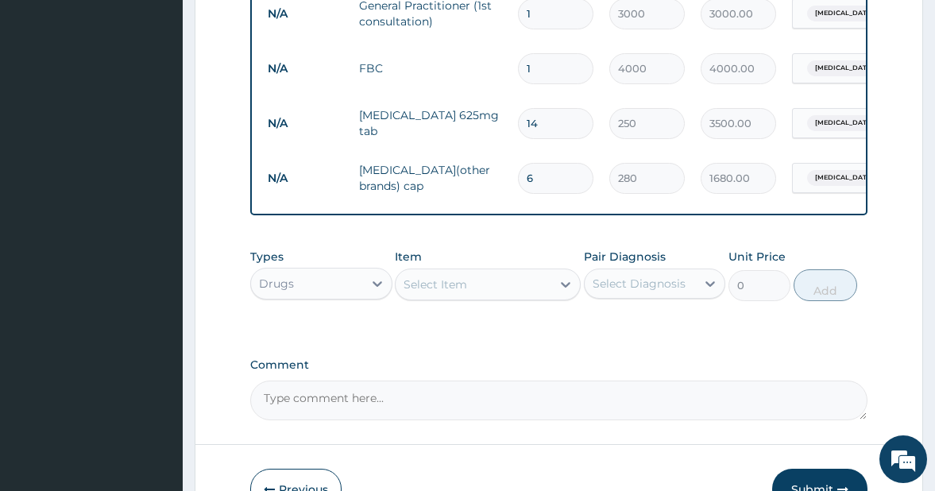
click at [491, 297] on div "Select Item" at bounding box center [473, 284] width 155 height 25
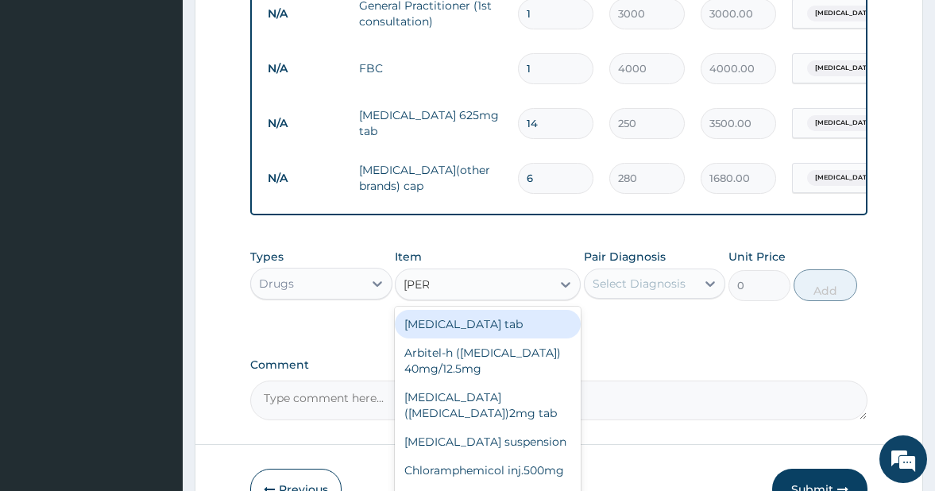
type input "LORAT"
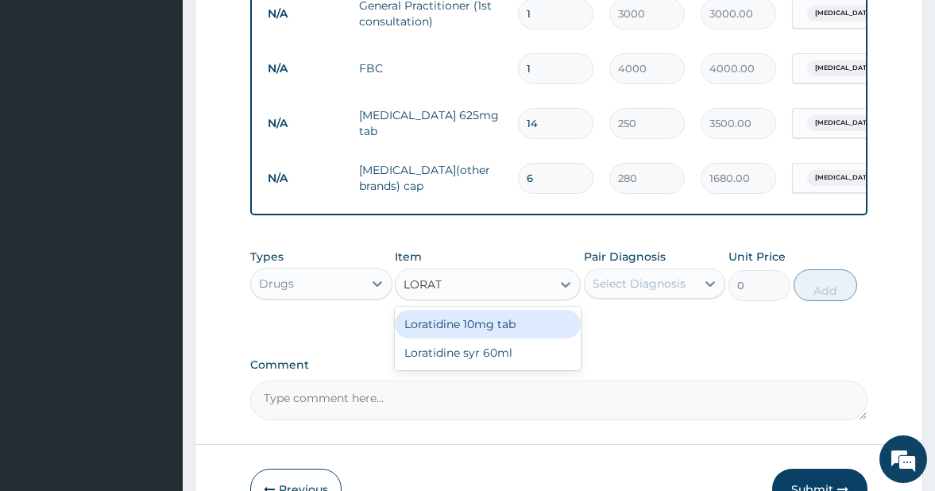
click at [499, 334] on div "Loratidine 10mg tab" at bounding box center [487, 324] width 185 height 29
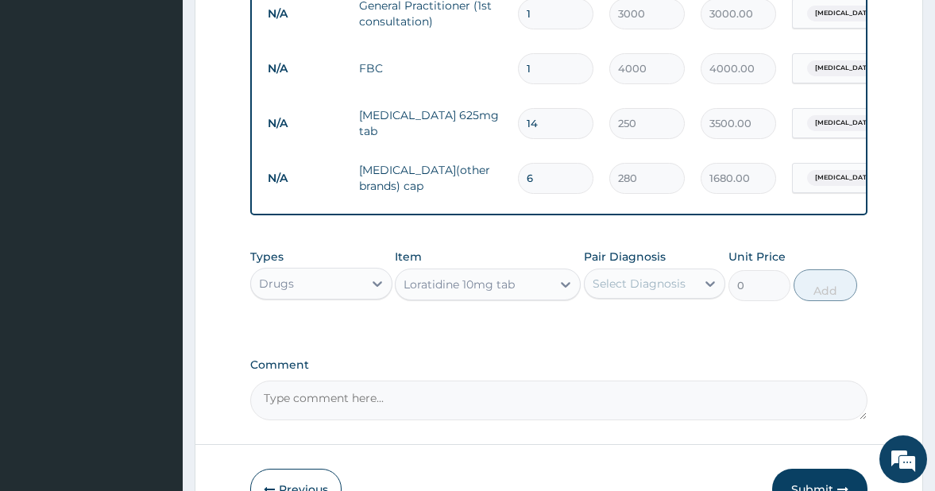
type input "100"
click at [676, 292] on div "Select Diagnosis" at bounding box center [639, 284] width 93 height 16
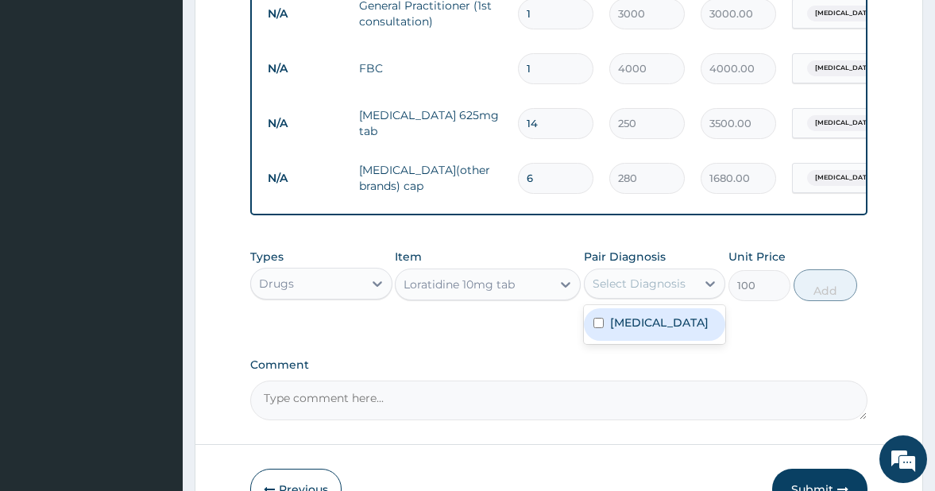
click at [601, 328] on input "checkbox" at bounding box center [598, 323] width 10 height 10
checkbox input "true"
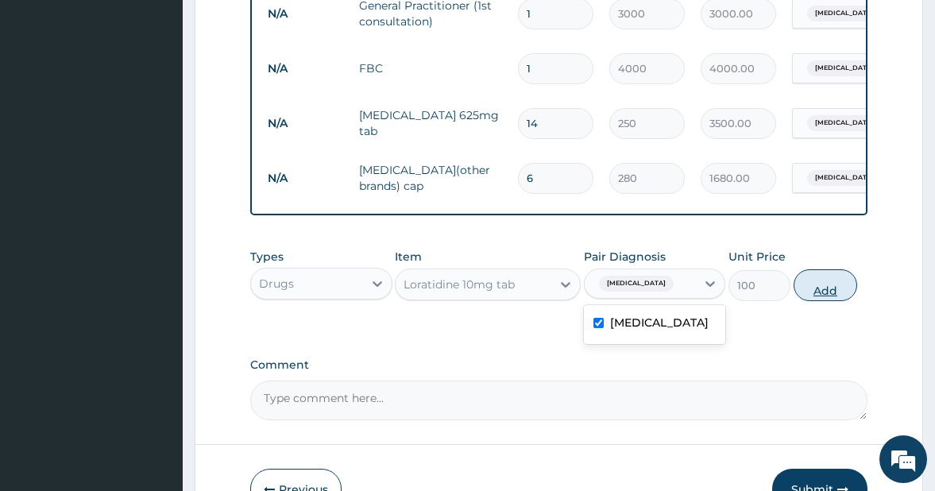
click at [823, 300] on button "Add" at bounding box center [826, 285] width 64 height 32
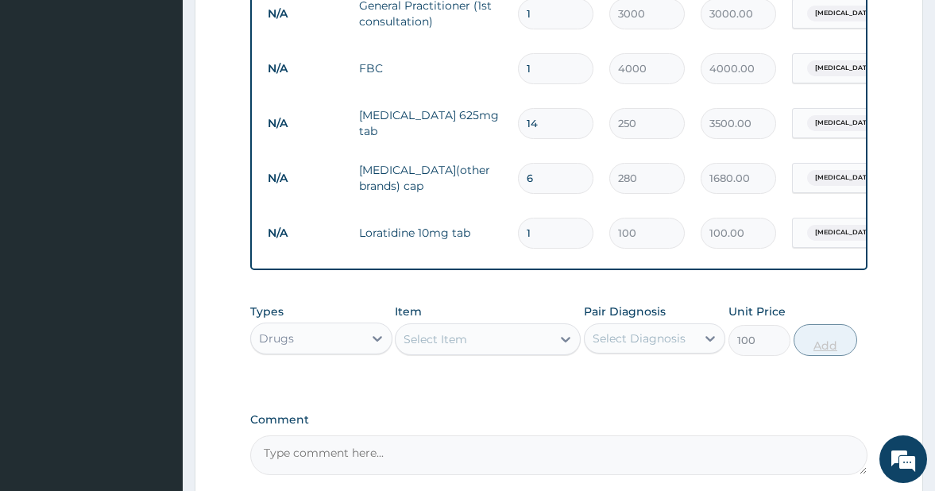
type input "0"
type input "0.00"
type input "6"
type input "600.00"
type input "6"
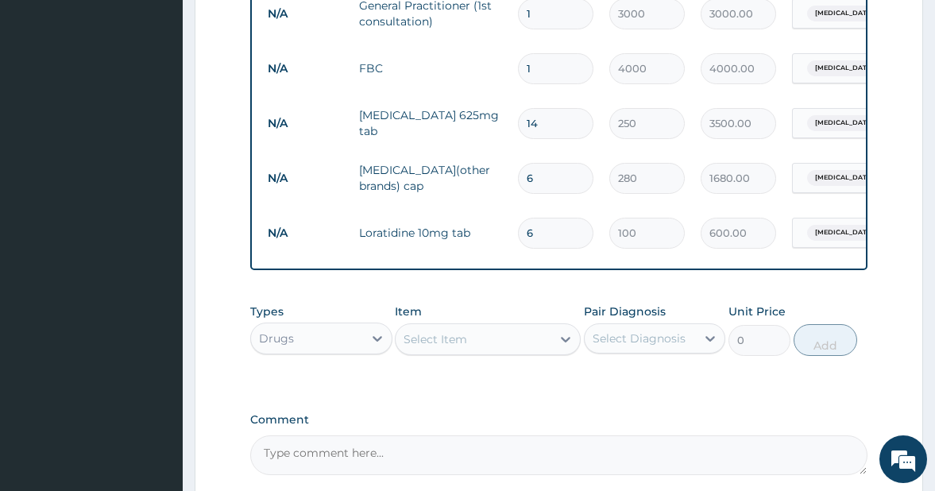
click at [492, 352] on div "Select Item" at bounding box center [473, 339] width 155 height 25
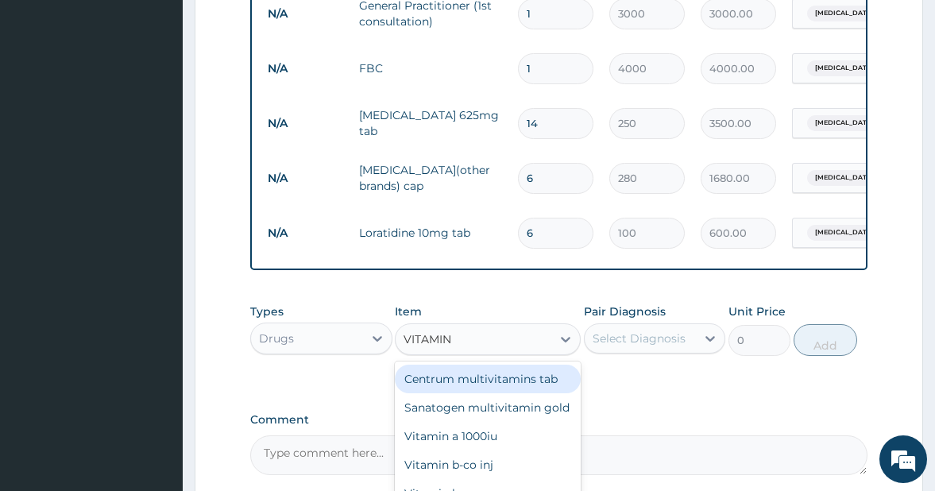
type input "VITAMIN C"
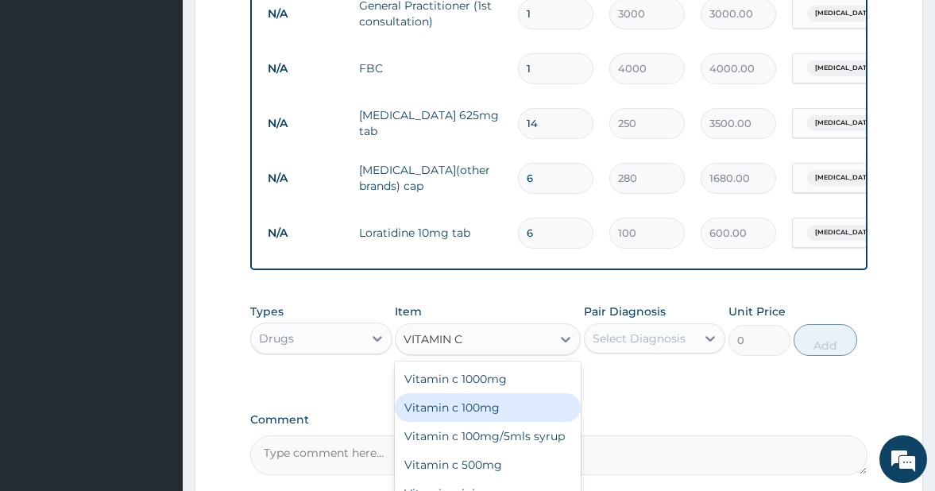
click at [493, 417] on div "Vitamin c 100mg" at bounding box center [487, 407] width 185 height 29
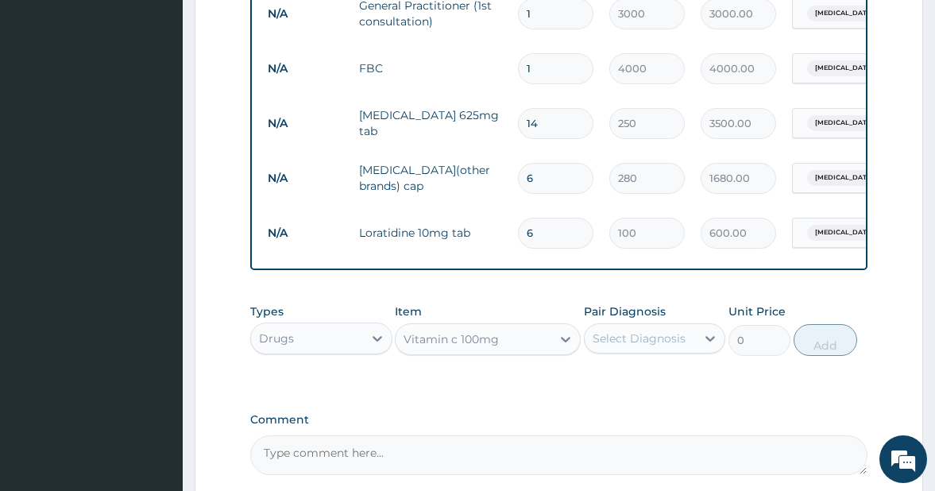
type input "10"
click at [662, 346] on div "Select Diagnosis" at bounding box center [639, 339] width 93 height 16
click at [600, 383] on input "checkbox" at bounding box center [598, 378] width 10 height 10
checkbox input "true"
click at [821, 356] on button "Add" at bounding box center [826, 340] width 64 height 32
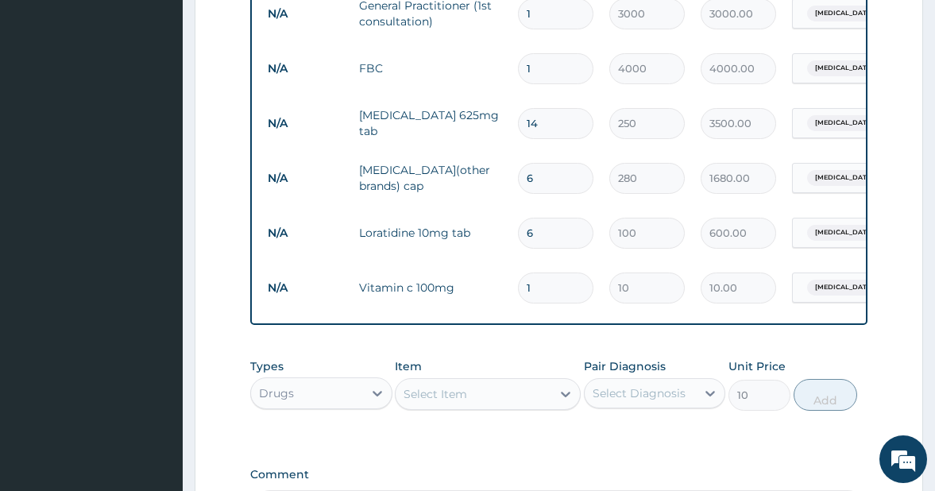
type input "0"
type input "0.00"
type input "4"
type input "40.00"
type input "42"
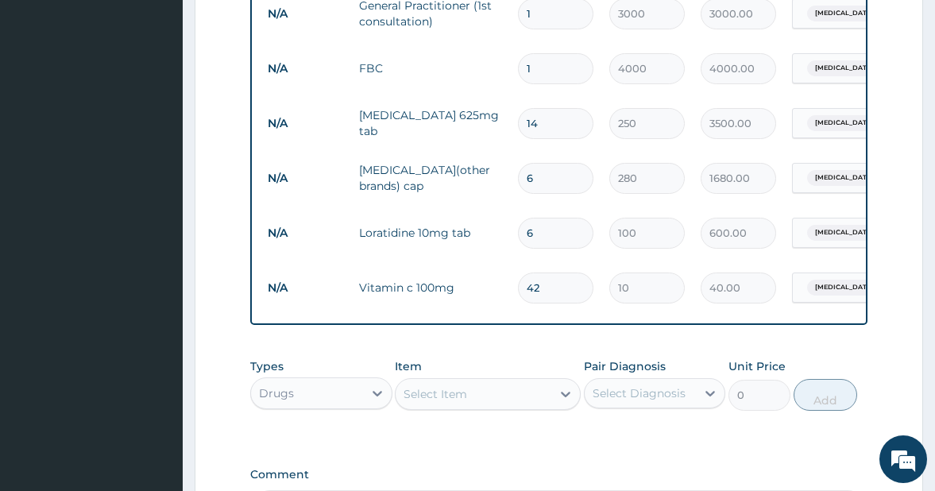
type input "420.00"
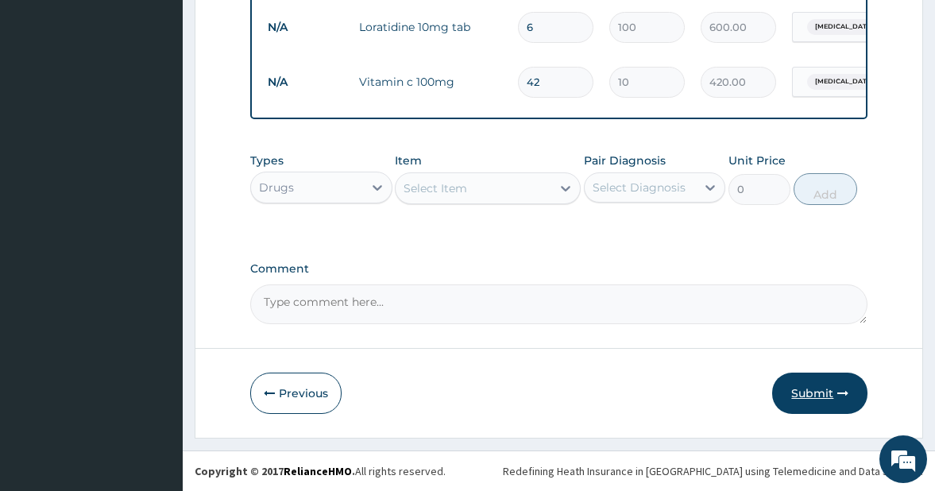
click at [810, 389] on button "Submit" at bounding box center [819, 393] width 95 height 41
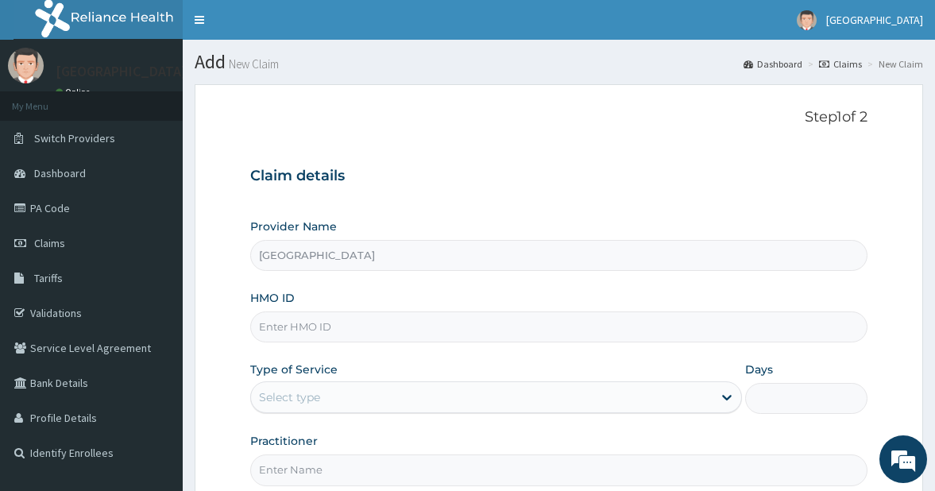
click at [334, 325] on input "HMO ID" at bounding box center [559, 326] width 618 height 31
click at [337, 327] on input "HMO ID" at bounding box center [559, 326] width 618 height 31
type input "CNH/10008/C"
click at [664, 392] on div "Select type" at bounding box center [482, 397] width 462 height 25
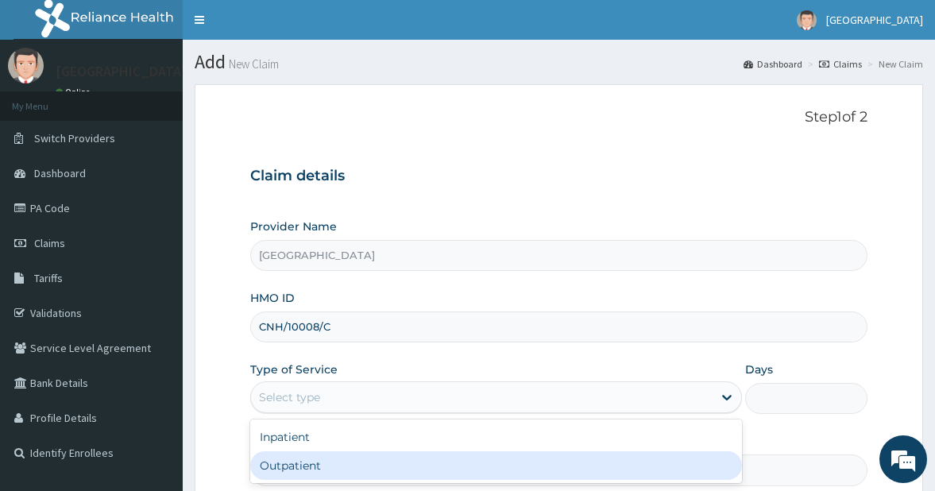
click at [399, 462] on div "Outpatient" at bounding box center [496, 465] width 492 height 29
type input "1"
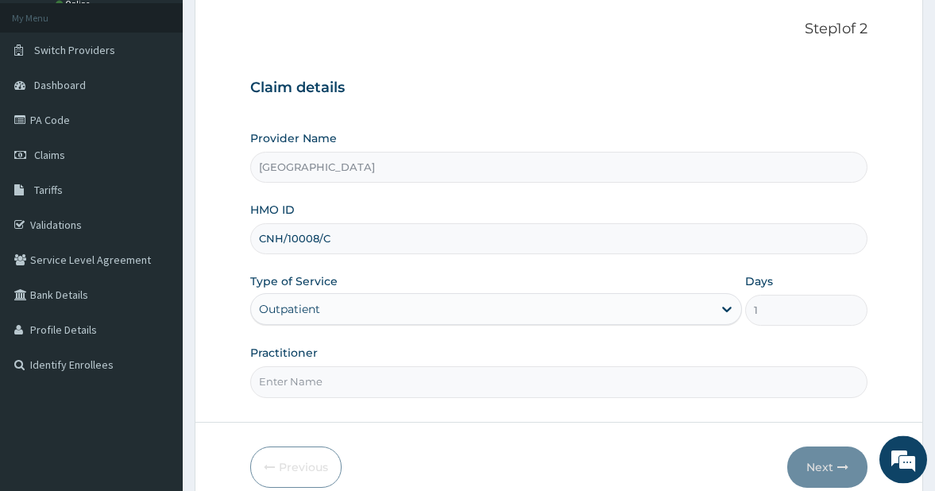
scroll to position [162, 0]
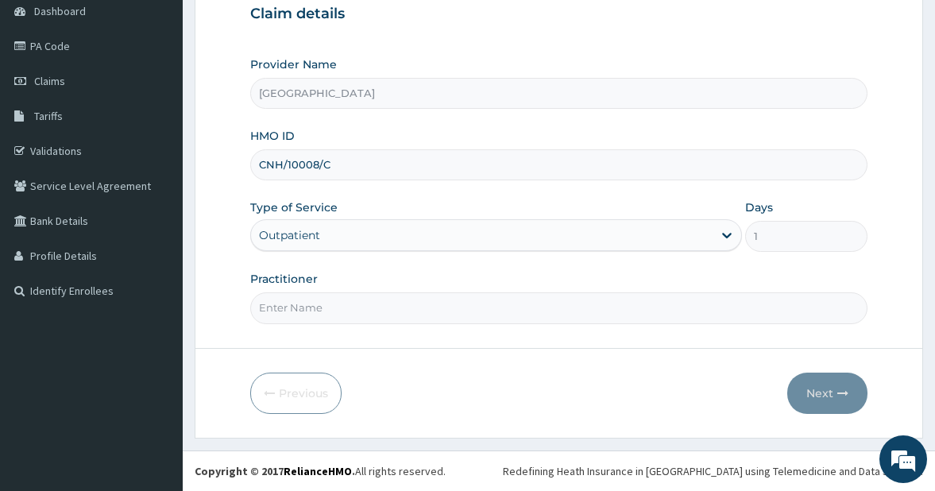
click at [425, 297] on input "Practitioner" at bounding box center [559, 307] width 618 height 31
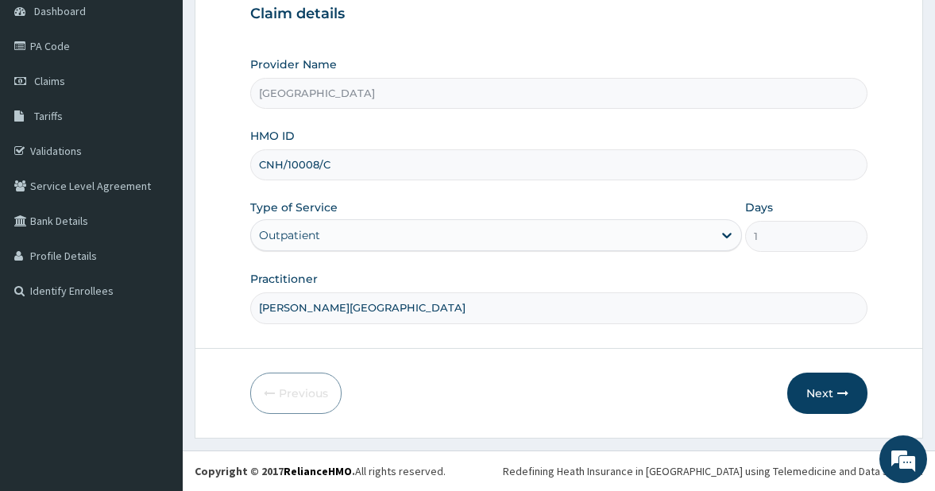
type input "[PERSON_NAME][GEOGRAPHIC_DATA]"
click at [820, 393] on button "Next" at bounding box center [827, 393] width 80 height 41
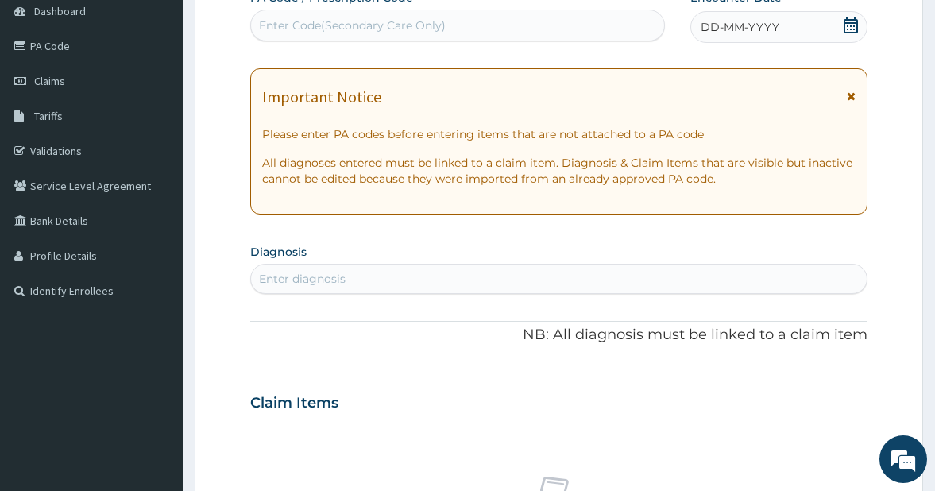
click at [850, 24] on icon at bounding box center [851, 25] width 14 height 16
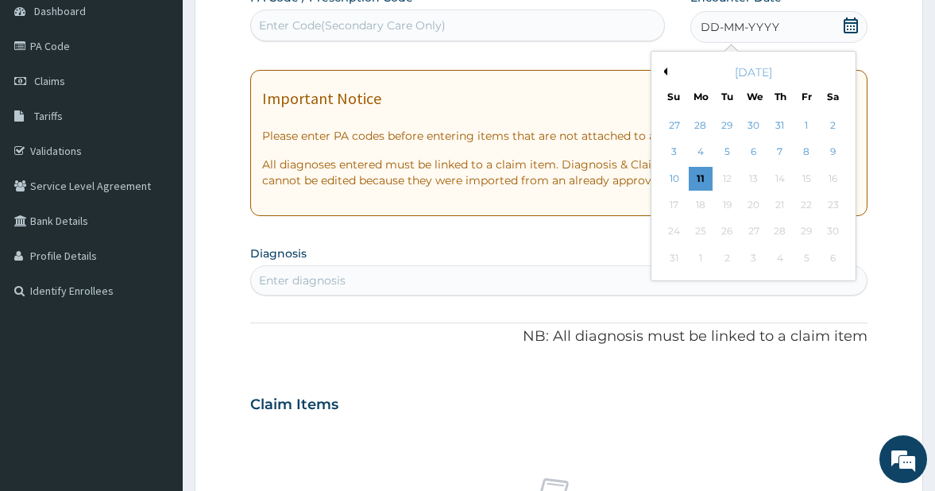
click at [664, 74] on button "Previous Month" at bounding box center [663, 72] width 8 height 8
click at [666, 157] on div "6" at bounding box center [674, 153] width 24 height 24
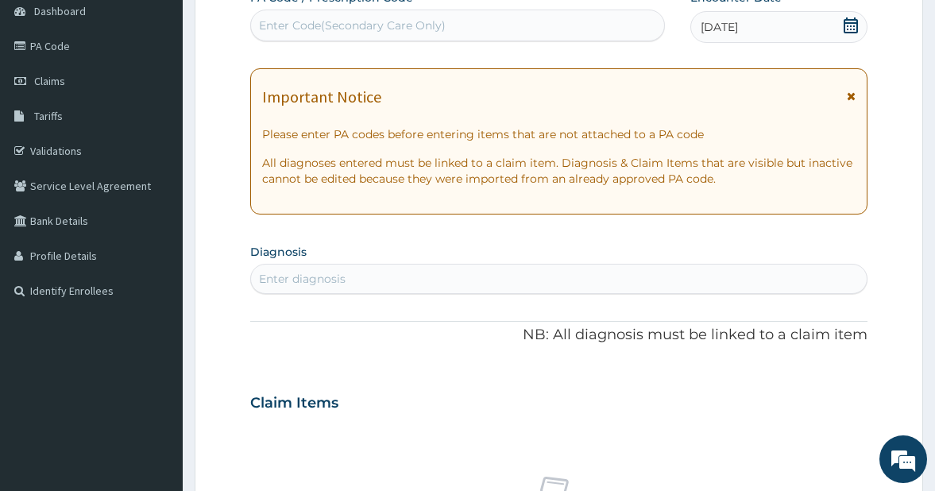
click at [441, 284] on div "Enter diagnosis" at bounding box center [559, 278] width 617 height 25
type input "FURUN"
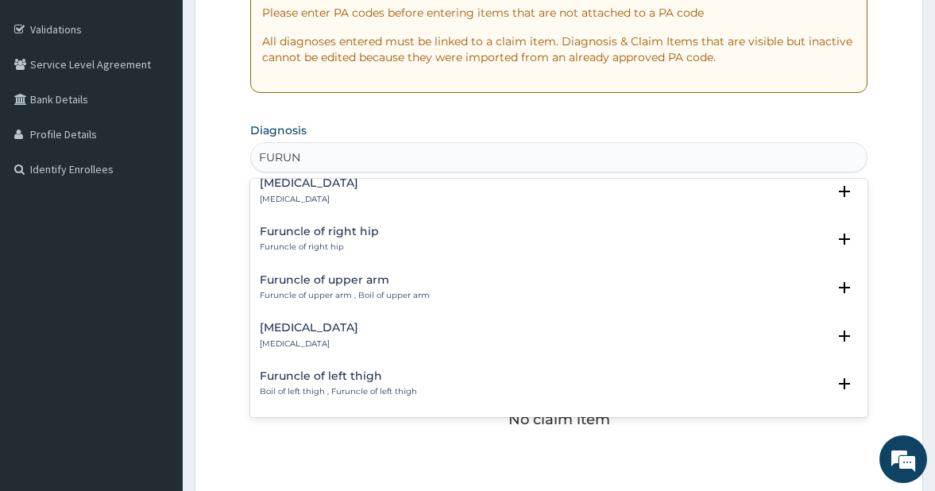
scroll to position [1793, 0]
click at [357, 287] on h4 "Furuncle of upper arm" at bounding box center [345, 282] width 170 height 12
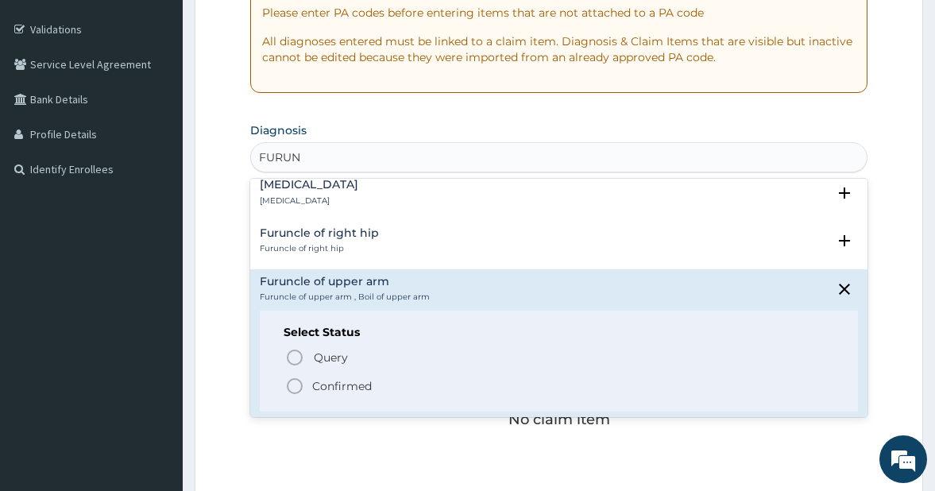
click at [292, 380] on circle "status option filled" at bounding box center [295, 386] width 14 height 14
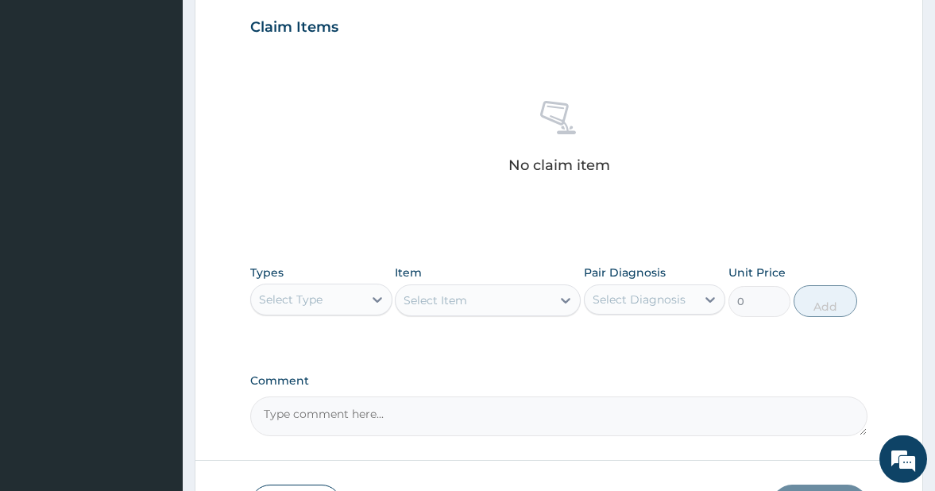
scroll to position [567, 0]
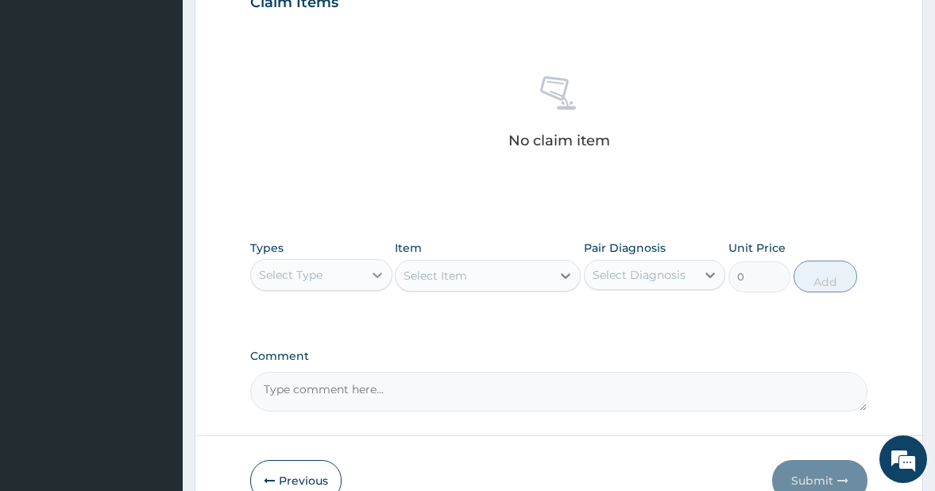
click at [375, 270] on icon at bounding box center [377, 275] width 16 height 16
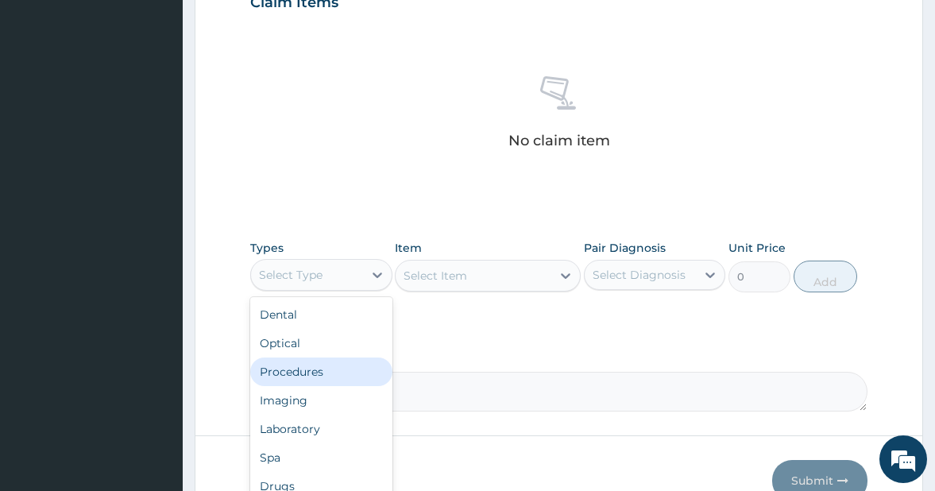
click at [318, 376] on div "Procedures" at bounding box center [321, 372] width 142 height 29
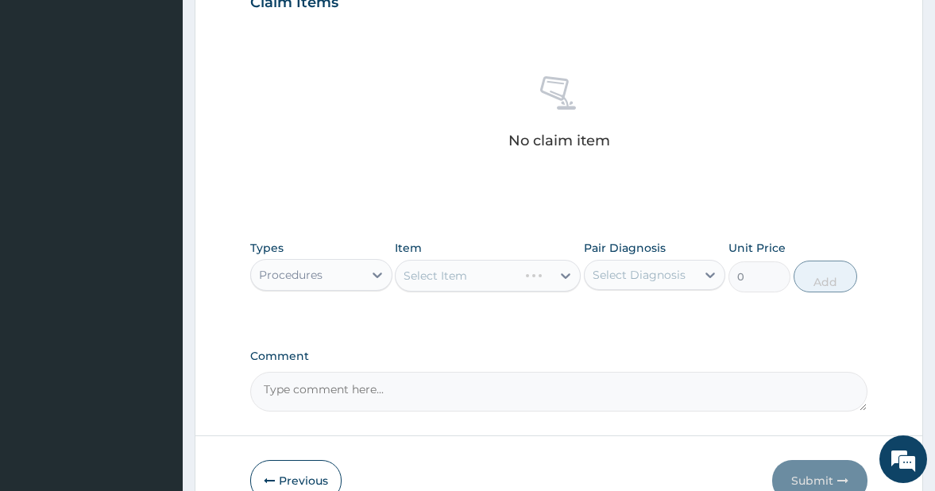
click at [526, 277] on div "Select Item" at bounding box center [487, 276] width 185 height 32
click at [540, 276] on div "Select Item" at bounding box center [473, 275] width 155 height 25
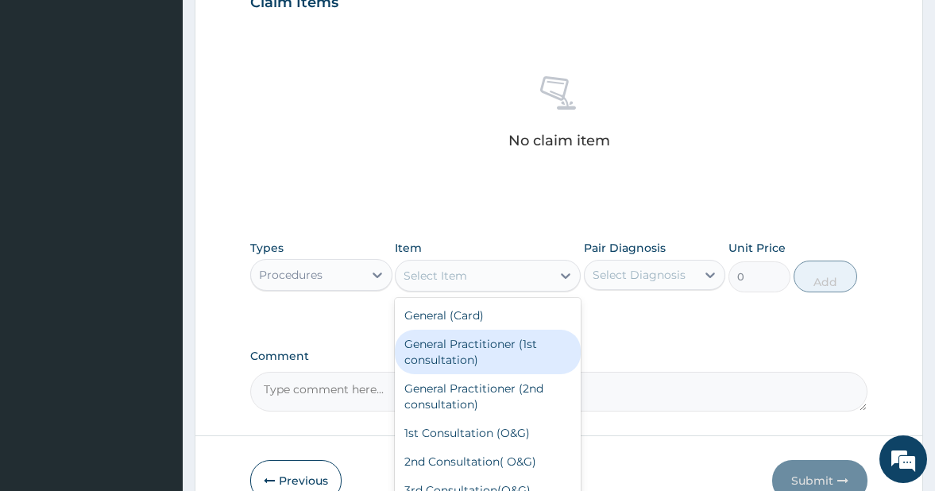
click at [492, 344] on div "General Practitioner (1st consultation)" at bounding box center [487, 352] width 185 height 44
type input "3000"
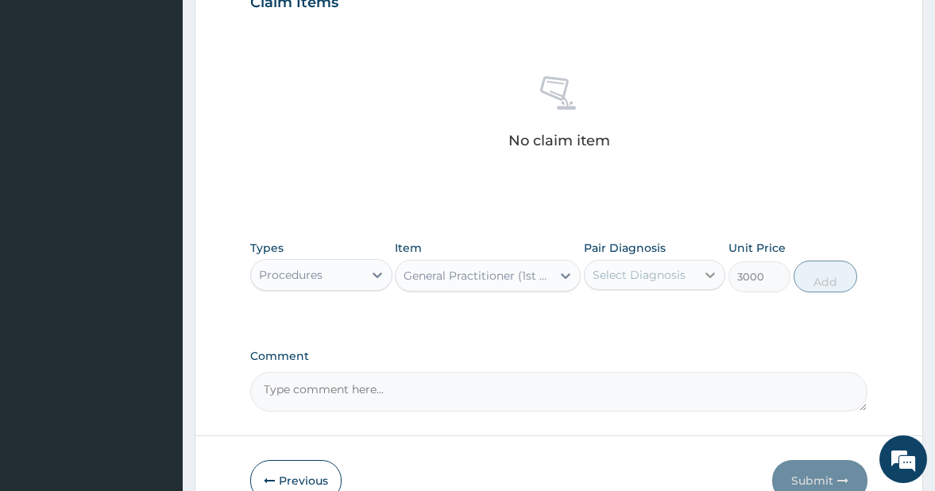
click at [700, 276] on div at bounding box center [710, 275] width 29 height 29
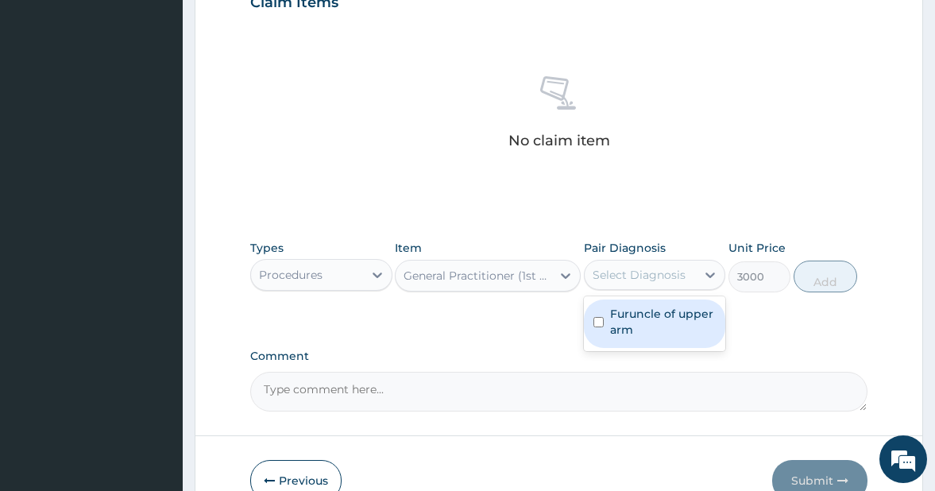
click at [599, 323] on input "checkbox" at bounding box center [598, 322] width 10 height 10
checkbox input "true"
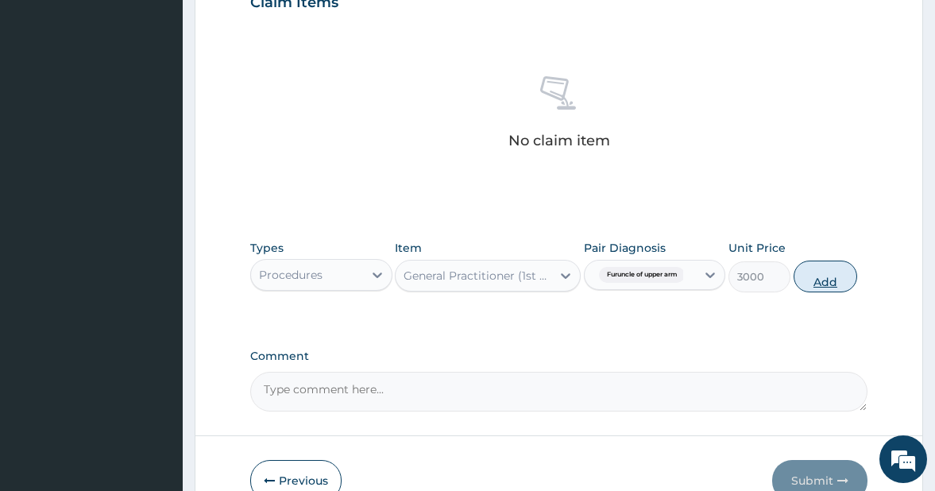
click at [831, 282] on button "Add" at bounding box center [826, 277] width 64 height 32
type input "0"
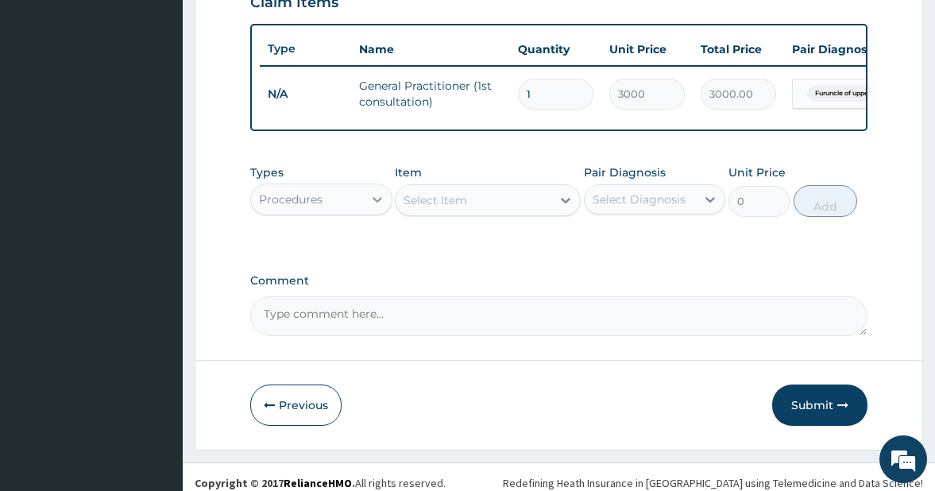
click at [373, 203] on icon at bounding box center [378, 200] width 10 height 6
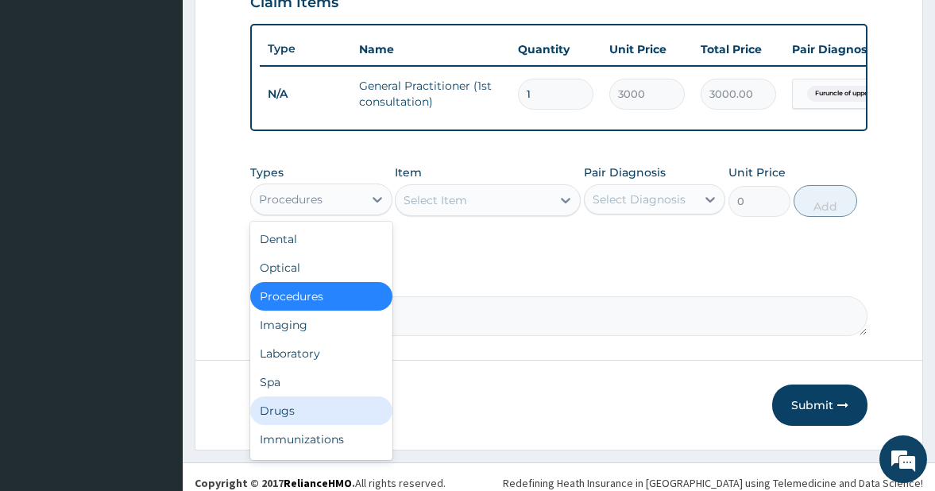
click at [306, 421] on div "Drugs" at bounding box center [321, 410] width 142 height 29
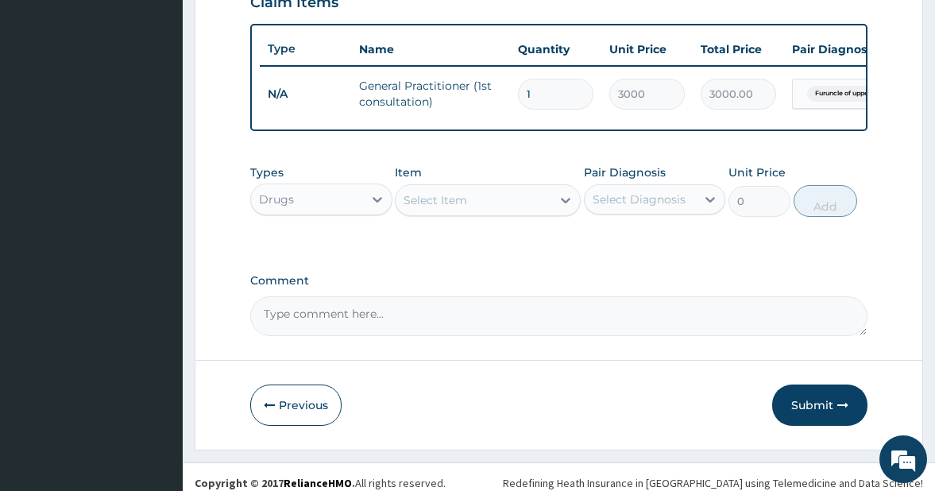
click at [503, 210] on div "Select Item" at bounding box center [473, 199] width 155 height 25
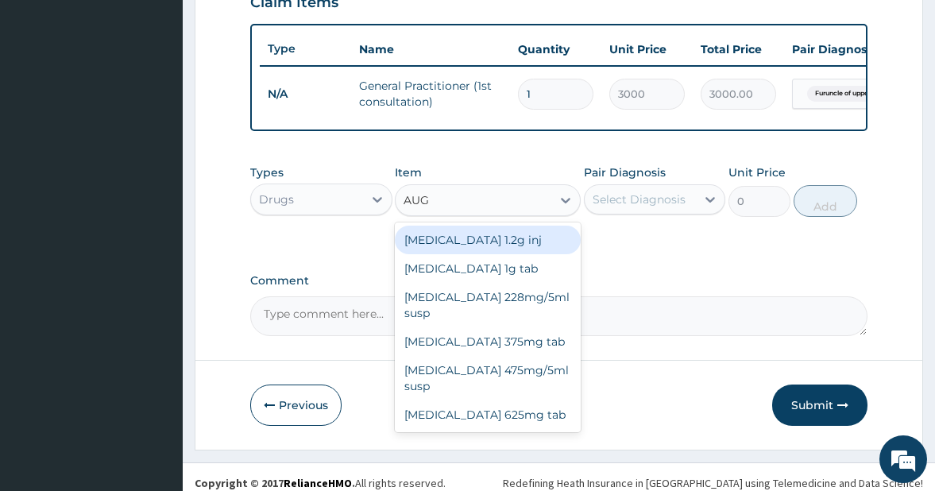
type input "AUGM"
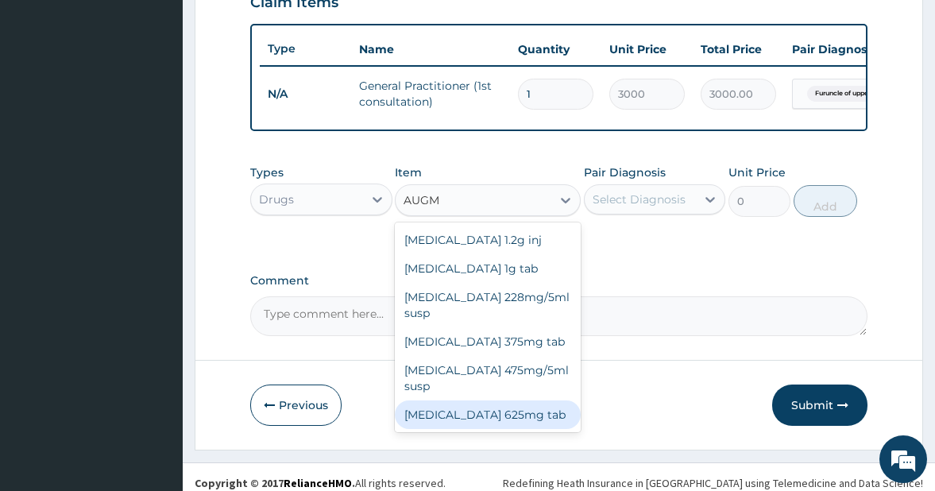
click at [515, 400] on div "[MEDICAL_DATA] 625mg tab" at bounding box center [487, 414] width 185 height 29
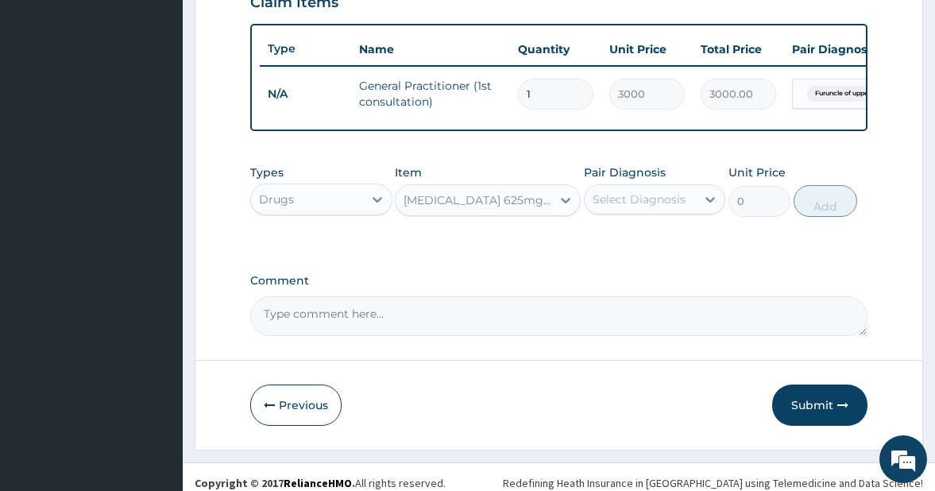
type input "250"
click at [678, 207] on div "Select Diagnosis" at bounding box center [639, 199] width 93 height 16
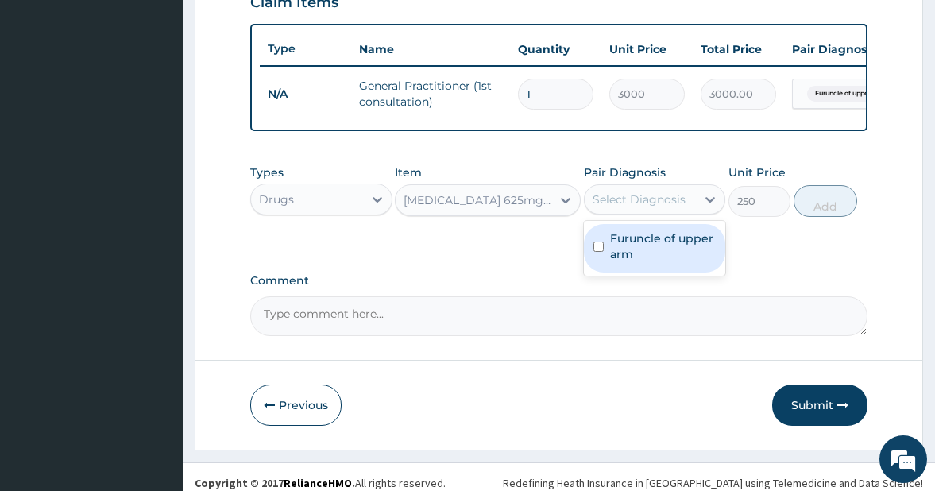
click at [597, 252] on input "checkbox" at bounding box center [598, 247] width 10 height 10
checkbox input "true"
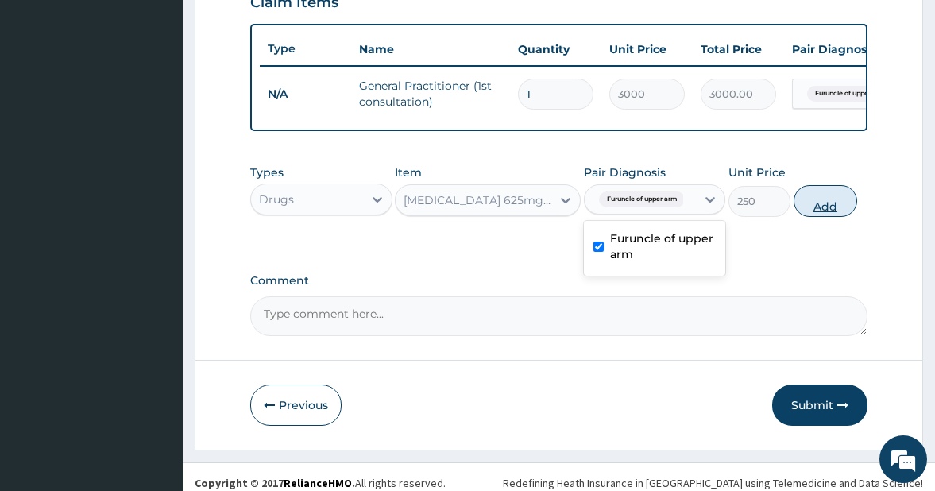
click at [823, 215] on button "Add" at bounding box center [826, 201] width 64 height 32
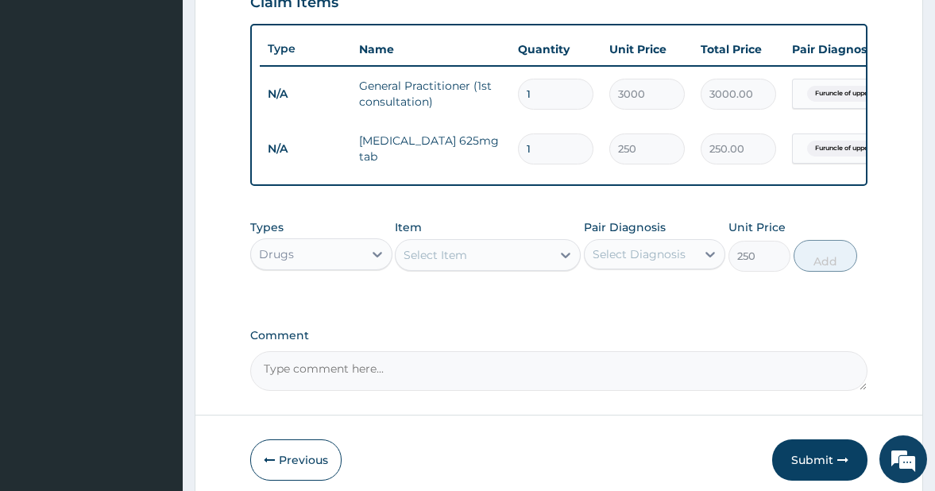
type input "0"
click at [537, 153] on input "1" at bounding box center [555, 148] width 75 height 31
type input "14"
type input "3500.00"
type input "14"
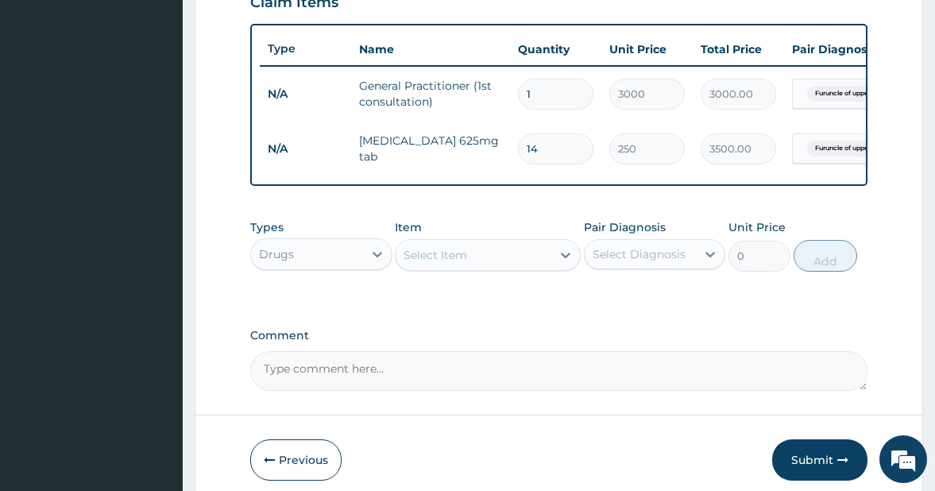
click at [443, 263] on div "Select Item" at bounding box center [436, 255] width 64 height 16
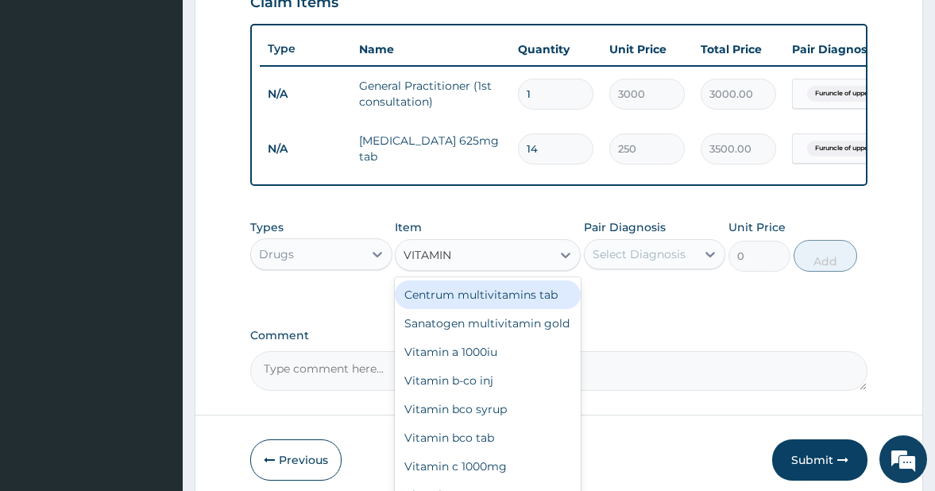
type input "VITAMIN C"
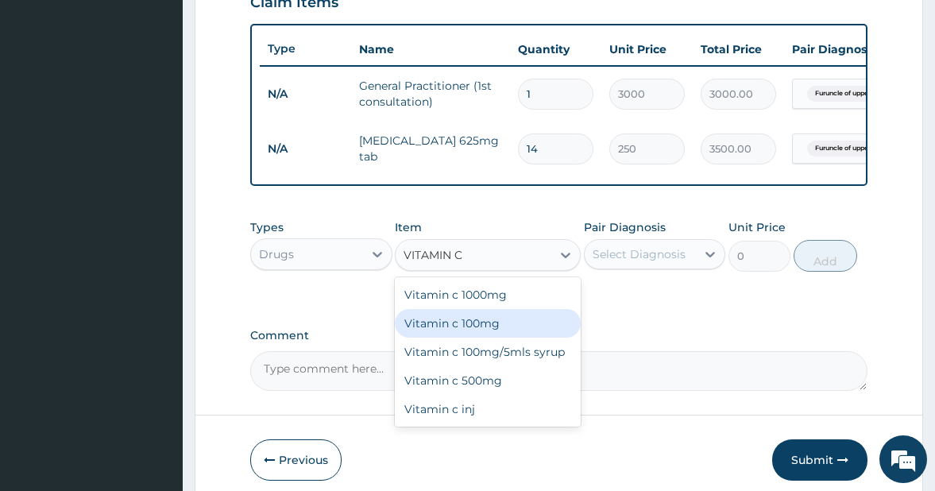
click at [438, 330] on div "Vitamin c 100mg" at bounding box center [487, 323] width 185 height 29
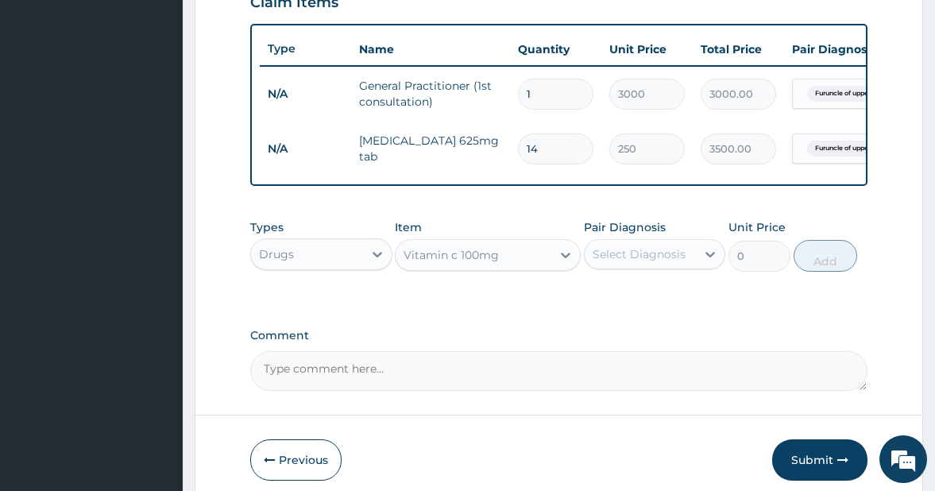
type input "10"
click at [665, 262] on div "Select Diagnosis" at bounding box center [639, 254] width 93 height 16
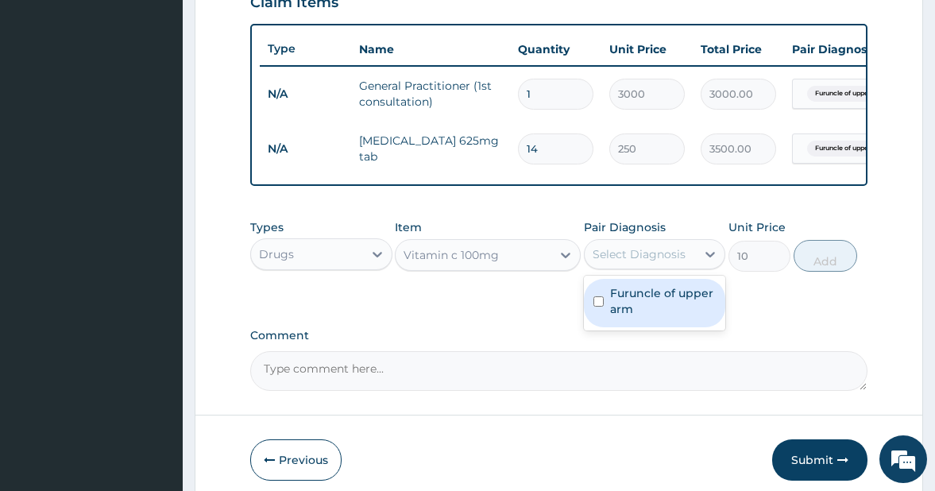
click at [597, 307] on input "checkbox" at bounding box center [598, 301] width 10 height 10
checkbox input "true"
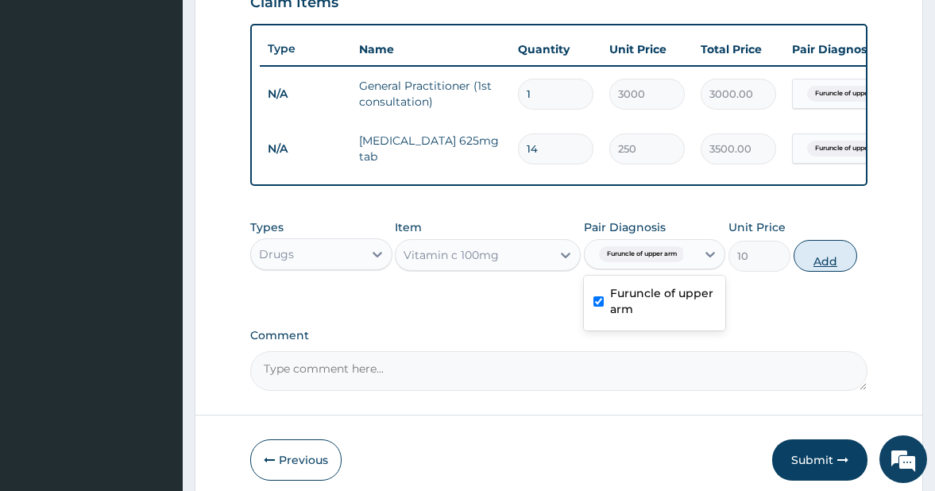
click at [825, 270] on button "Add" at bounding box center [826, 256] width 64 height 32
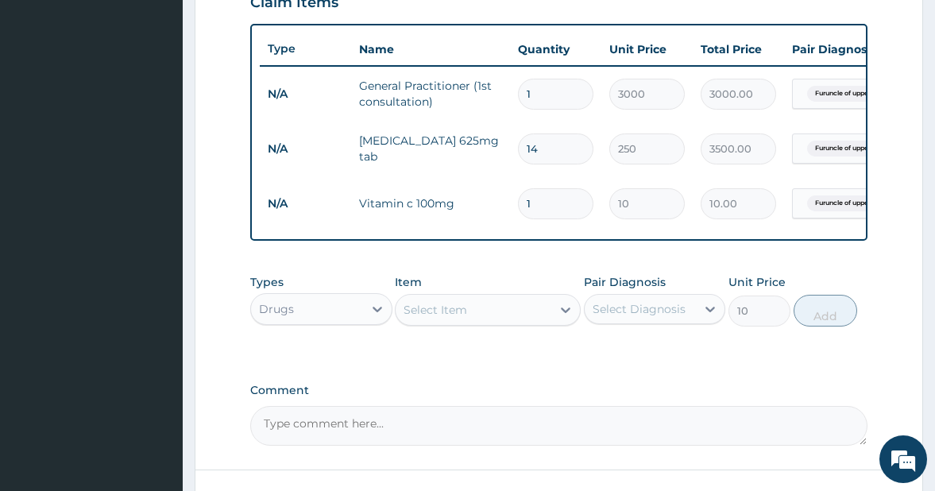
type input "0"
type input "0.00"
type input "4"
type input "40.00"
type input "42"
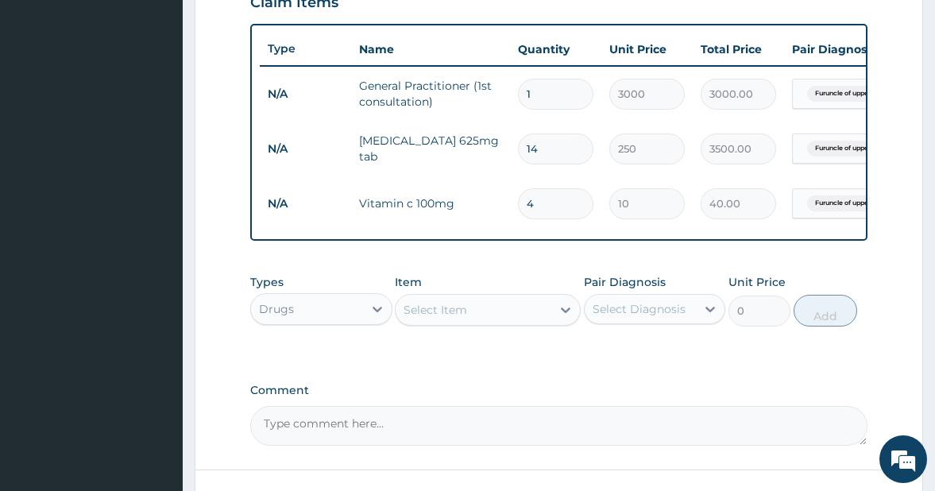
type input "420.00"
type input "42"
click at [462, 318] on div "Select Item" at bounding box center [436, 310] width 64 height 16
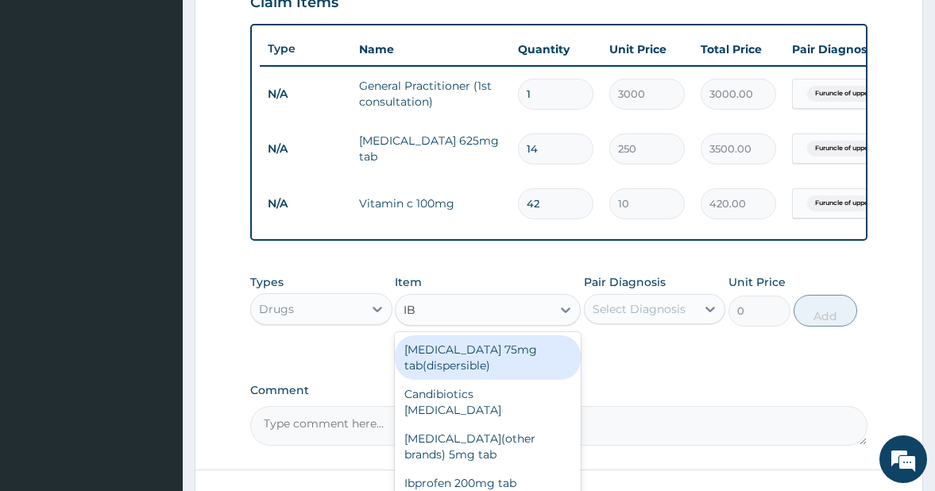
type input "IBP"
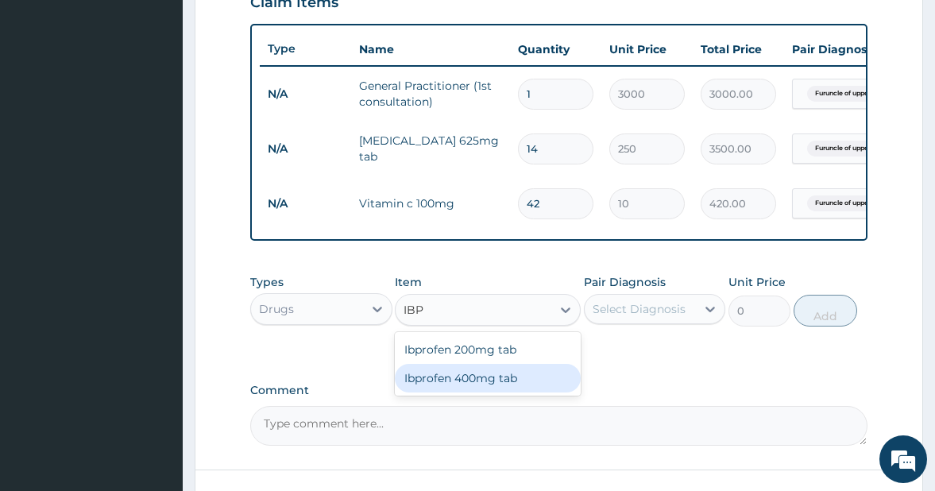
click at [466, 385] on div "Ibprofen 400mg tab" at bounding box center [487, 378] width 185 height 29
type input "20"
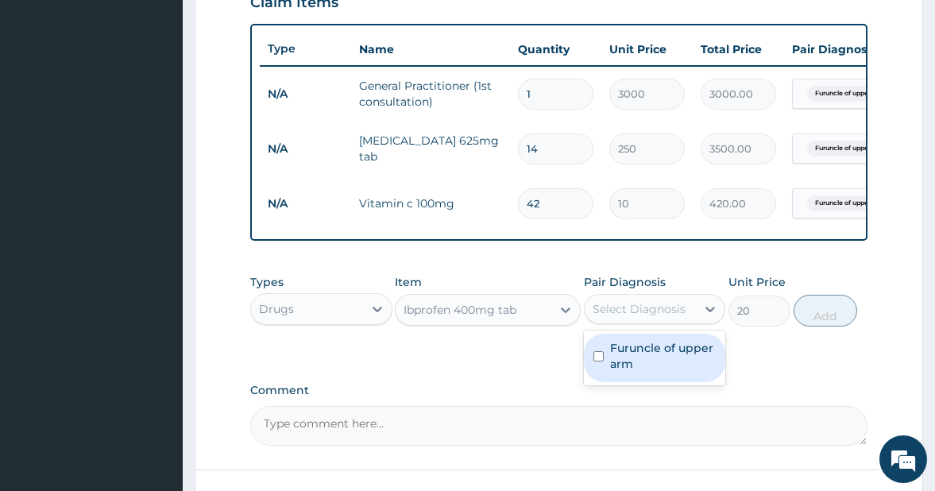
click at [636, 317] on div "Select Diagnosis" at bounding box center [639, 309] width 93 height 16
click at [597, 361] on input "checkbox" at bounding box center [598, 356] width 10 height 10
checkbox input "true"
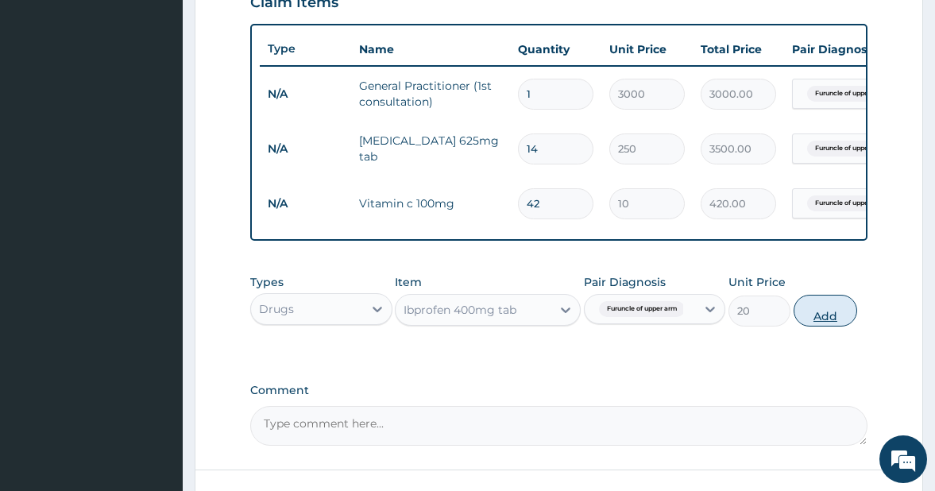
click at [810, 327] on button "Add" at bounding box center [826, 311] width 64 height 32
type input "0"
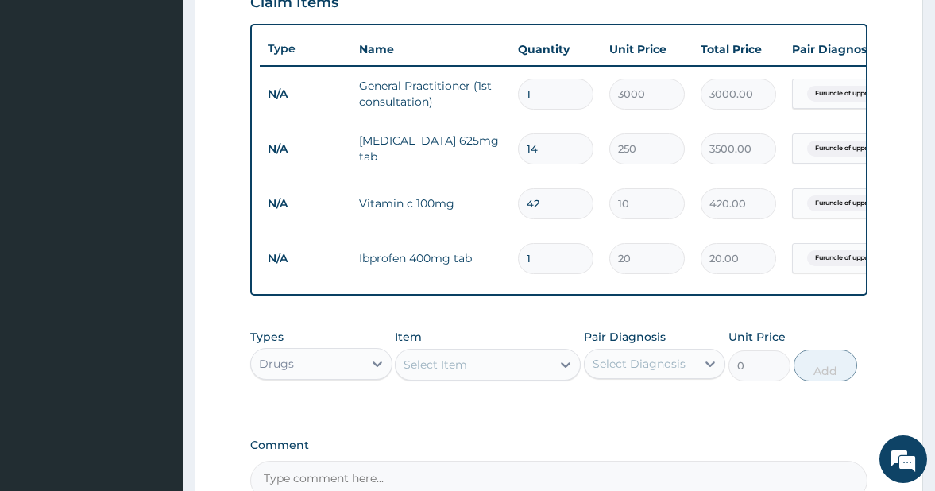
type input "10"
type input "200.00"
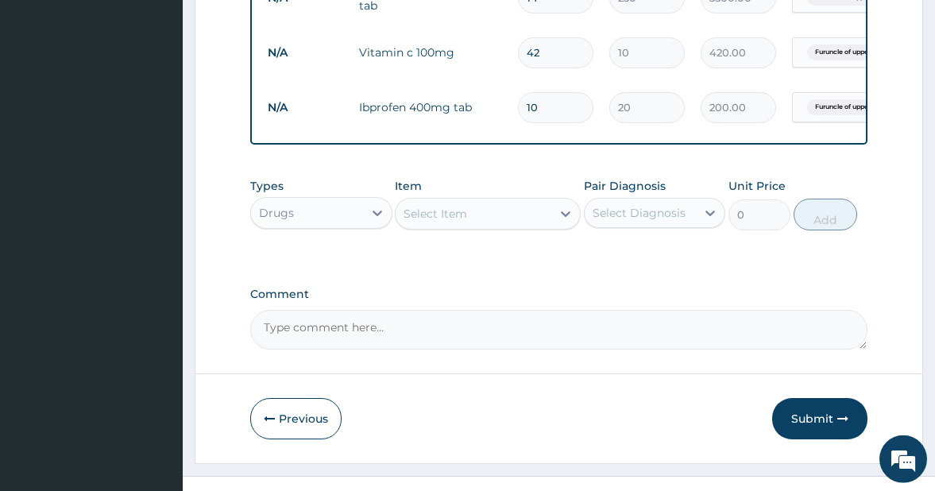
scroll to position [757, 0]
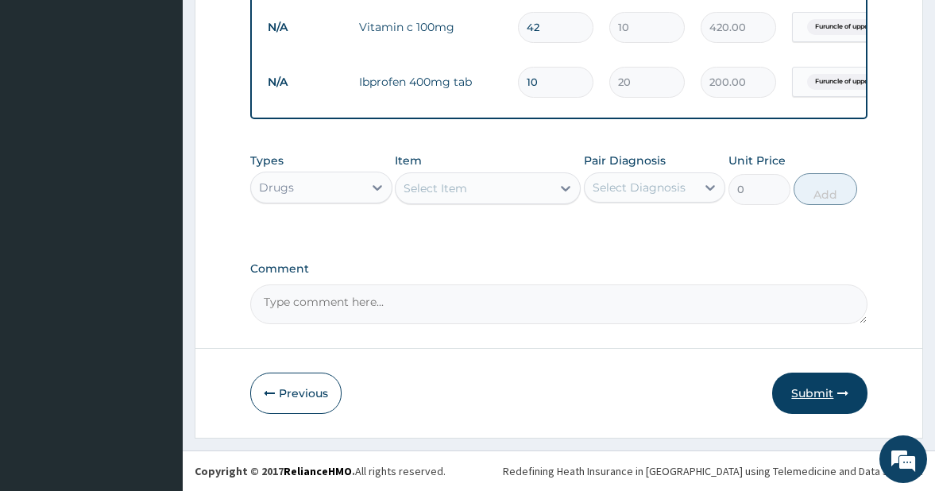
type input "10"
click at [811, 393] on button "Submit" at bounding box center [819, 393] width 95 height 41
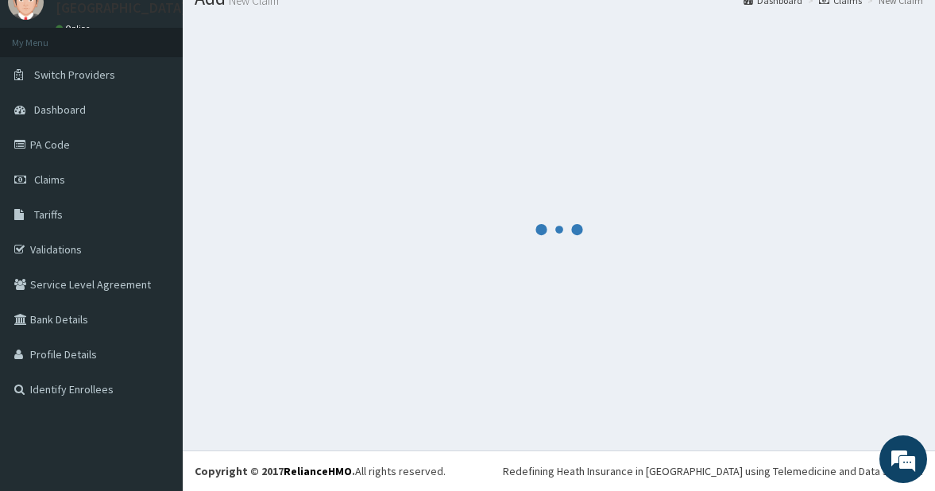
scroll to position [64, 0]
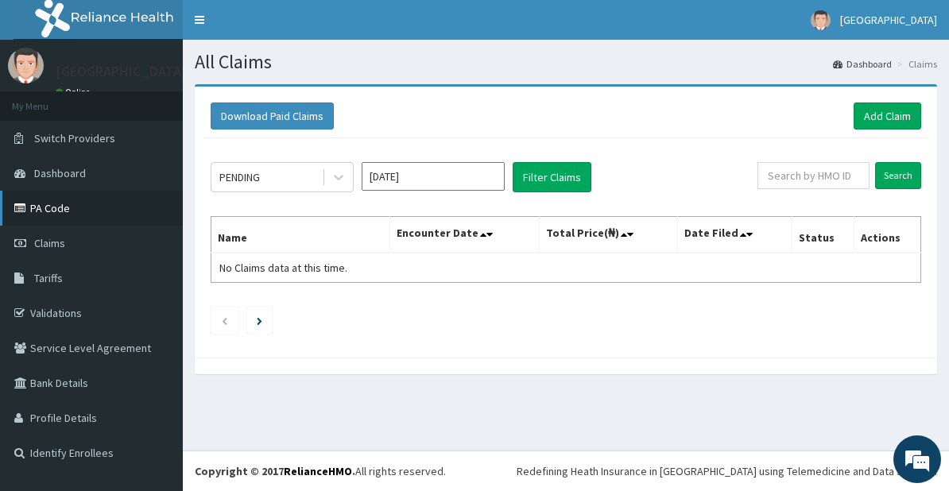
click at [52, 209] on link "PA Code" at bounding box center [91, 208] width 183 height 35
click at [832, 171] on input "text" at bounding box center [813, 175] width 112 height 27
click at [891, 174] on input "Search" at bounding box center [898, 175] width 46 height 27
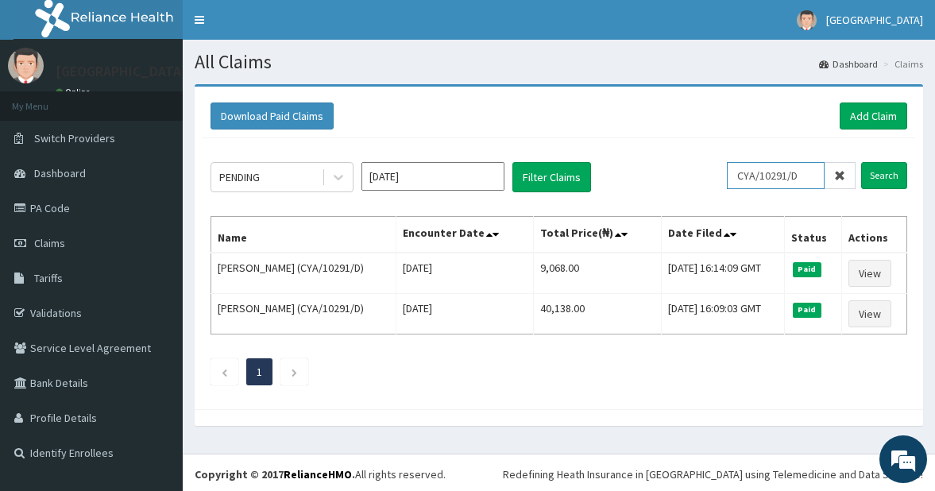
click at [819, 171] on input "CYA/10291/D" at bounding box center [776, 175] width 98 height 27
click at [882, 176] on input "Search" at bounding box center [884, 175] width 46 height 27
click at [811, 177] on input "CYA/10291/E" at bounding box center [776, 175] width 98 height 27
click at [887, 181] on input "Search" at bounding box center [884, 175] width 46 height 27
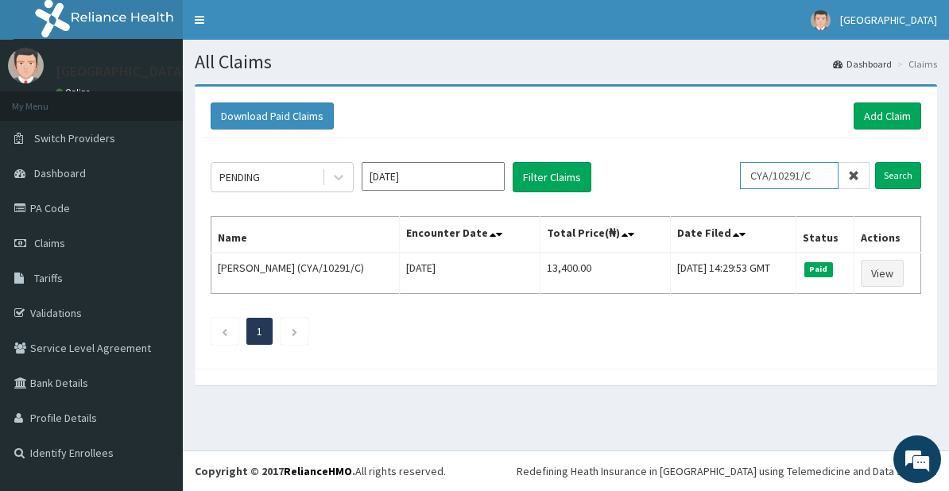
click at [825, 169] on input "CYA/10291/C" at bounding box center [789, 175] width 99 height 27
click at [894, 169] on input "Search" at bounding box center [898, 175] width 46 height 27
click at [821, 175] on input "CYA/10291/A" at bounding box center [789, 175] width 99 height 27
type input "CYA/10291/B"
click at [890, 177] on input "Search" at bounding box center [898, 175] width 46 height 27
